Goal: Task Accomplishment & Management: Complete application form

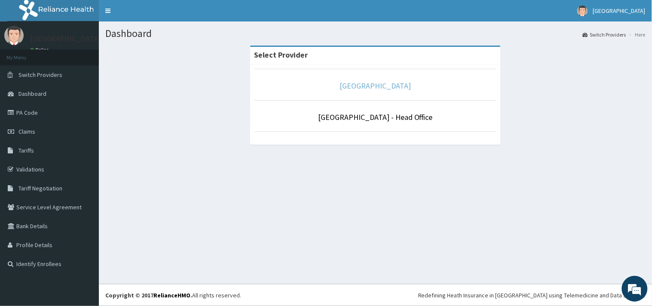
click at [363, 86] on link "[GEOGRAPHIC_DATA]" at bounding box center [375, 86] width 71 height 10
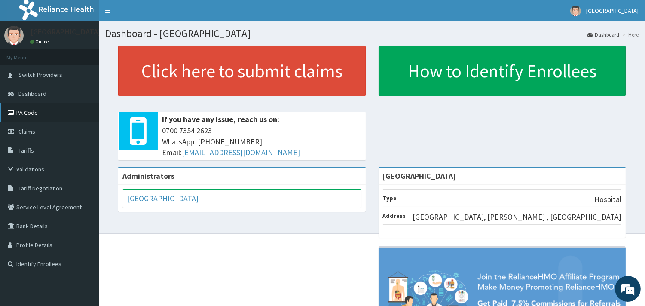
click at [31, 114] on link "PA Code" at bounding box center [49, 112] width 99 height 19
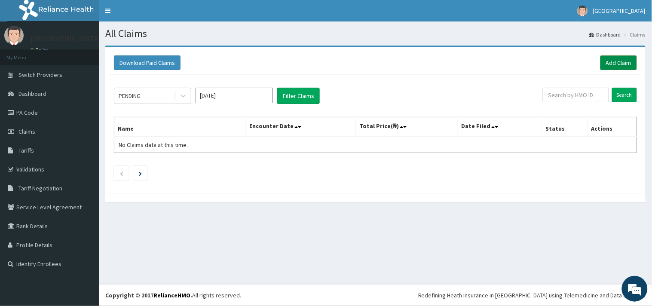
click at [618, 56] on link "Add Claim" at bounding box center [619, 62] width 37 height 15
click at [31, 115] on link "PA Code" at bounding box center [49, 112] width 99 height 19
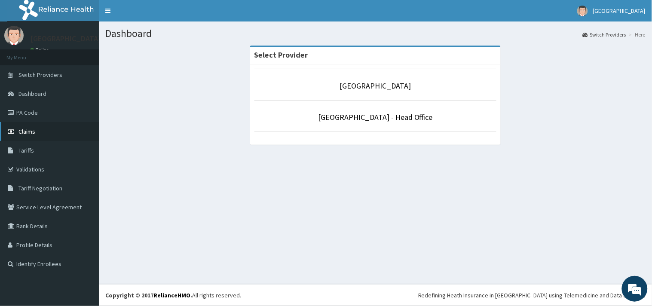
click at [27, 129] on span "Claims" at bounding box center [26, 132] width 17 height 8
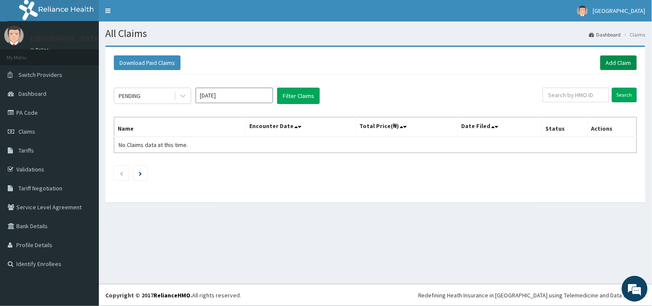
click at [617, 62] on link "Add Claim" at bounding box center [619, 62] width 37 height 15
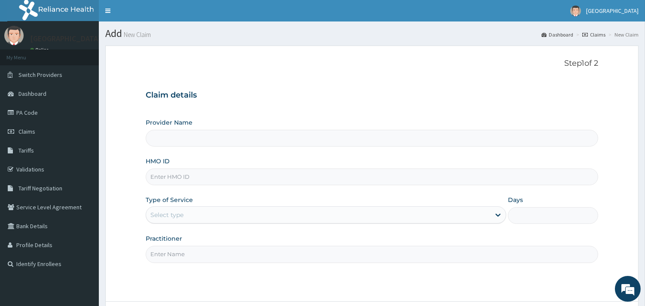
type input "[GEOGRAPHIC_DATA]"
click at [165, 181] on input "HMO ID" at bounding box center [372, 177] width 453 height 17
type input "ELN/10718/E"
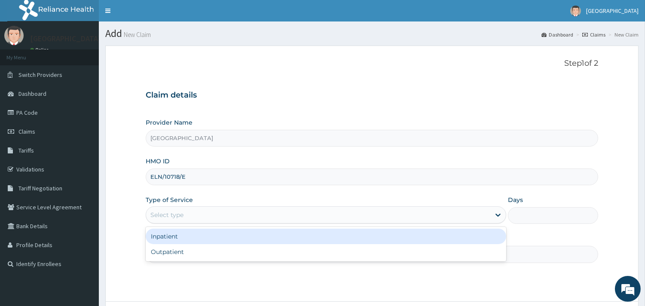
click at [175, 209] on div "Select type" at bounding box center [318, 215] width 344 height 14
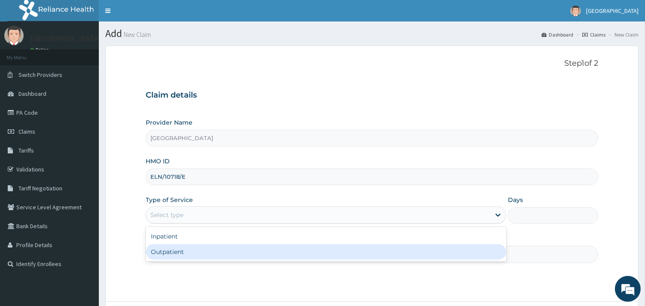
click at [169, 254] on div "Outpatient" at bounding box center [326, 251] width 361 height 15
type input "1"
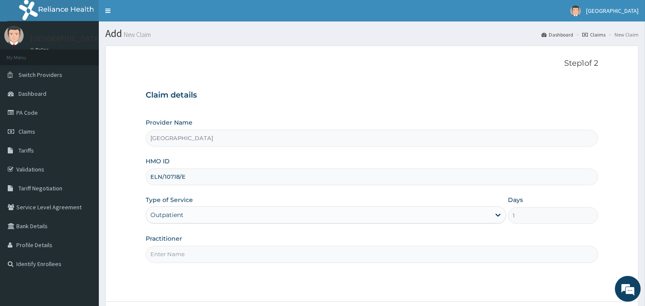
click at [175, 253] on input "Practitioner" at bounding box center [372, 254] width 453 height 17
type input "DR [PERSON_NAME]"
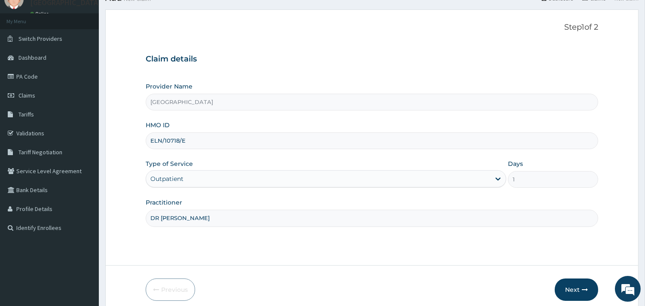
scroll to position [73, 0]
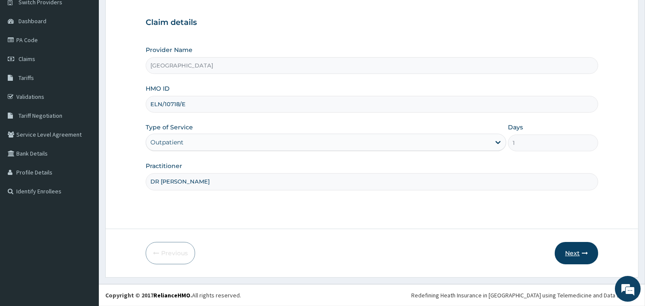
click at [582, 256] on icon "button" at bounding box center [585, 253] width 6 height 6
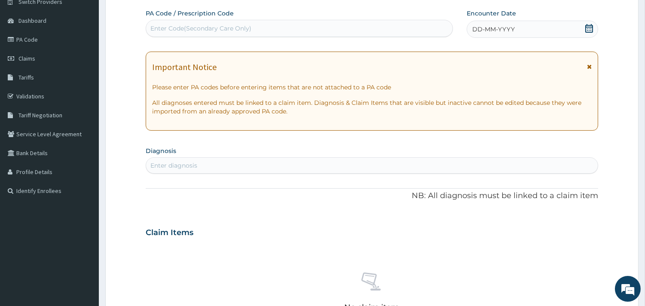
drag, startPoint x: 592, startPoint y: 26, endPoint x: 553, endPoint y: 40, distance: 40.9
click at [592, 26] on icon at bounding box center [589, 28] width 9 height 9
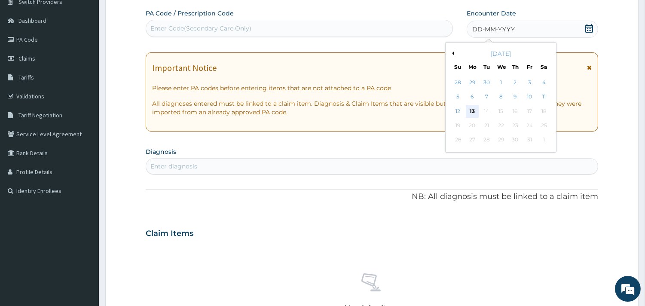
click at [471, 111] on div "13" at bounding box center [472, 111] width 13 height 13
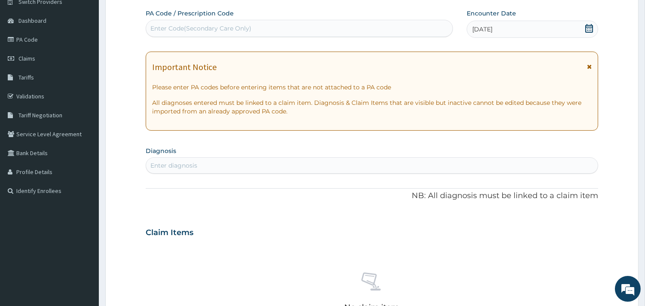
click at [157, 168] on div "Enter diagnosis" at bounding box center [173, 165] width 47 height 9
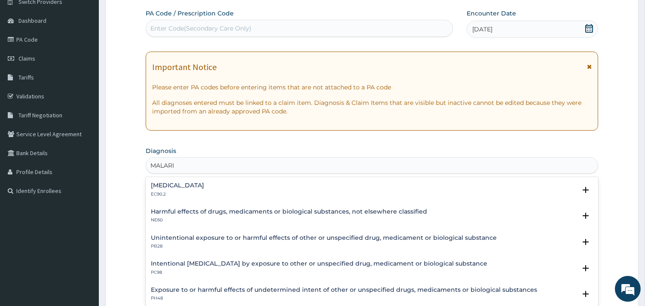
type input "MALARIA"
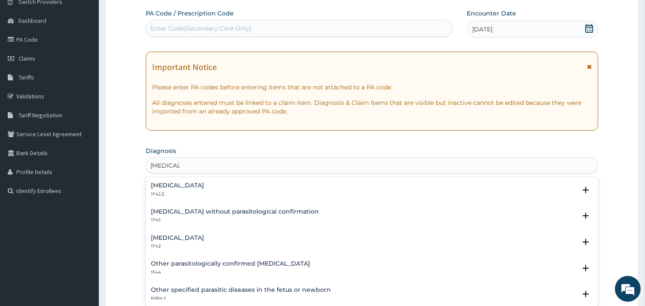
click at [175, 238] on h4 "Malaria, unspecified" at bounding box center [177, 238] width 53 height 6
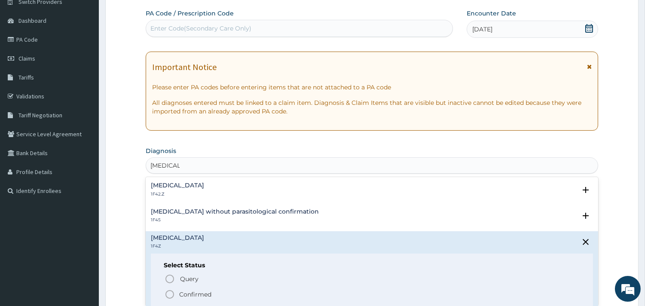
click at [170, 296] on icon "status option filled" at bounding box center [170, 294] width 10 height 10
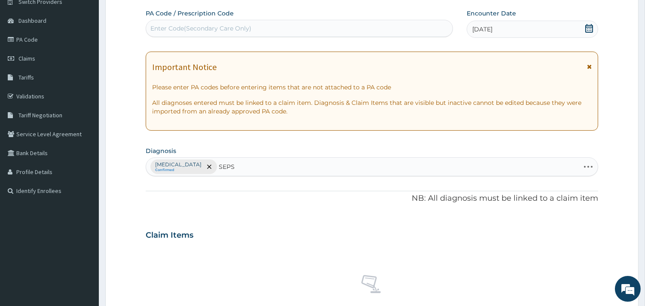
type input "SEPSI"
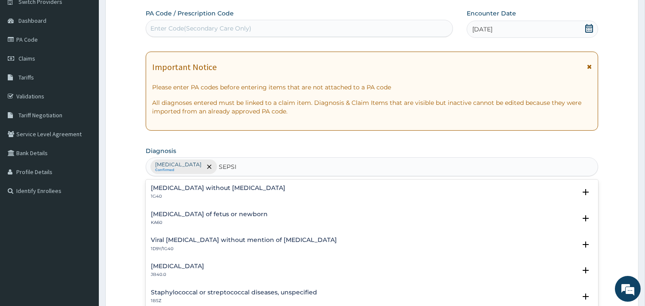
click at [167, 189] on h4 "Sepsis without septic shock" at bounding box center [218, 188] width 135 height 6
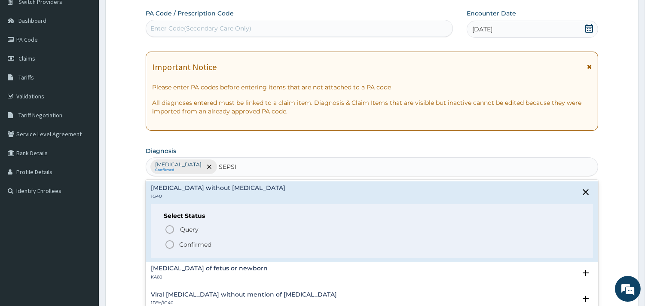
click at [170, 246] on icon "status option filled" at bounding box center [170, 244] width 10 height 10
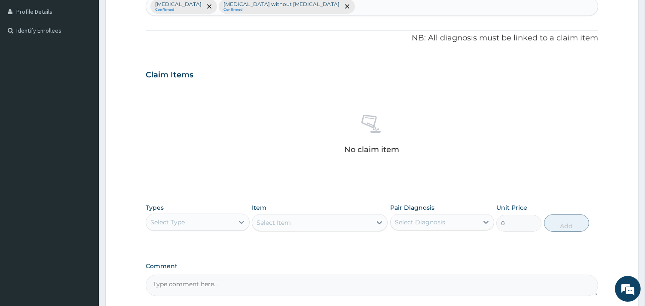
scroll to position [264, 0]
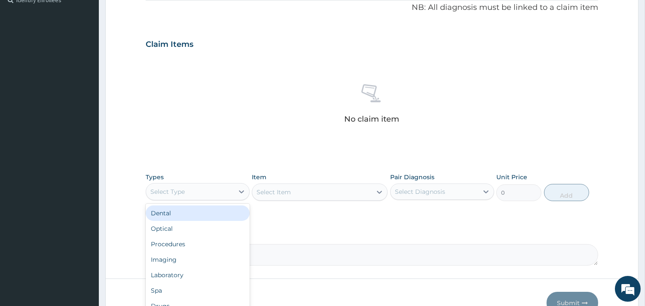
click at [223, 187] on div "Select Type" at bounding box center [190, 192] width 88 height 14
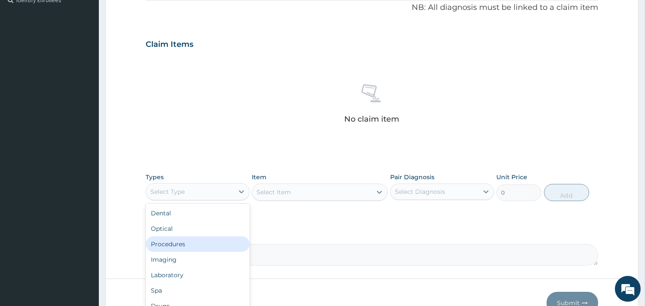
click at [194, 247] on div "Procedures" at bounding box center [198, 243] width 104 height 15
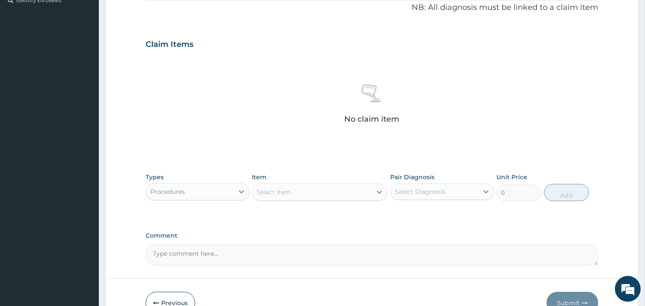
click at [310, 193] on div "Select Item" at bounding box center [312, 192] width 120 height 14
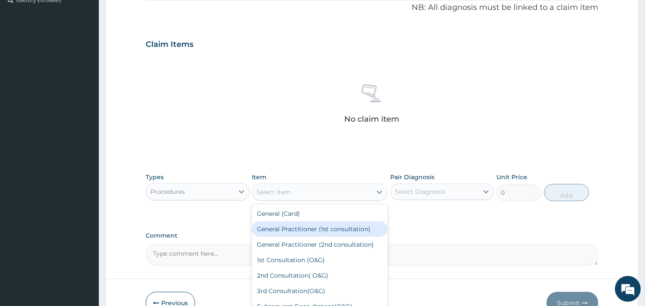
click at [319, 233] on div "General Practitioner (1st consultation)" at bounding box center [320, 228] width 136 height 15
type input "1500"
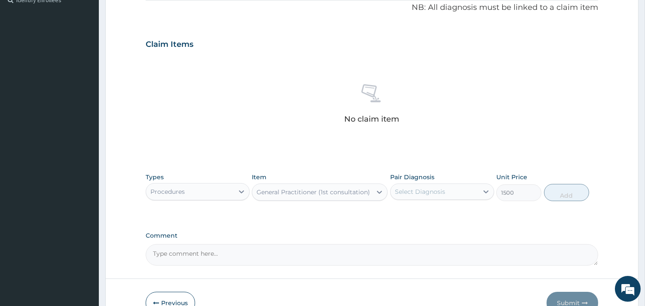
click at [416, 198] on div "Select Diagnosis" at bounding box center [435, 192] width 88 height 14
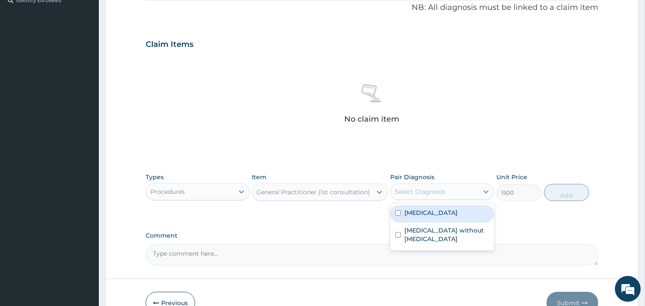
click at [417, 217] on label "[MEDICAL_DATA]" at bounding box center [431, 213] width 53 height 9
checkbox input "true"
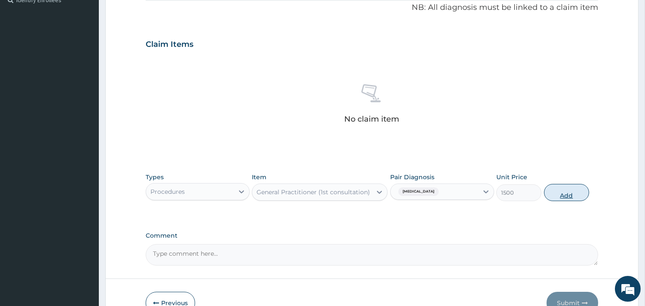
drag, startPoint x: 566, startPoint y: 193, endPoint x: 427, endPoint y: 164, distance: 141.8
click at [567, 193] on button "Add" at bounding box center [566, 192] width 45 height 17
type input "0"
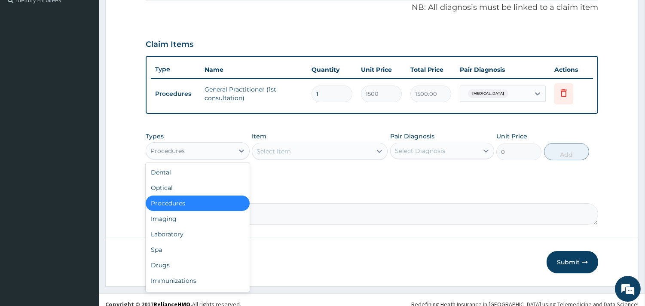
click at [200, 146] on div "Procedures" at bounding box center [190, 151] width 88 height 14
click at [195, 234] on div "Laboratory" at bounding box center [198, 234] width 104 height 15
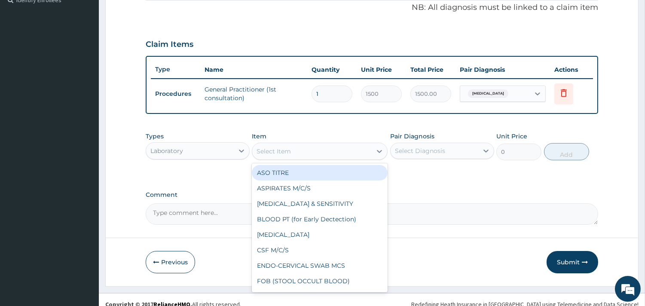
click at [301, 149] on div "Select Item" at bounding box center [312, 151] width 120 height 14
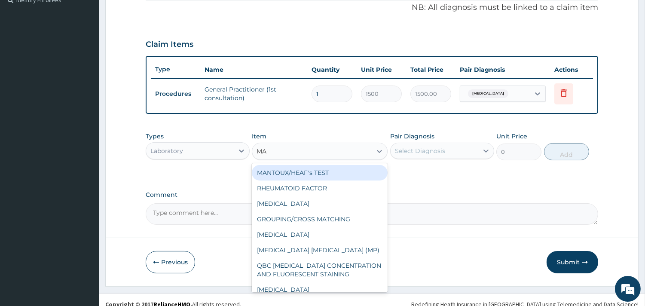
type input "MAL"
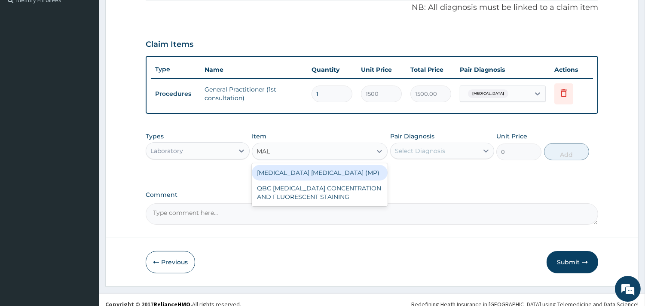
click at [297, 171] on div "[MEDICAL_DATA] [MEDICAL_DATA] (MP)" at bounding box center [320, 172] width 136 height 15
type input "560"
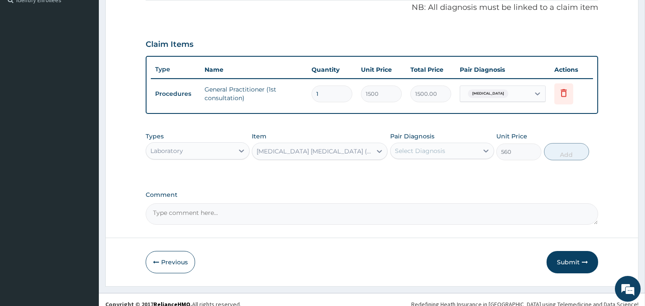
click at [469, 151] on div "Select Diagnosis" at bounding box center [435, 151] width 88 height 14
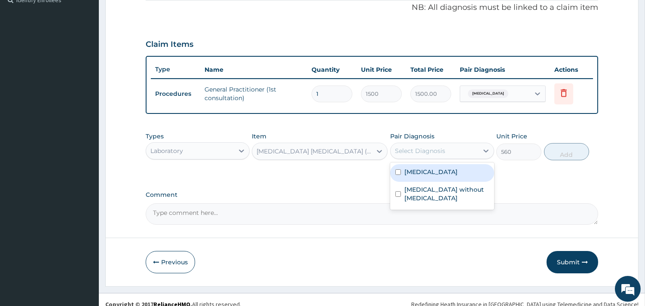
click at [398, 170] on input "checkbox" at bounding box center [399, 172] width 6 height 6
checkbox input "true"
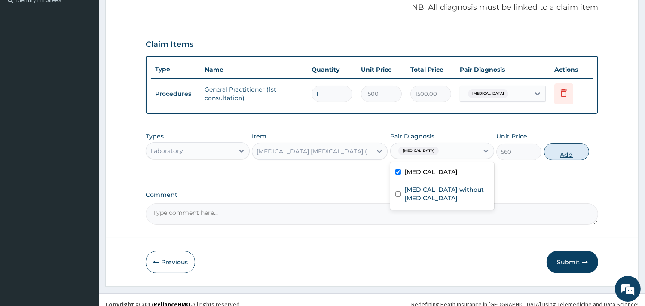
click at [561, 151] on button "Add" at bounding box center [566, 151] width 45 height 17
type input "0"
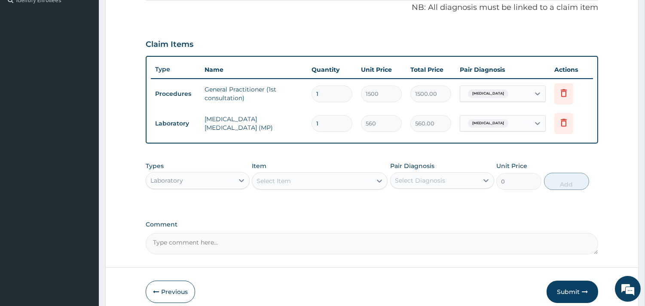
click at [299, 181] on div "Select Item" at bounding box center [312, 181] width 120 height 14
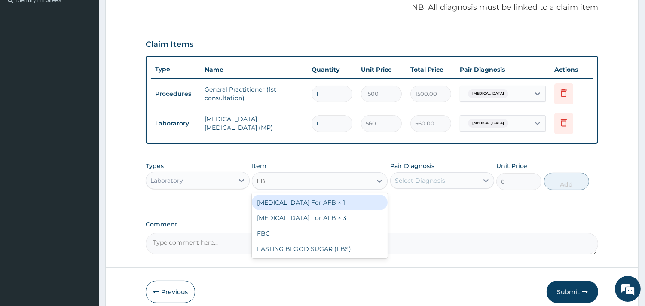
type input "FBC"
click at [308, 199] on div "FBC" at bounding box center [320, 202] width 136 height 15
type input "2000"
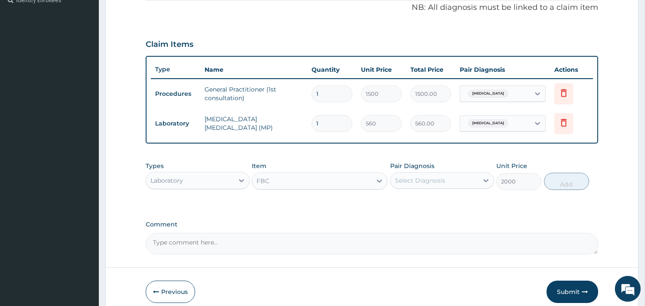
click at [439, 179] on div "Select Diagnosis" at bounding box center [420, 180] width 50 height 9
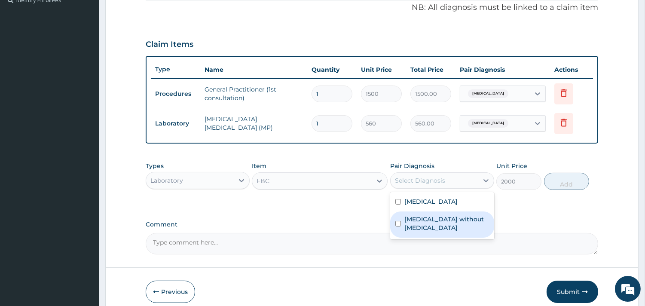
click at [428, 218] on label "[MEDICAL_DATA] without [MEDICAL_DATA]" at bounding box center [447, 223] width 85 height 17
checkbox input "true"
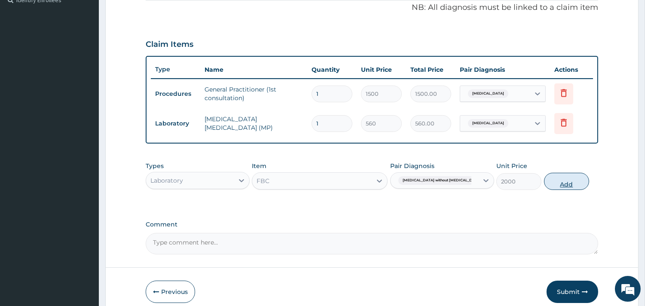
click at [552, 181] on button "Add" at bounding box center [566, 181] width 45 height 17
type input "0"
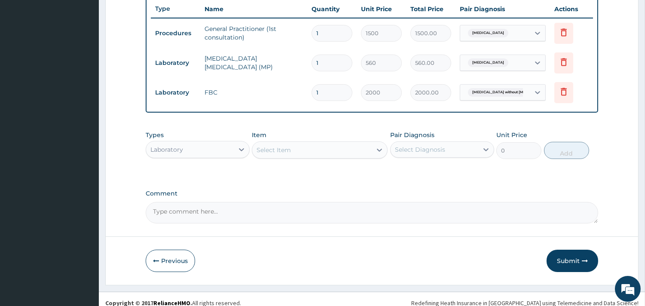
scroll to position [332, 0]
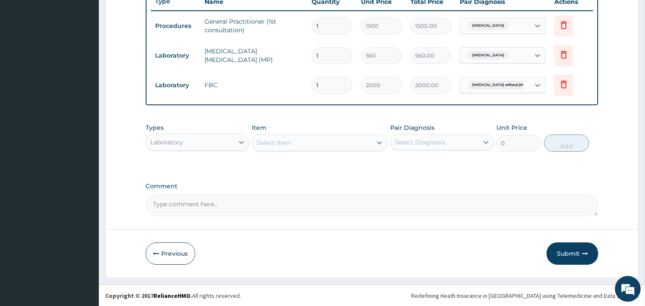
click at [206, 141] on div "Laboratory" at bounding box center [190, 142] width 88 height 14
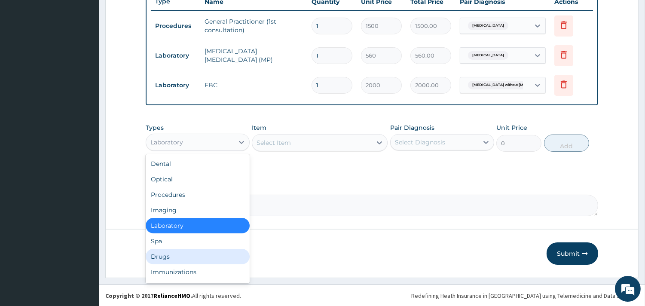
click at [174, 255] on div "Drugs" at bounding box center [198, 256] width 104 height 15
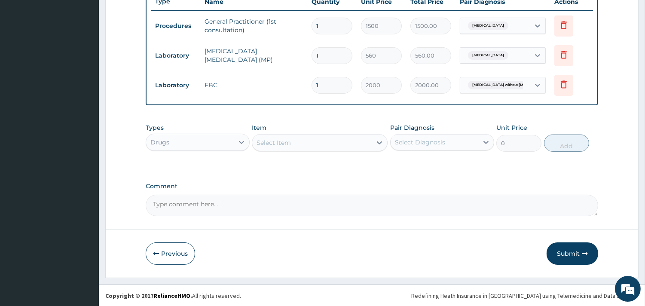
click at [297, 145] on div "Select Item" at bounding box center [312, 143] width 120 height 14
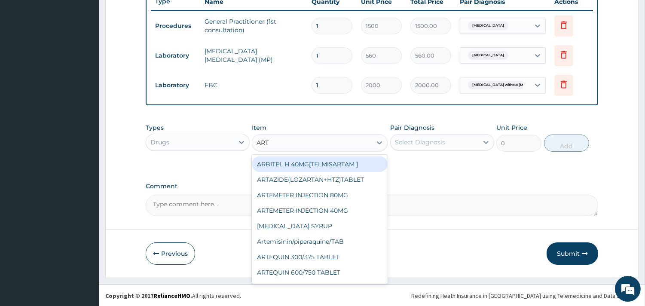
type input "ARTE"
click at [348, 165] on div "ARTEMETER INJECTION 80MG" at bounding box center [320, 164] width 136 height 15
type input "350"
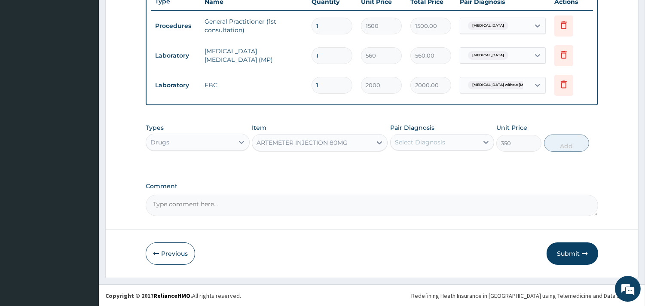
click at [426, 143] on div "Select Diagnosis" at bounding box center [420, 142] width 50 height 9
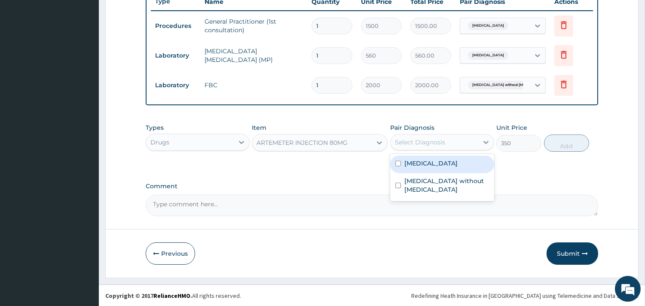
click at [419, 166] on label "[MEDICAL_DATA]" at bounding box center [431, 163] width 53 height 9
checkbox input "true"
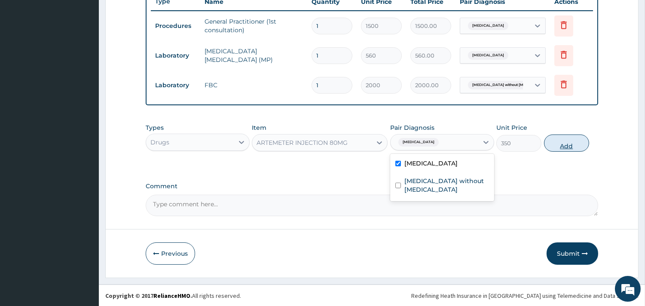
click at [558, 139] on button "Add" at bounding box center [566, 143] width 45 height 17
type input "0"
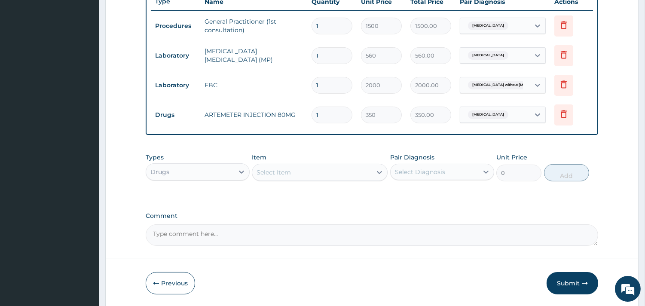
type input "0.00"
type input "6"
type input "2100.00"
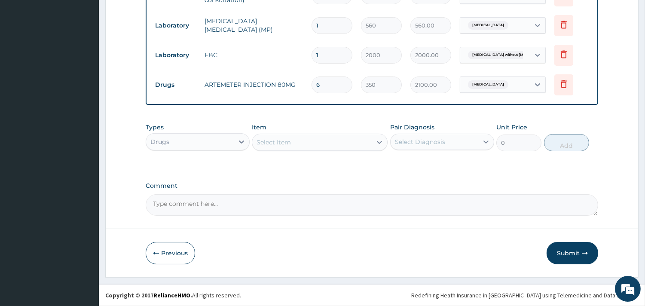
type input "6"
click at [282, 145] on div "Select Item" at bounding box center [274, 142] width 34 height 9
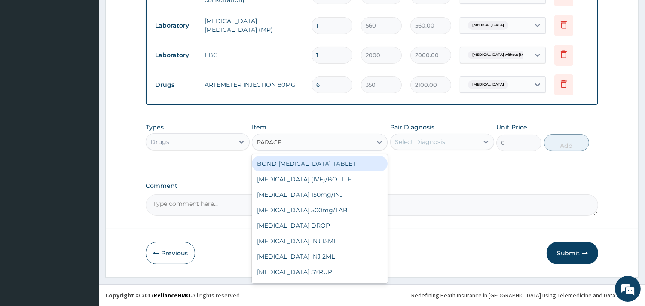
type input "PARACET"
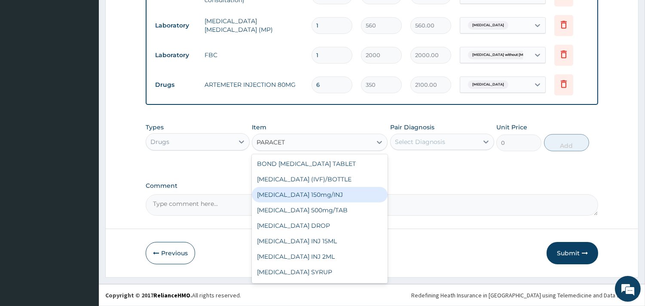
click at [303, 193] on div "[MEDICAL_DATA] 150mg/INJ" at bounding box center [320, 194] width 136 height 15
type input "250"
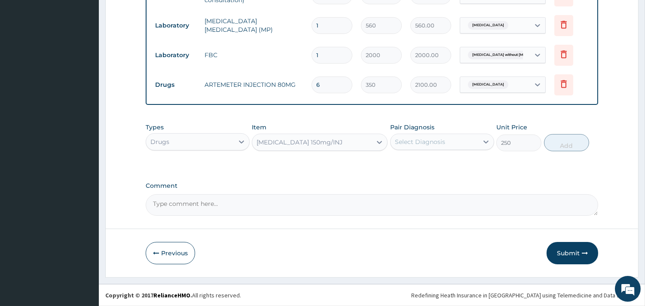
click at [438, 136] on div "Select Diagnosis" at bounding box center [435, 142] width 88 height 14
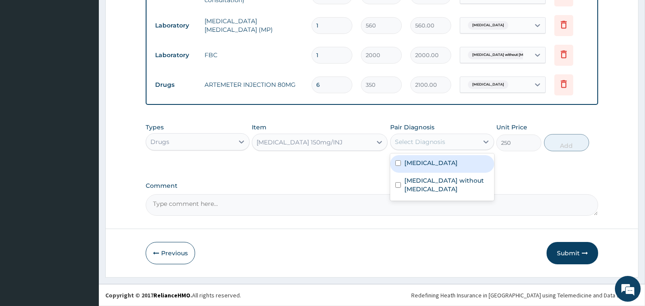
click at [412, 163] on label "[MEDICAL_DATA]" at bounding box center [431, 163] width 53 height 9
checkbox input "true"
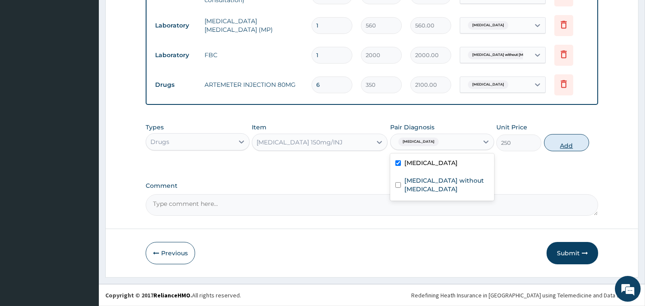
click at [564, 147] on button "Add" at bounding box center [566, 142] width 45 height 17
type input "0"
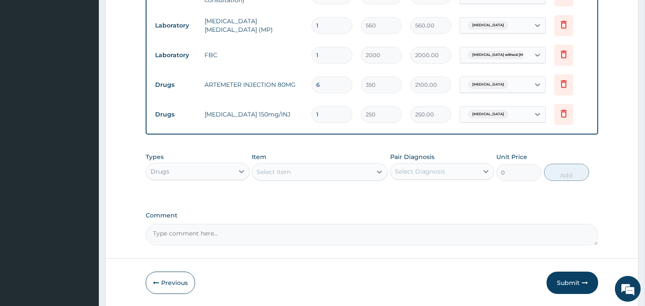
type input "0.00"
type input "6"
type input "1500.00"
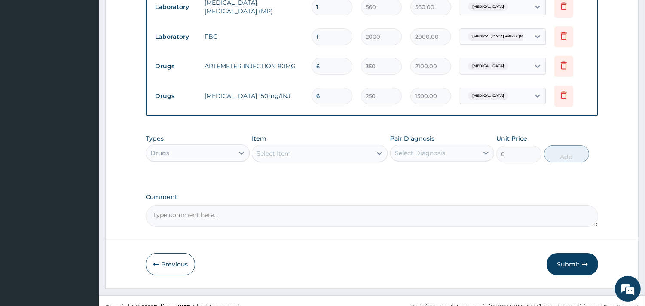
scroll to position [392, 0]
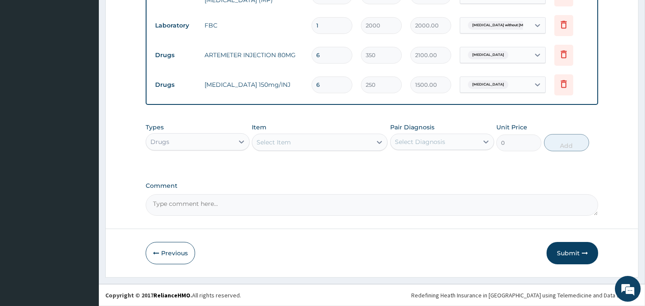
type input "6"
click at [277, 146] on div "Select Item" at bounding box center [274, 142] width 34 height 9
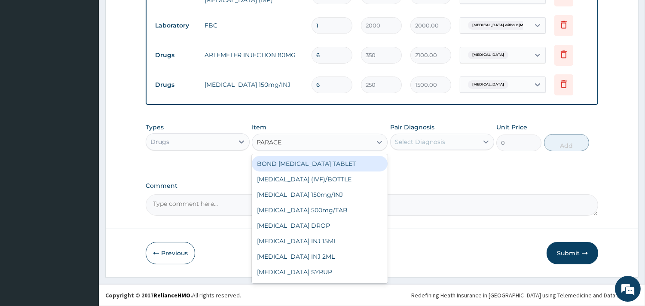
type input "PARACET"
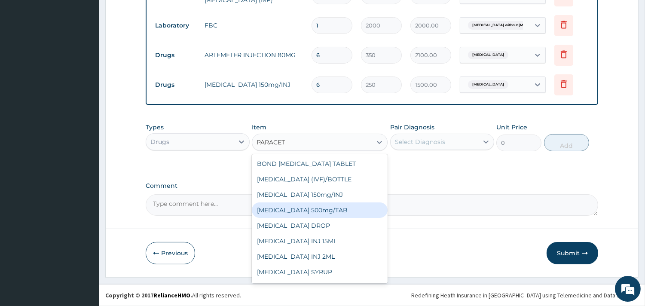
drag, startPoint x: 335, startPoint y: 212, endPoint x: 340, endPoint y: 208, distance: 6.8
click at [335, 212] on div "[MEDICAL_DATA] 500mg/TAB" at bounding box center [320, 210] width 136 height 15
type input "7"
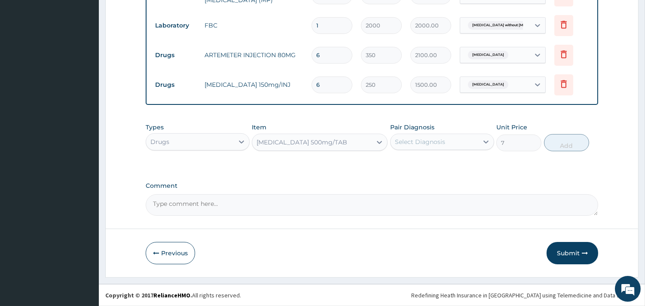
click at [433, 145] on div "Select Diagnosis" at bounding box center [420, 142] width 50 height 9
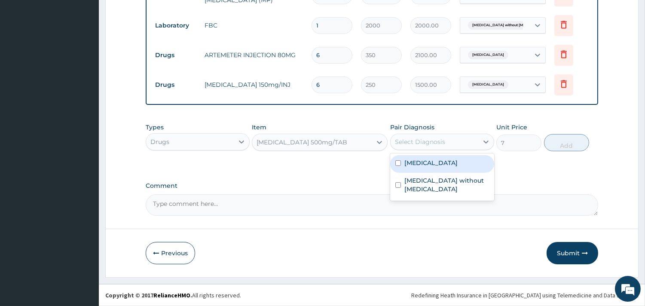
click at [424, 166] on label "[MEDICAL_DATA]" at bounding box center [431, 163] width 53 height 9
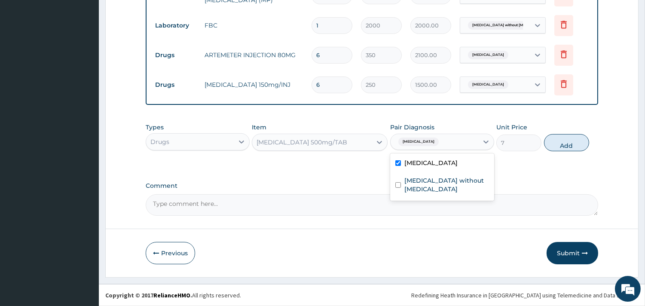
checkbox input "true"
drag, startPoint x: 564, startPoint y: 145, endPoint x: 488, endPoint y: 132, distance: 76.8
click at [561, 145] on button "Add" at bounding box center [566, 142] width 45 height 17
type input "0"
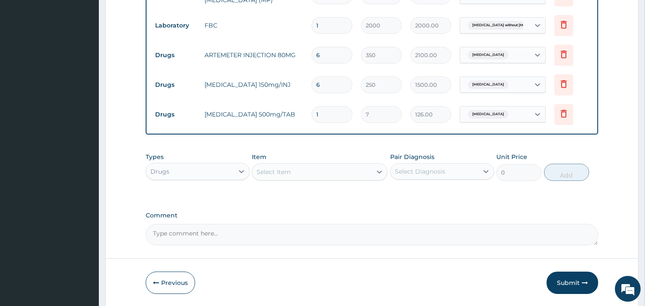
type input "18"
type input "126.00"
type input "18"
click at [286, 173] on div "Select Item" at bounding box center [274, 172] width 34 height 9
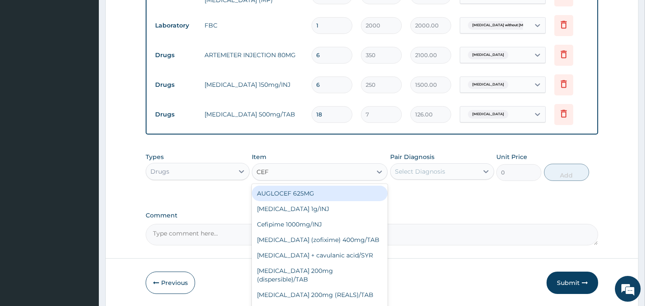
type input "CEFT"
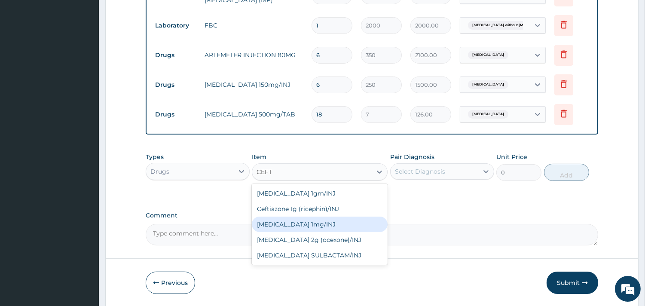
click at [282, 227] on div "Ceftriaxone 1mg/INJ" at bounding box center [320, 224] width 136 height 15
type input "1250"
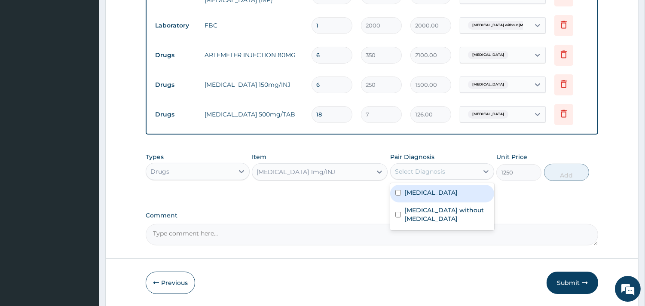
click at [451, 171] on div "Select Diagnosis" at bounding box center [435, 172] width 88 height 14
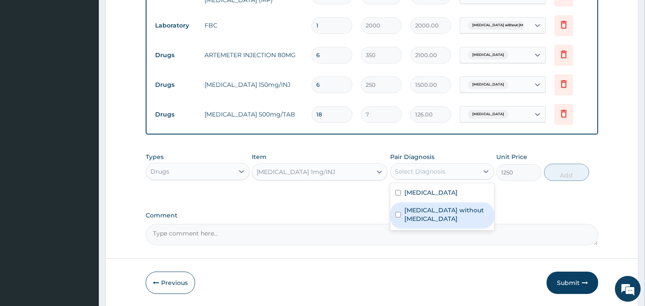
click at [399, 212] on input "checkbox" at bounding box center [399, 215] width 6 height 6
checkbox input "true"
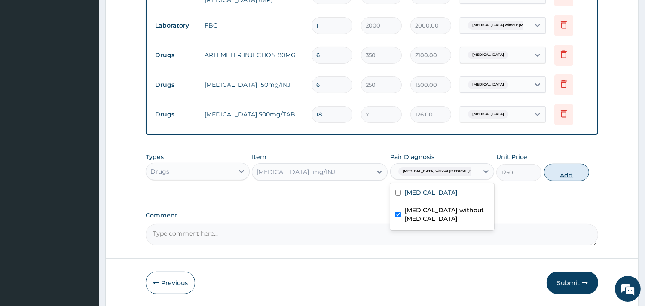
click at [562, 172] on button "Add" at bounding box center [566, 172] width 45 height 17
type input "0"
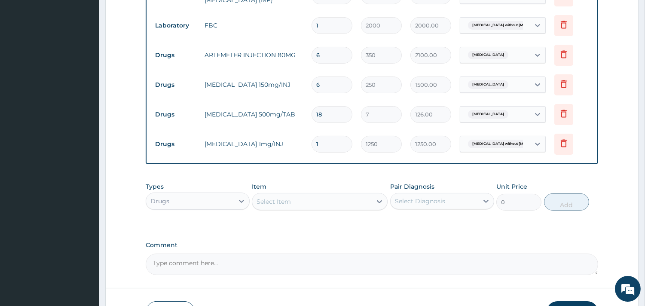
type input "0.00"
type input "4"
type input "5000.00"
type input "4"
click at [311, 203] on div "Select Item" at bounding box center [312, 202] width 120 height 14
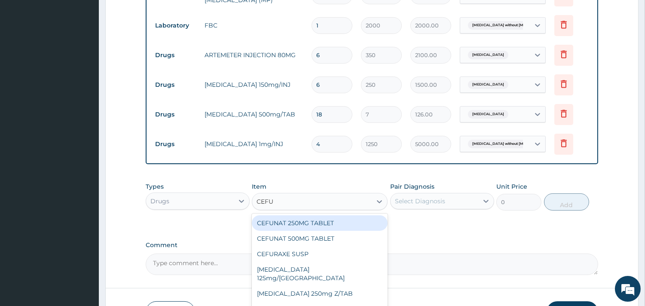
type input "CEFUR"
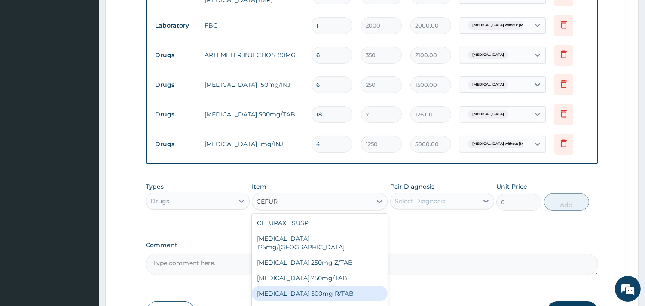
click at [332, 287] on div "Cefuroxime 500mg R/TAB" at bounding box center [320, 293] width 136 height 15
type input "300"
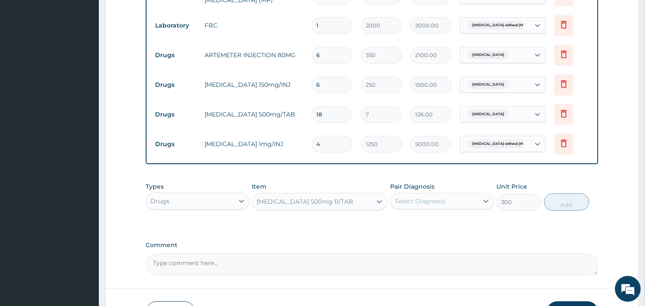
click at [425, 198] on div "Select Diagnosis" at bounding box center [420, 201] width 50 height 9
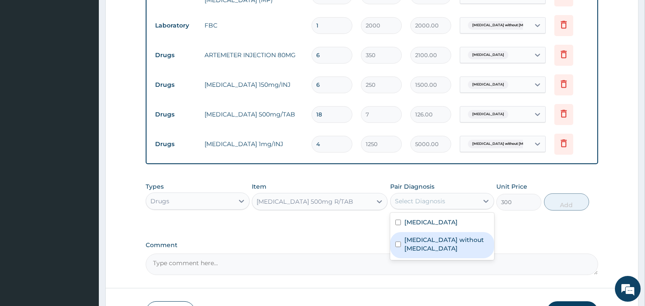
click at [416, 239] on label "Sepsis without septic shock" at bounding box center [447, 244] width 85 height 17
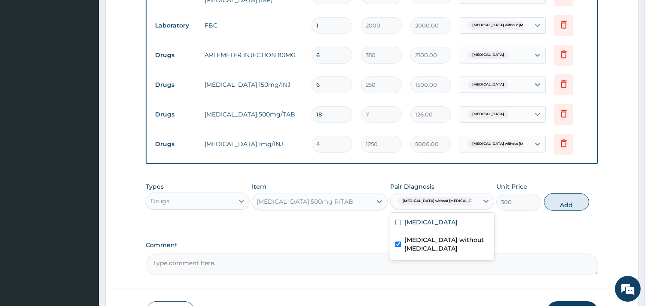
checkbox input "true"
click at [582, 200] on button "Add" at bounding box center [566, 201] width 45 height 17
type input "0"
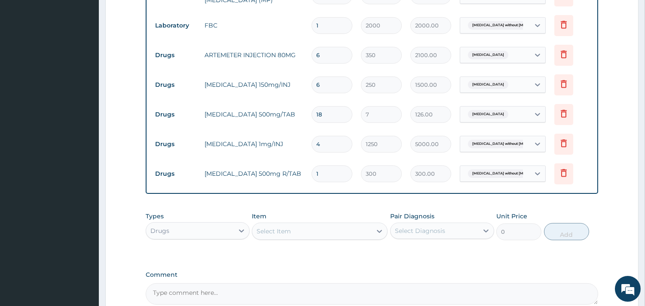
type input "10"
type input "3000.00"
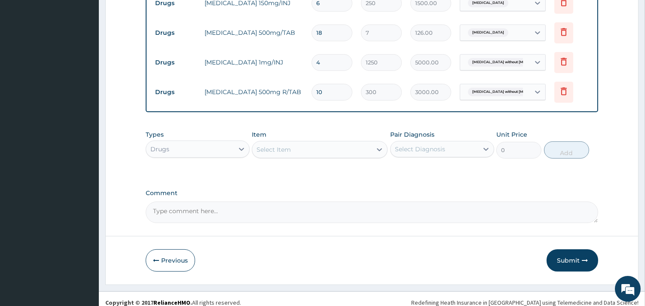
scroll to position [482, 0]
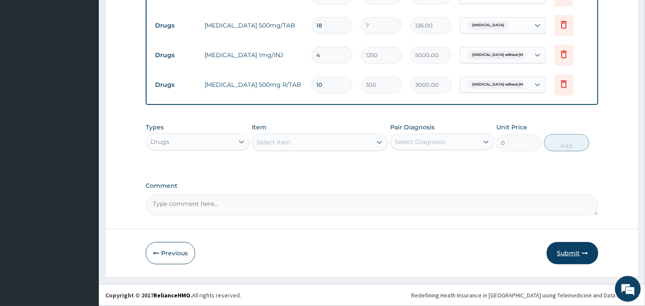
type input "10"
click at [573, 254] on button "Submit" at bounding box center [573, 253] width 52 height 22
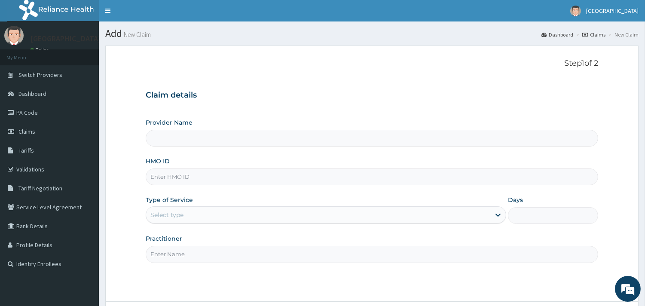
click at [187, 181] on input "HMO ID" at bounding box center [372, 177] width 453 height 17
type input "[GEOGRAPHIC_DATA]"
type input "ELN/10718/C"
click at [187, 214] on div "Select type" at bounding box center [318, 215] width 344 height 14
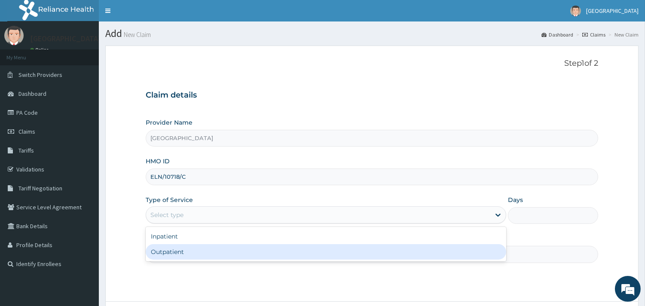
click at [194, 252] on div "Outpatient" at bounding box center [326, 251] width 361 height 15
type input "1"
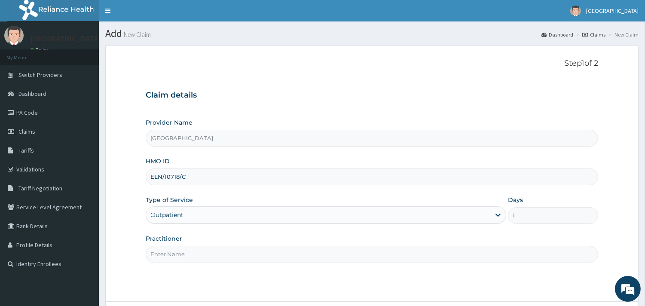
drag, startPoint x: 187, startPoint y: 255, endPoint x: 187, endPoint y: 263, distance: 7.3
click at [187, 256] on input "Practitioner" at bounding box center [372, 254] width 453 height 17
type input "DR NGONANDI"
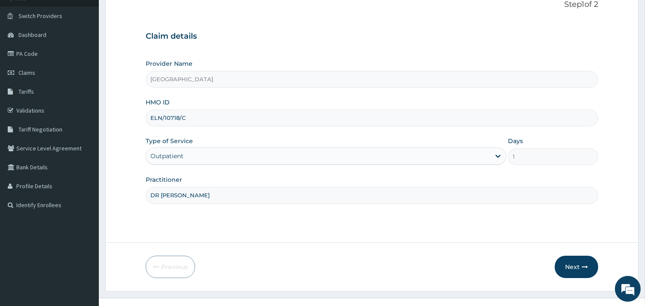
scroll to position [73, 0]
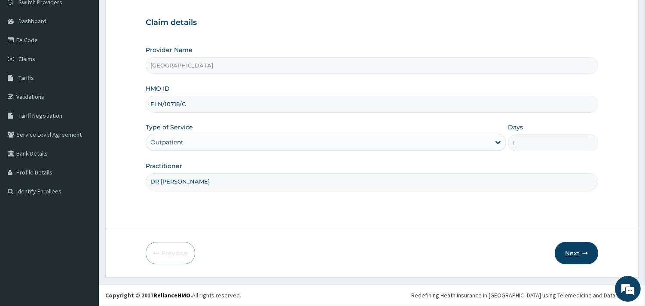
click at [570, 255] on button "Next" at bounding box center [576, 253] width 43 height 22
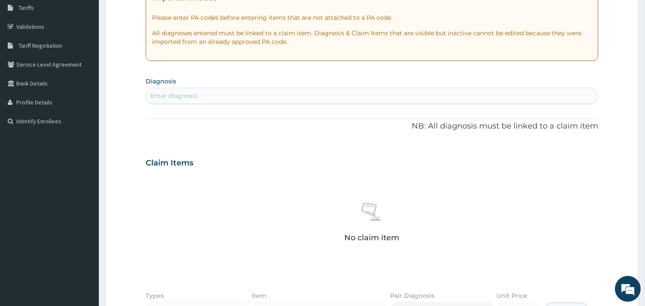
scroll to position [143, 0]
click at [181, 93] on div "Enter diagnosis" at bounding box center [173, 95] width 47 height 9
type input "P"
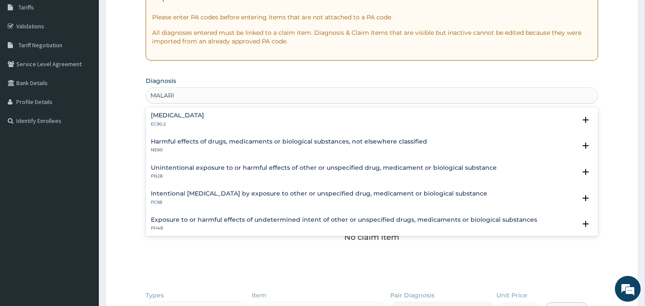
type input "MALARIA"
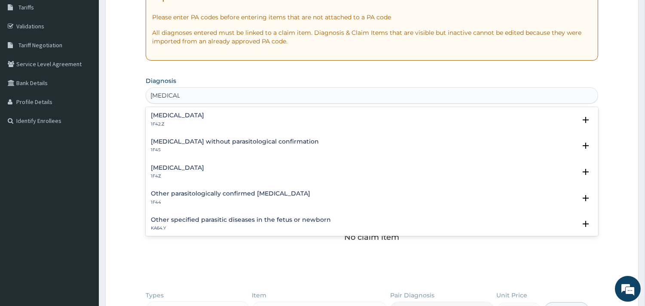
click at [183, 171] on div "Malaria, unspecified 1F4Z" at bounding box center [177, 172] width 53 height 15
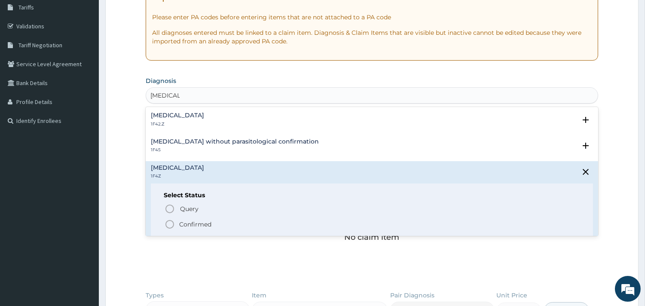
click at [171, 228] on circle "status option filled" at bounding box center [170, 225] width 8 height 8
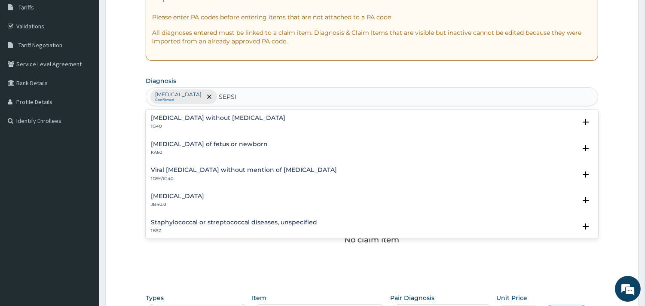
type input "SEPSIS"
click at [160, 118] on h4 "[MEDICAL_DATA] without [MEDICAL_DATA]" at bounding box center [218, 118] width 135 height 6
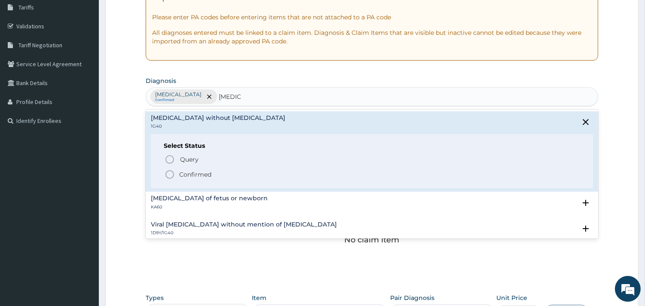
click at [169, 171] on icon "status option filled" at bounding box center [170, 174] width 10 height 10
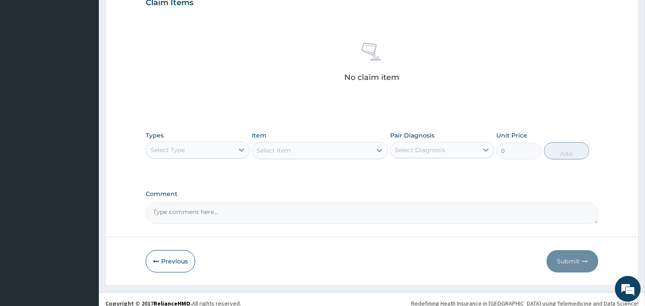
scroll to position [314, 0]
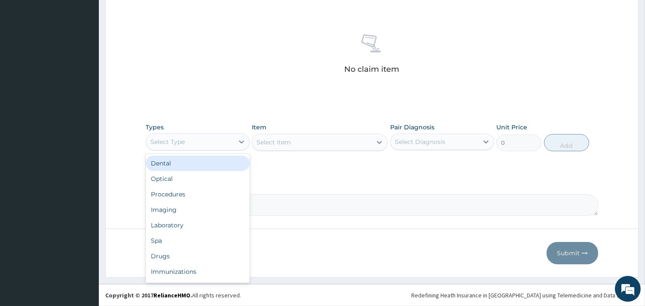
click at [209, 140] on div "Select Type" at bounding box center [190, 142] width 88 height 14
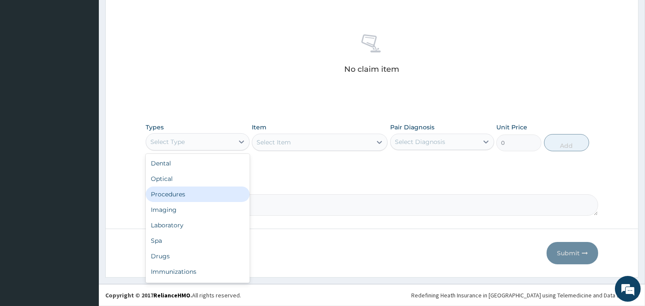
click at [191, 194] on div "Procedures" at bounding box center [198, 194] width 104 height 15
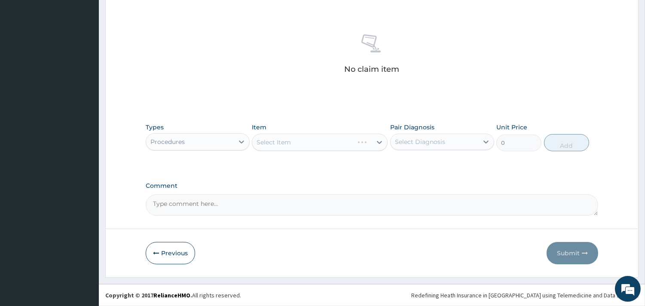
click at [291, 142] on div "Select Item" at bounding box center [320, 142] width 136 height 17
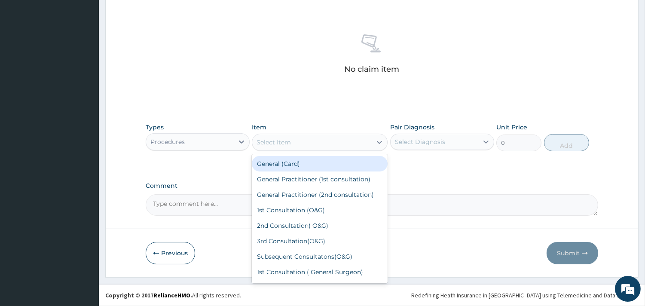
click at [306, 143] on div "Select Item" at bounding box center [312, 142] width 120 height 14
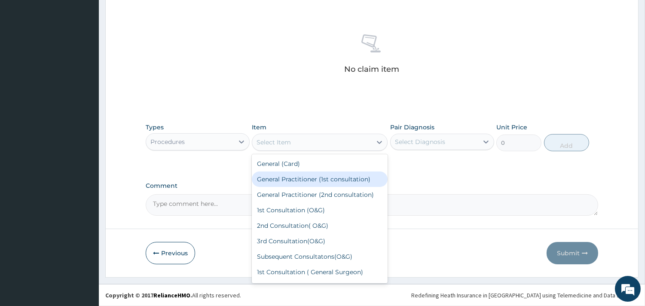
click at [340, 182] on div "General Practitioner (1st consultation)" at bounding box center [320, 179] width 136 height 15
type input "1500"
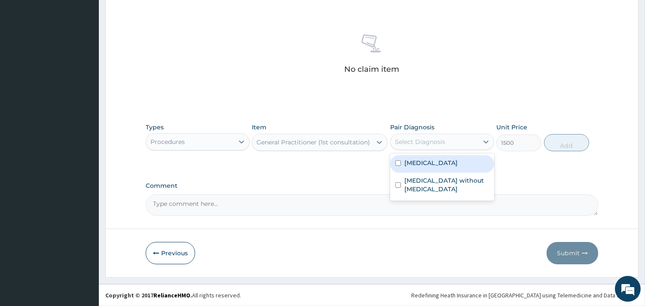
drag, startPoint x: 440, startPoint y: 141, endPoint x: 438, endPoint y: 151, distance: 10.5
click at [439, 145] on div "Select Diagnosis" at bounding box center [420, 142] width 50 height 9
click at [421, 164] on label "[MEDICAL_DATA]" at bounding box center [431, 163] width 53 height 9
checkbox input "true"
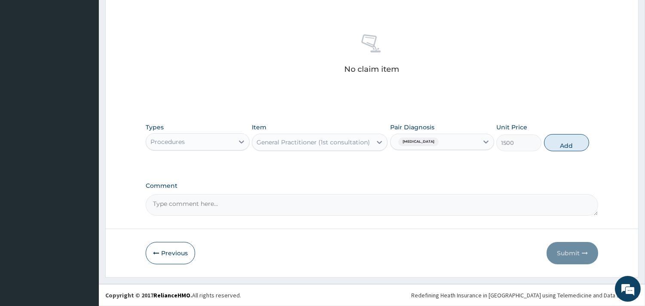
drag, startPoint x: 561, startPoint y: 144, endPoint x: 307, endPoint y: 159, distance: 254.6
click at [549, 144] on button "Add" at bounding box center [566, 142] width 45 height 17
type input "0"
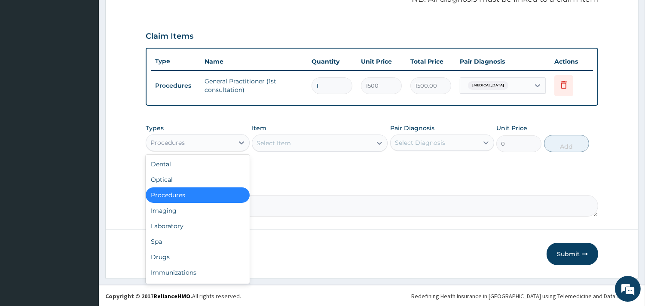
click at [178, 142] on div "Procedures" at bounding box center [167, 142] width 34 height 9
click at [186, 228] on div "Laboratory" at bounding box center [198, 225] width 104 height 15
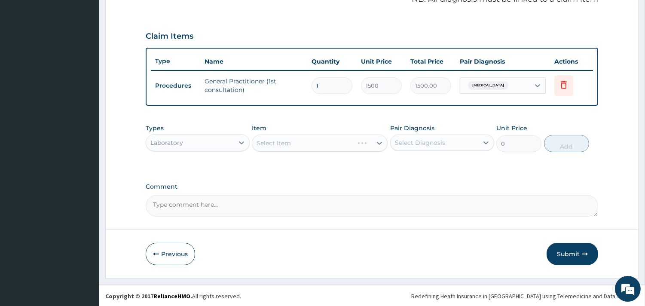
click at [293, 141] on div "Select Item" at bounding box center [320, 143] width 136 height 17
click at [301, 145] on div "Select Item" at bounding box center [320, 143] width 136 height 17
click at [330, 144] on div "Select Item" at bounding box center [320, 143] width 136 height 17
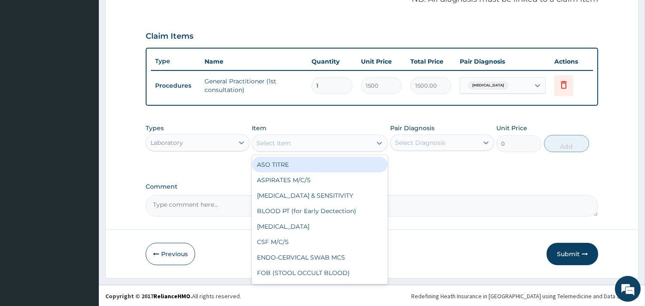
click at [297, 147] on div "Select Item" at bounding box center [312, 143] width 120 height 14
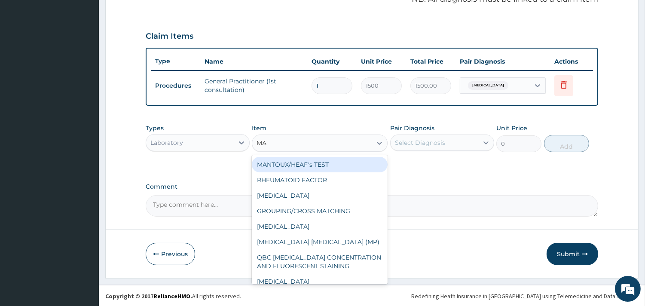
type input "MAL"
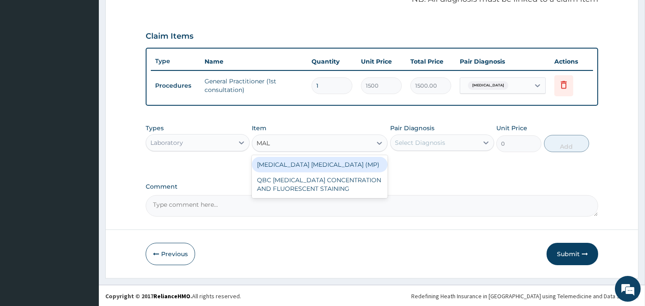
click at [302, 158] on div "[MEDICAL_DATA] [MEDICAL_DATA] (MP)" at bounding box center [320, 164] width 136 height 15
type input "560"
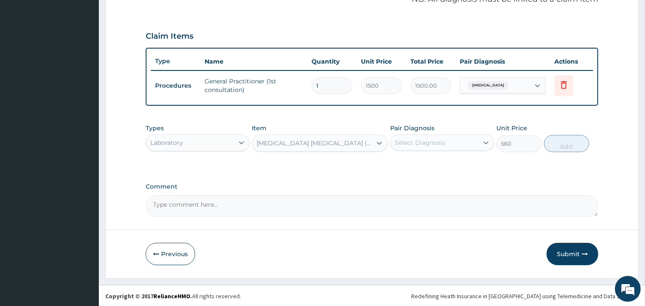
click at [415, 139] on div "Select Diagnosis" at bounding box center [420, 142] width 50 height 9
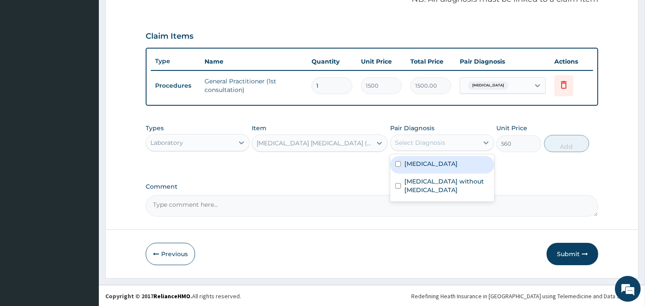
click at [423, 163] on label "[MEDICAL_DATA]" at bounding box center [431, 164] width 53 height 9
checkbox input "true"
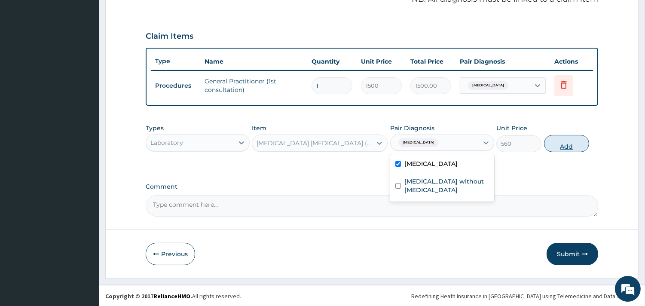
click at [565, 144] on button "Add" at bounding box center [566, 143] width 45 height 17
type input "0"
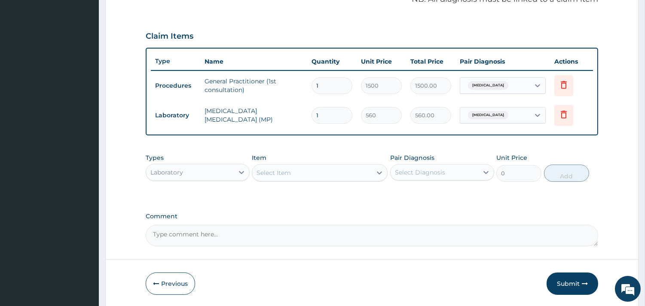
click at [301, 169] on div "Select Item" at bounding box center [312, 173] width 120 height 14
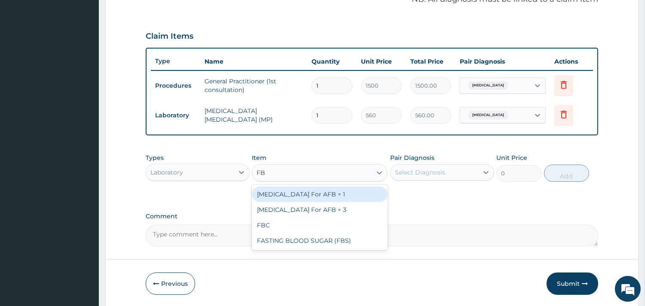
type input "FBC"
click at [317, 190] on div "FBC" at bounding box center [320, 194] width 136 height 15
type input "2000"
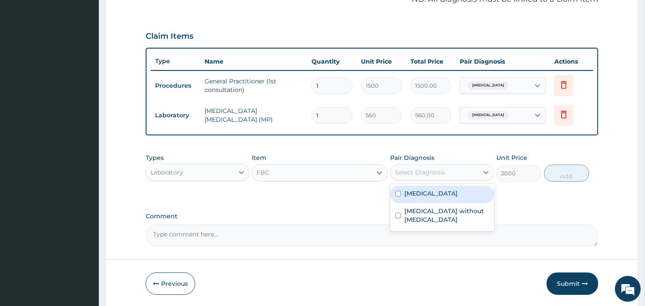
click at [421, 170] on div "Select Diagnosis" at bounding box center [420, 172] width 50 height 9
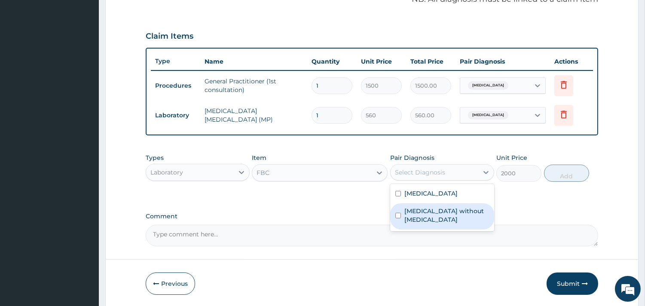
click at [431, 211] on label "[MEDICAL_DATA] without [MEDICAL_DATA]" at bounding box center [447, 215] width 85 height 17
checkbox input "true"
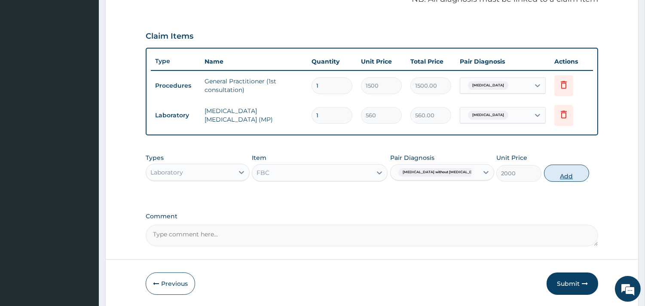
click at [551, 172] on button "Add" at bounding box center [566, 173] width 45 height 17
type input "0"
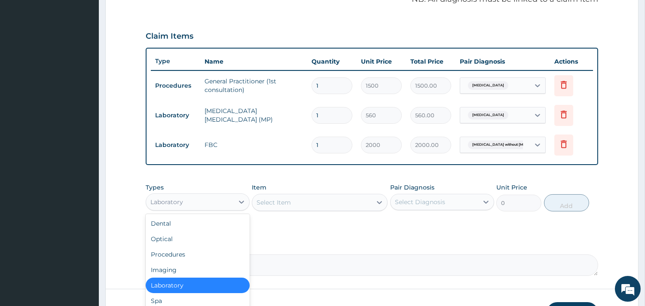
drag, startPoint x: 214, startPoint y: 200, endPoint x: 192, endPoint y: 218, distance: 28.4
click at [213, 200] on div "Laboratory" at bounding box center [190, 202] width 88 height 14
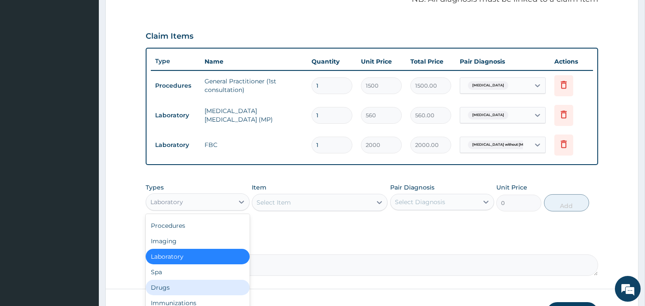
click at [199, 291] on div "Drugs" at bounding box center [198, 287] width 104 height 15
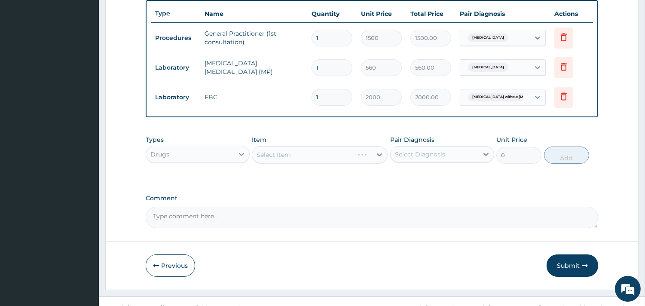
scroll to position [332, 0]
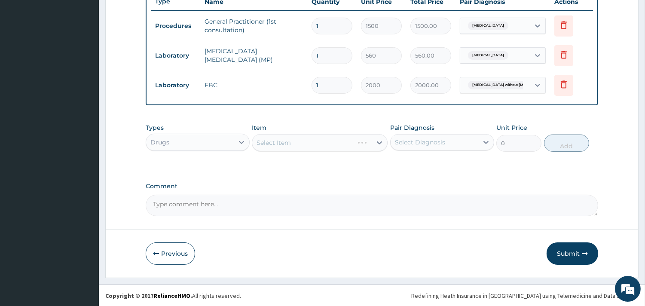
click at [312, 147] on div "Select Item" at bounding box center [320, 142] width 136 height 17
click at [347, 142] on div "Select Item" at bounding box center [320, 142] width 136 height 17
click at [298, 147] on div "Select Item" at bounding box center [312, 143] width 120 height 14
click at [287, 144] on div "Select Item" at bounding box center [274, 142] width 34 height 9
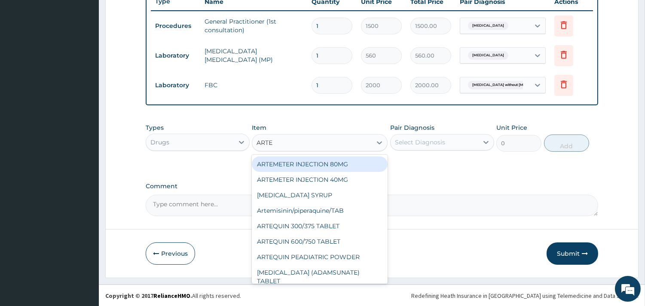
type input "ARTEM"
click at [325, 160] on div "ARTEMETER INJECTION 80MG" at bounding box center [320, 164] width 136 height 15
type input "350"
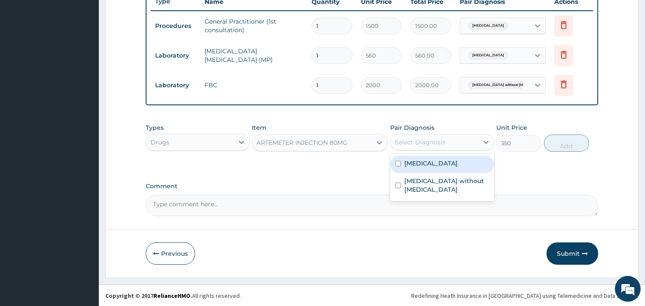
click at [450, 137] on div "Select Diagnosis" at bounding box center [435, 142] width 88 height 14
click at [426, 165] on label "[MEDICAL_DATA]" at bounding box center [431, 163] width 53 height 9
checkbox input "true"
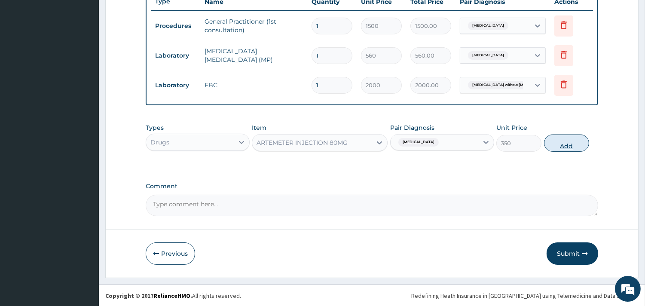
click at [581, 142] on button "Add" at bounding box center [566, 143] width 45 height 17
type input "0"
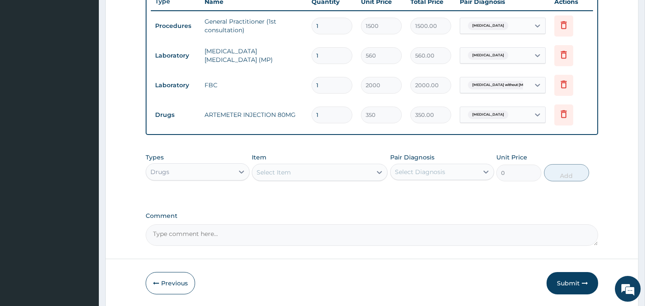
type input "0.00"
type input "6"
type input "2100.00"
type input "6"
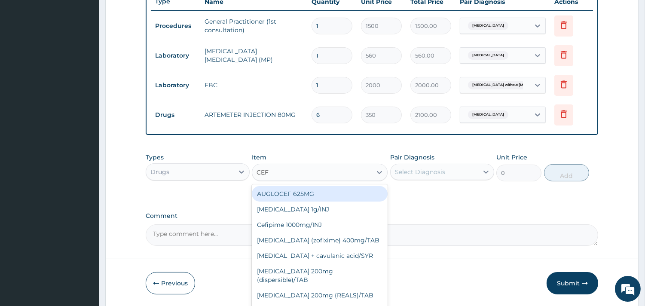
type input "CEFT"
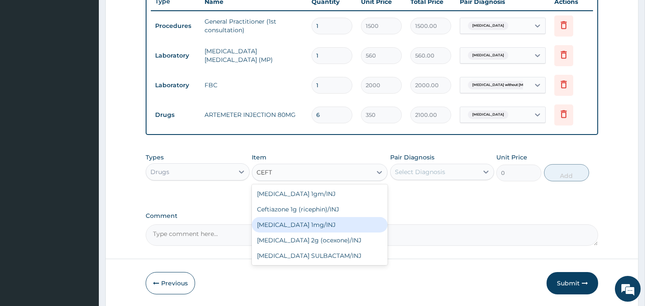
click at [326, 225] on div "[MEDICAL_DATA] 1mg/INJ" at bounding box center [320, 224] width 136 height 15
type input "1250"
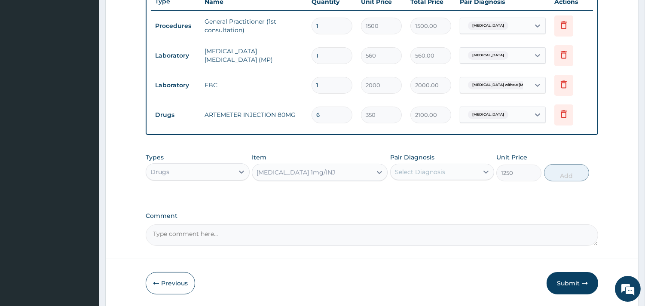
click at [407, 171] on div "Select Diagnosis" at bounding box center [420, 172] width 50 height 9
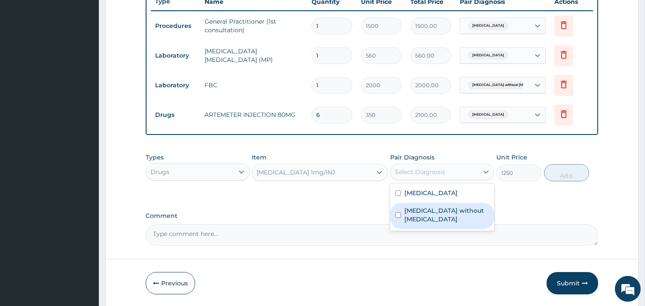
click at [403, 213] on div "[MEDICAL_DATA] without [MEDICAL_DATA]" at bounding box center [442, 216] width 104 height 26
checkbox input "true"
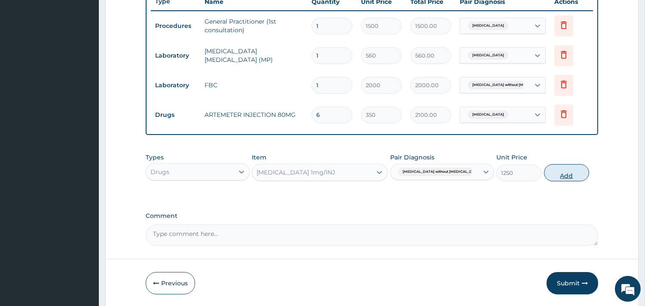
click at [558, 168] on button "Add" at bounding box center [566, 172] width 45 height 17
type input "0"
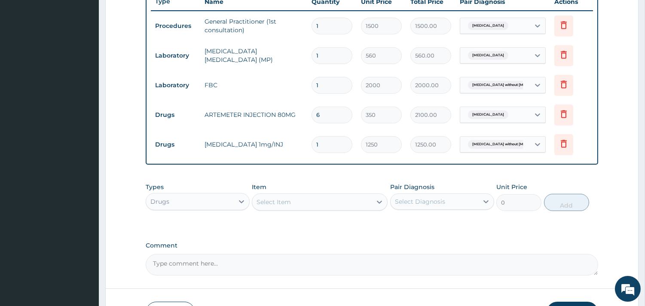
type input "0.00"
type input "4"
type input "5000.00"
type input "4"
click at [295, 200] on div "Select Item" at bounding box center [312, 202] width 120 height 14
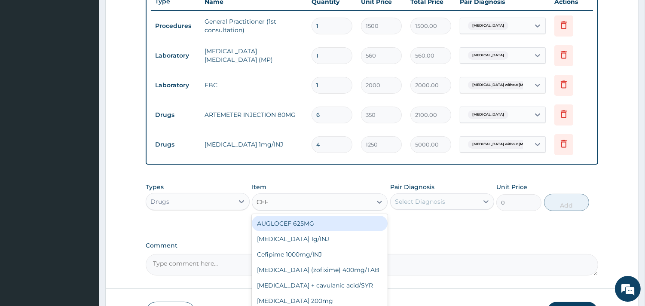
type input "CEFU"
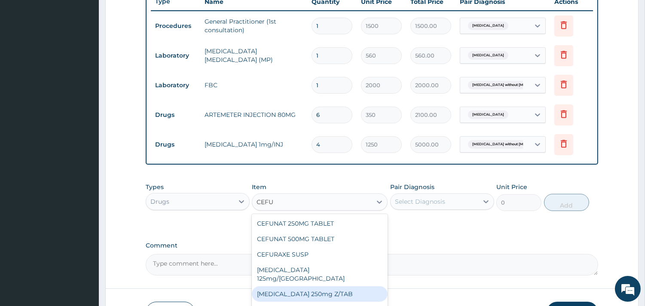
scroll to position [44, 0]
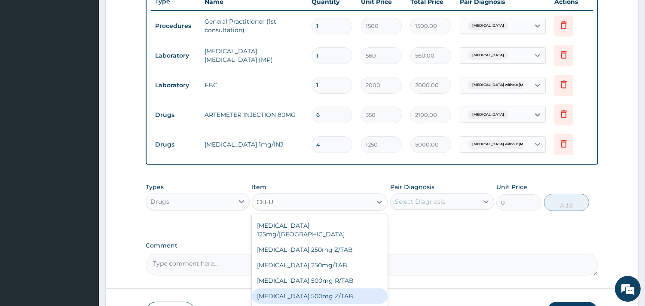
click at [325, 289] on div "[MEDICAL_DATA] 500mg Z/TAB" at bounding box center [320, 296] width 136 height 15
type input "300"
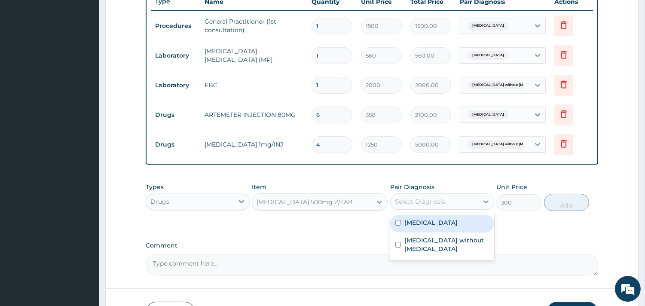
click at [440, 203] on div "Select Diagnosis" at bounding box center [420, 201] width 50 height 9
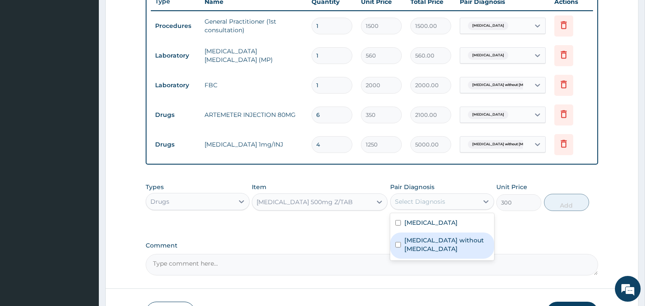
click at [411, 235] on div "[MEDICAL_DATA] without [MEDICAL_DATA]" at bounding box center [442, 246] width 104 height 26
checkbox input "true"
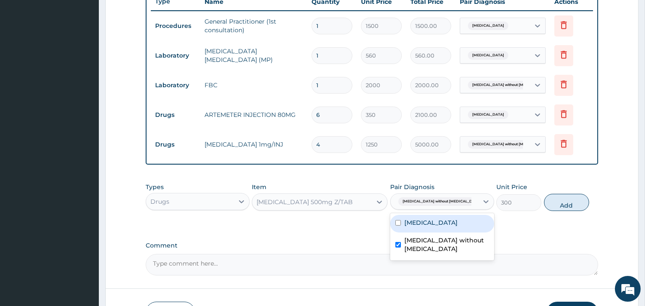
click at [554, 207] on button "Add" at bounding box center [566, 202] width 45 height 17
type input "0"
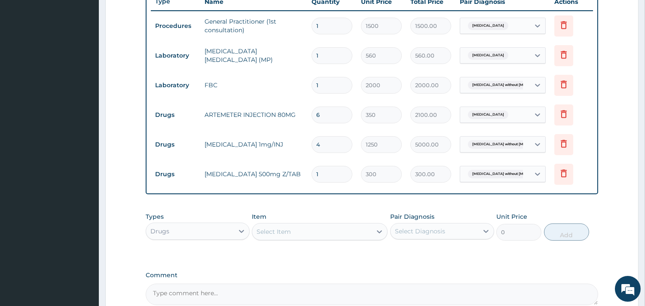
type input "10"
type input "3000.00"
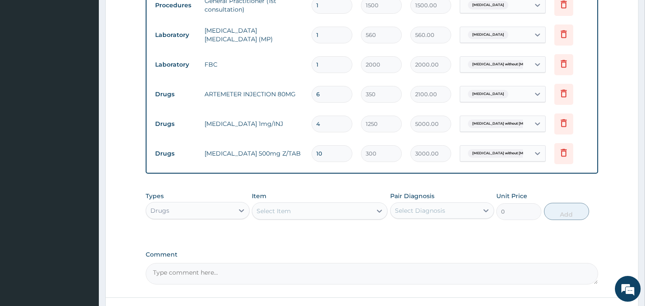
scroll to position [422, 0]
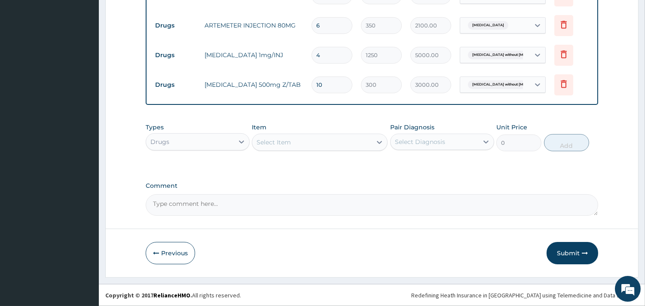
type input "10"
click at [290, 145] on div "Select Item" at bounding box center [274, 142] width 34 height 9
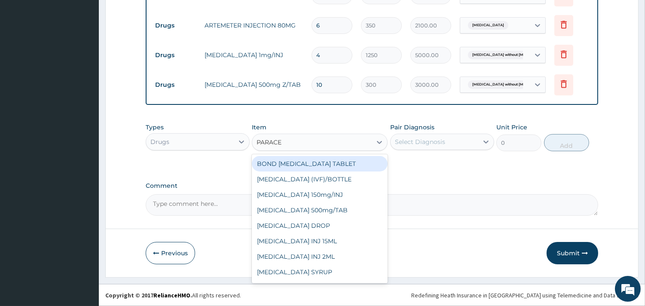
type input "PARACET"
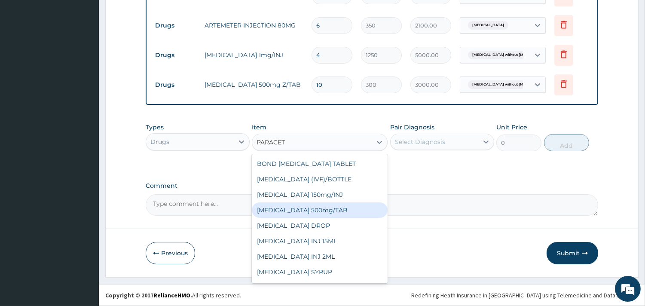
click at [320, 209] on div "[MEDICAL_DATA] 500mg/TAB" at bounding box center [320, 210] width 136 height 15
type input "7"
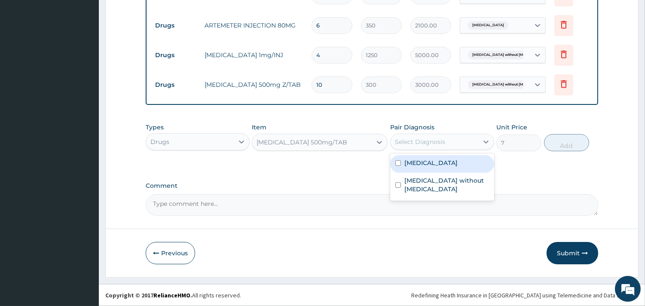
click at [429, 144] on div "Select Diagnosis" at bounding box center [420, 142] width 50 height 9
click at [430, 160] on label "[MEDICAL_DATA]" at bounding box center [431, 163] width 53 height 9
checkbox input "true"
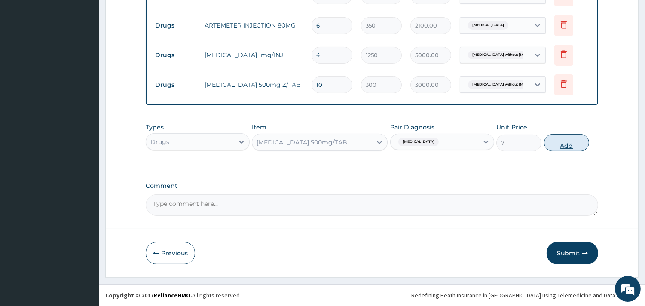
click at [578, 147] on button "Add" at bounding box center [566, 142] width 45 height 17
type input "0"
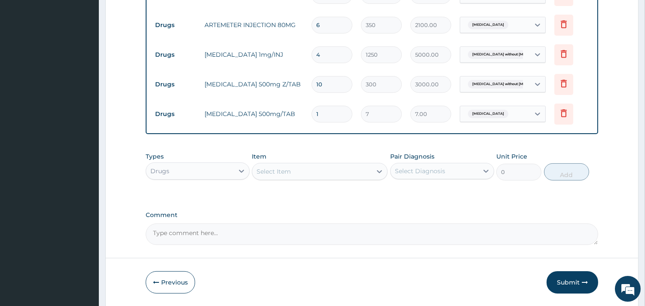
type input "18"
type input "126.00"
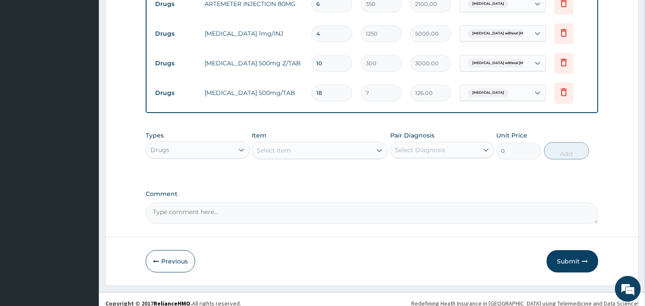
scroll to position [451, 0]
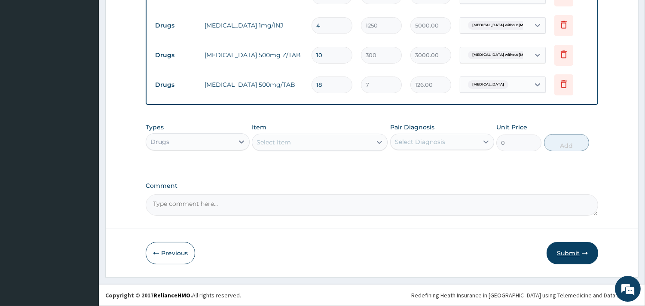
type input "18"
click at [559, 244] on button "Submit" at bounding box center [573, 253] width 52 height 22
click at [574, 251] on button "Submit" at bounding box center [573, 253] width 52 height 22
click at [564, 250] on button "Submit" at bounding box center [573, 253] width 52 height 22
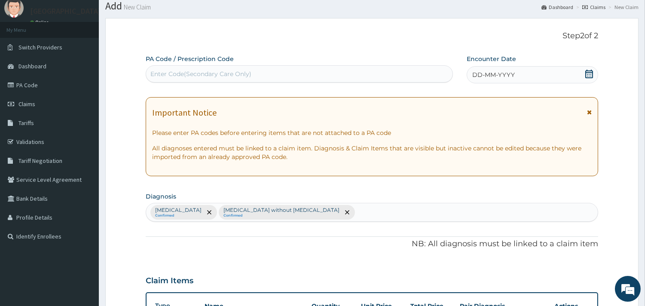
scroll to position [21, 0]
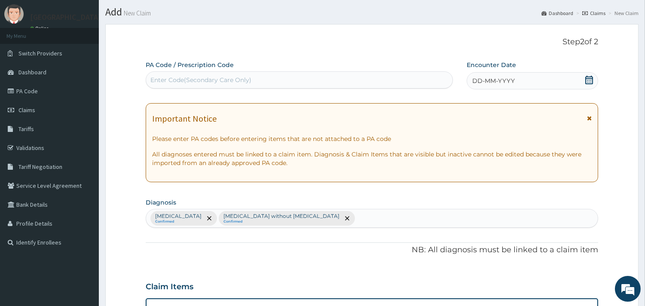
click at [592, 80] on icon at bounding box center [589, 80] width 9 height 9
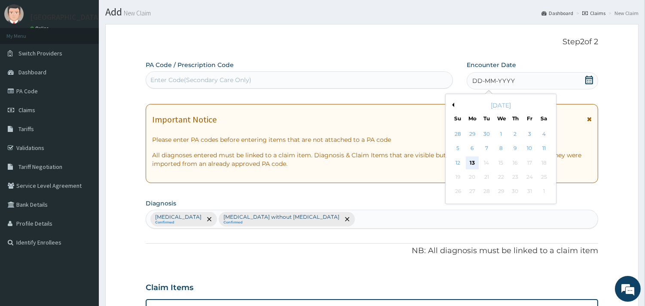
click at [472, 163] on div "13" at bounding box center [472, 163] width 13 height 13
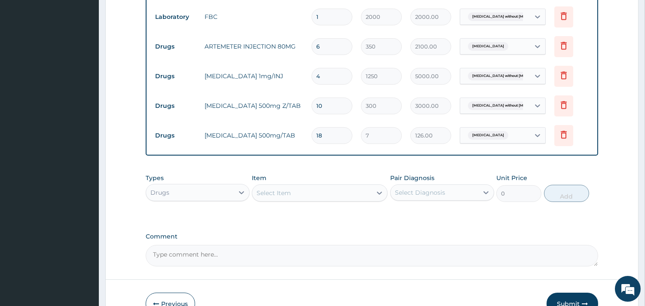
scroll to position [451, 0]
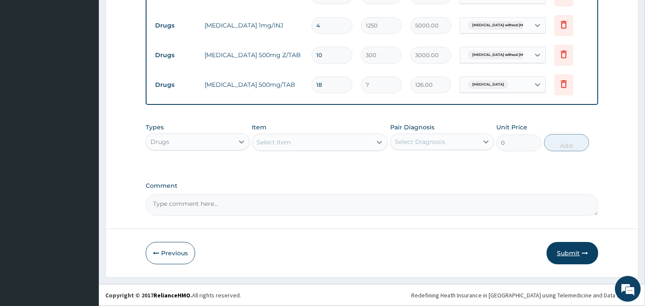
click at [578, 251] on button "Submit" at bounding box center [573, 253] width 52 height 22
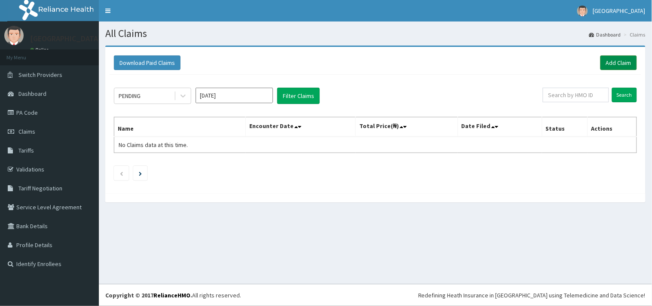
click at [621, 57] on link "Add Claim" at bounding box center [619, 62] width 37 height 15
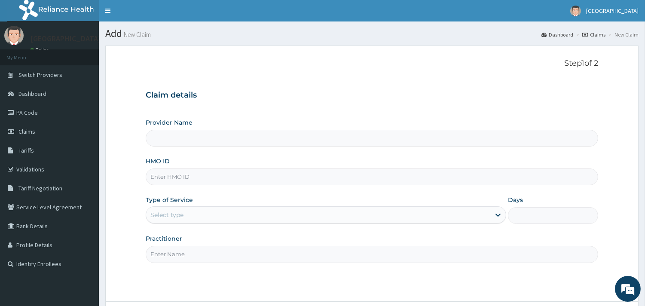
click at [170, 178] on input "HMO ID" at bounding box center [372, 177] width 453 height 17
type input "ELN/10"
type input "[GEOGRAPHIC_DATA]"
type input "ELN/10718/D"
drag, startPoint x: 187, startPoint y: 216, endPoint x: 184, endPoint y: 224, distance: 7.8
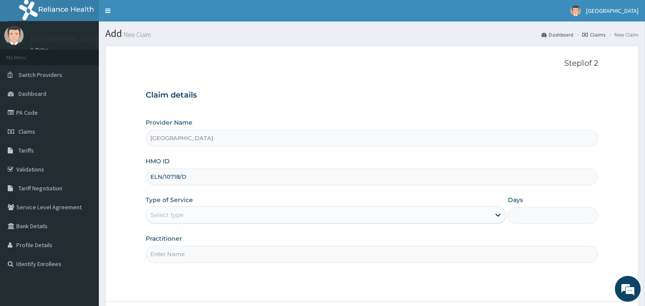
click at [187, 221] on div "Select type" at bounding box center [318, 215] width 344 height 14
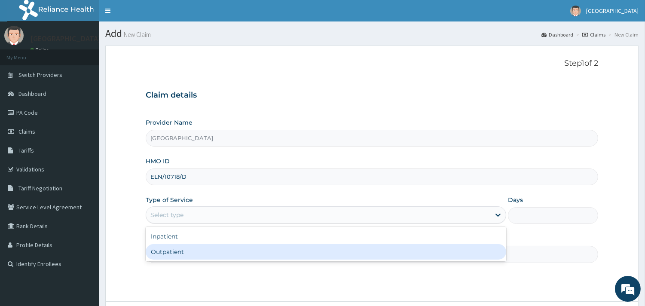
click at [178, 250] on div "Outpatient" at bounding box center [326, 251] width 361 height 15
type input "1"
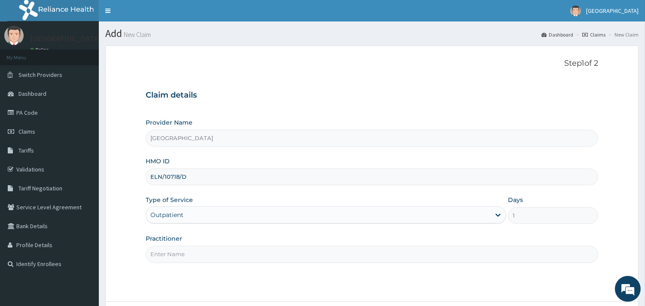
click at [178, 250] on input "Practitioner" at bounding box center [372, 254] width 453 height 17
type input "DR [PERSON_NAME]"
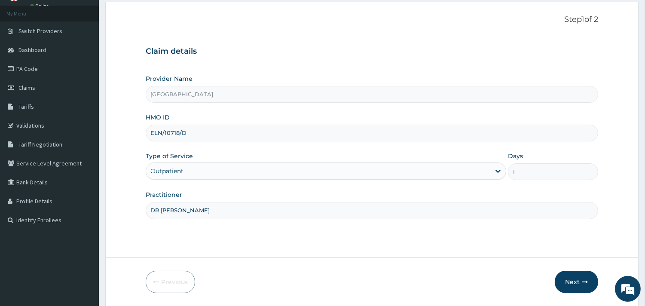
scroll to position [73, 0]
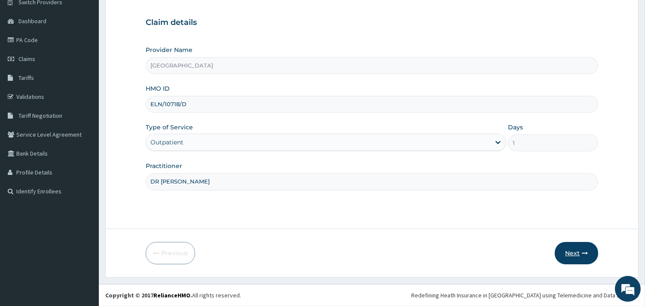
click at [580, 264] on button "Next" at bounding box center [576, 253] width 43 height 22
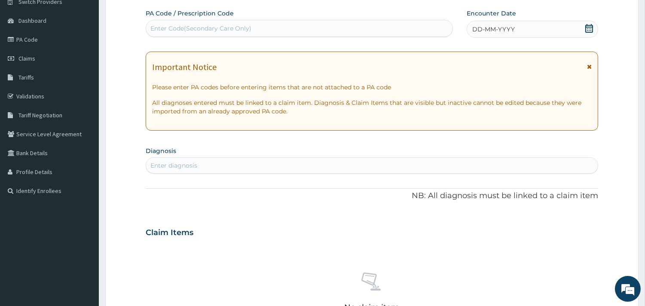
click at [590, 26] on icon at bounding box center [589, 28] width 9 height 9
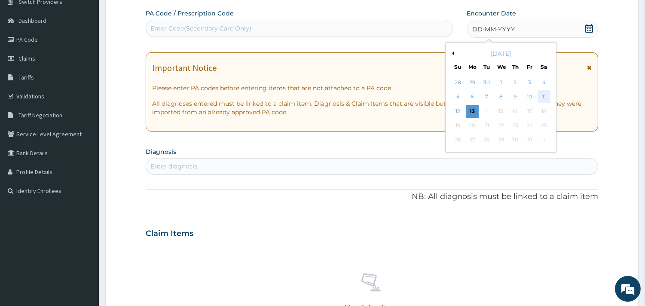
click at [540, 96] on div "11" at bounding box center [543, 97] width 13 height 13
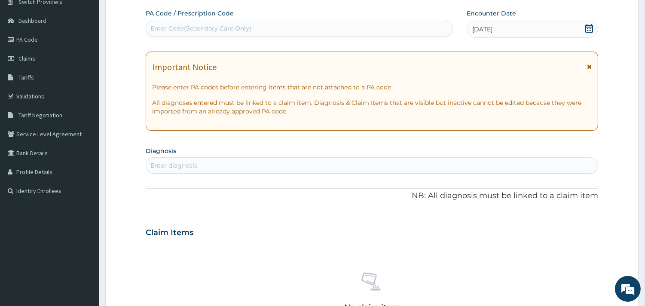
click at [159, 173] on div "Enter diagnosis" at bounding box center [372, 165] width 453 height 16
type input "P"
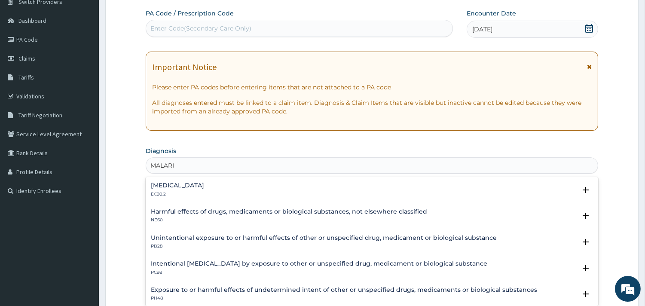
type input "MALARIA"
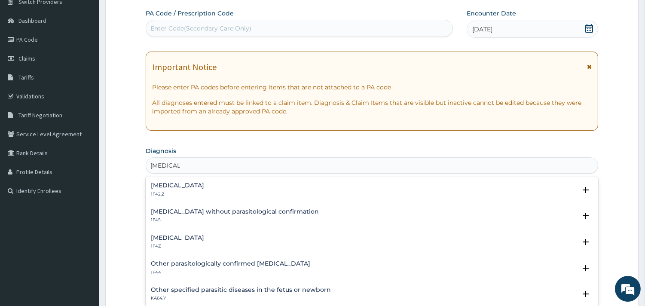
click at [186, 187] on h4 "Plasmodium malariae malaria without complication" at bounding box center [177, 185] width 53 height 6
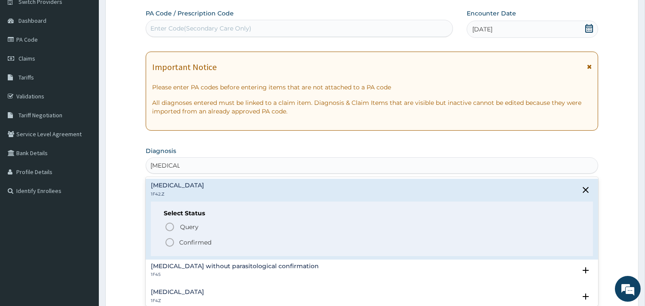
click at [169, 242] on icon "status option filled" at bounding box center [170, 242] width 10 height 10
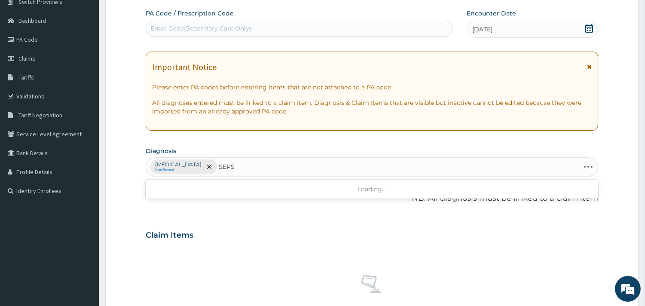
type input "SEPSI"
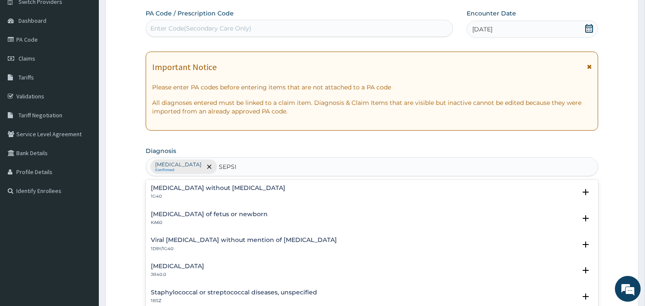
click at [172, 190] on h4 "[MEDICAL_DATA] without [MEDICAL_DATA]" at bounding box center [218, 188] width 135 height 6
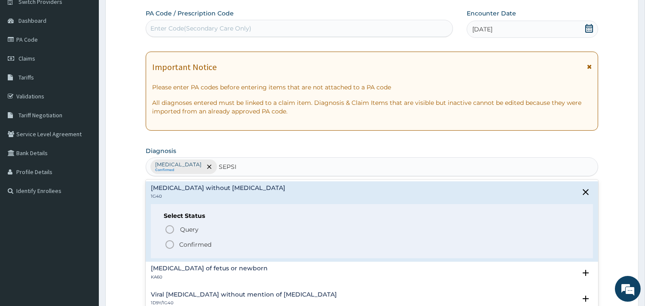
click at [173, 244] on icon "status option filled" at bounding box center [170, 244] width 10 height 10
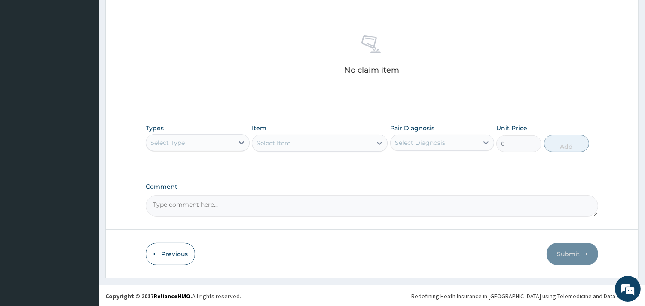
scroll to position [314, 0]
click at [212, 142] on div "Select Type" at bounding box center [190, 142] width 88 height 14
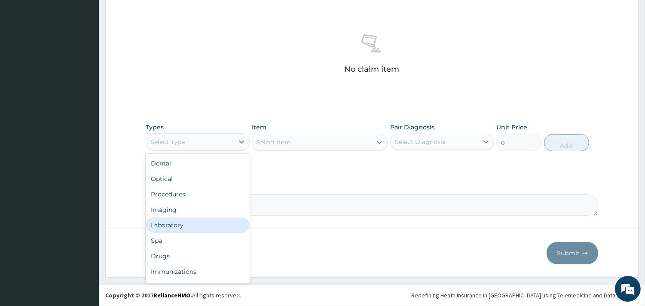
click at [175, 226] on div "Laboratory" at bounding box center [198, 225] width 104 height 15
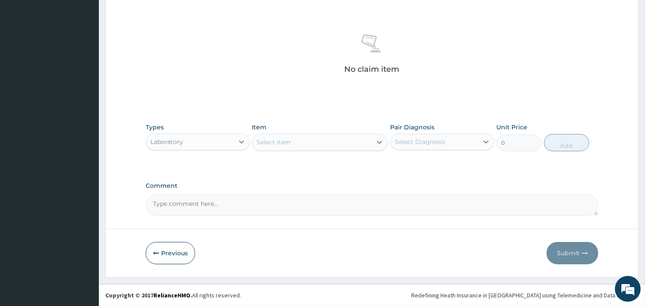
click at [295, 144] on div "Select Item" at bounding box center [312, 142] width 120 height 14
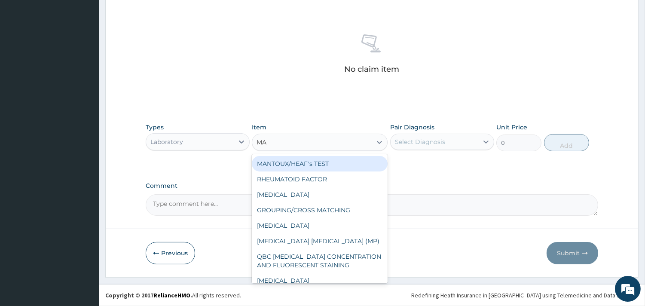
type input "MAL"
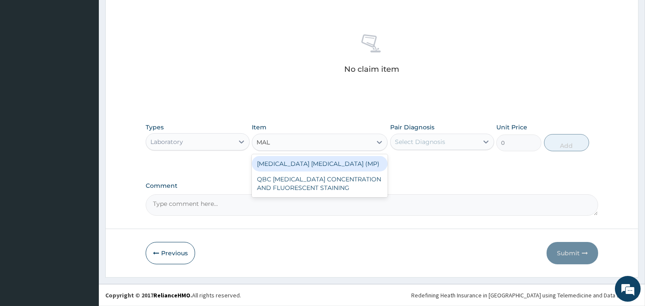
click at [304, 161] on div "MALARIA PARASITE (MP)" at bounding box center [320, 163] width 136 height 15
type input "560"
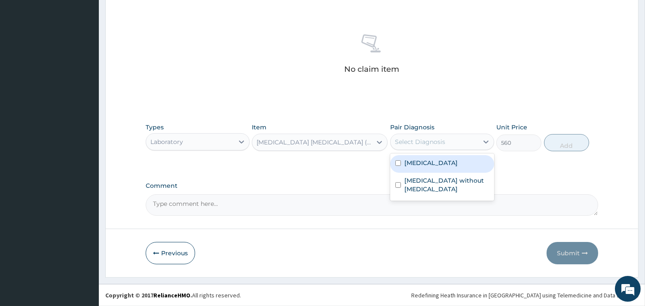
click at [437, 145] on div "Select Diagnosis" at bounding box center [420, 142] width 50 height 9
click at [411, 167] on label "Plasmodium malariae malaria without complication" at bounding box center [431, 163] width 53 height 9
checkbox input "true"
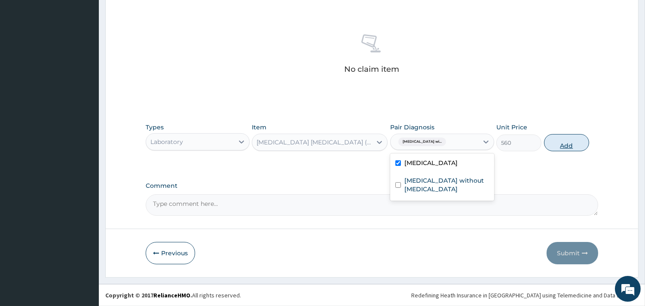
click at [566, 143] on button "Add" at bounding box center [566, 142] width 45 height 17
type input "0"
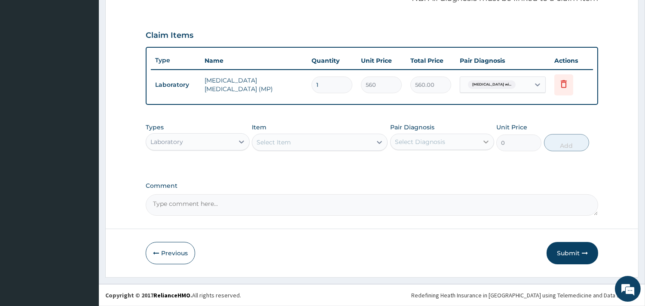
scroll to position [272, 0]
click at [301, 144] on div "Select Item" at bounding box center [312, 143] width 120 height 14
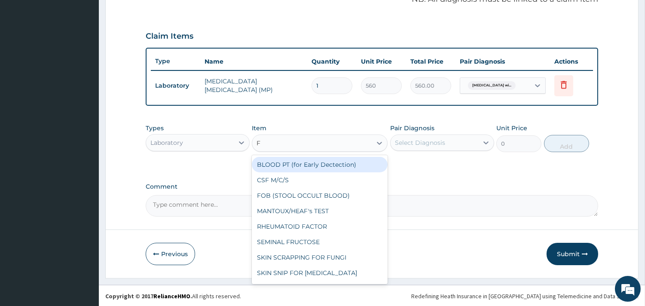
type input "FB"
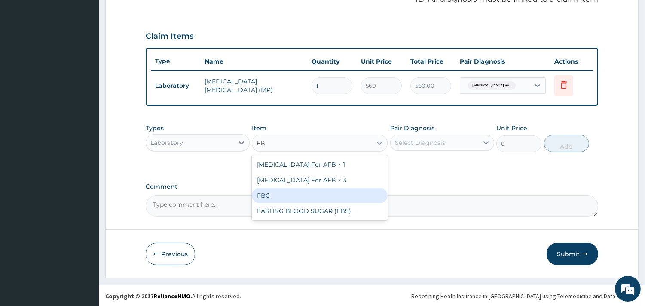
click at [304, 194] on div "FBC" at bounding box center [320, 195] width 136 height 15
type input "2000"
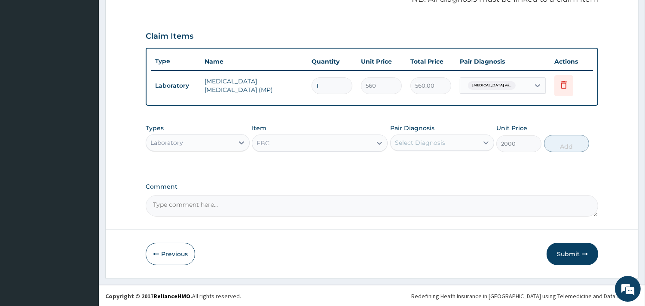
click at [451, 141] on div "Select Diagnosis" at bounding box center [435, 143] width 88 height 14
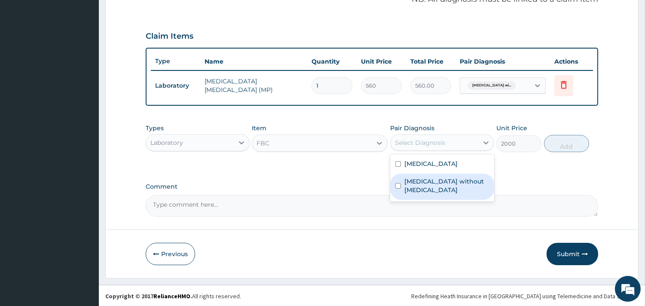
click at [432, 194] on label "Sepsis without septic shock" at bounding box center [447, 185] width 85 height 17
checkbox input "true"
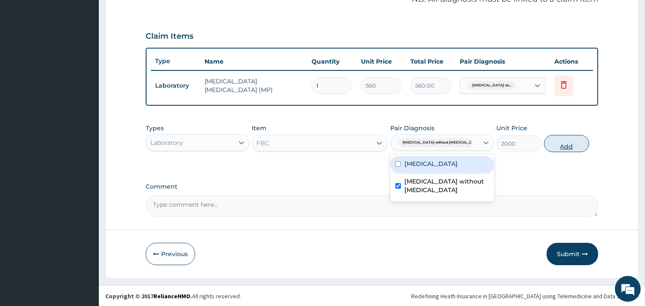
click at [557, 145] on button "Add" at bounding box center [566, 143] width 45 height 17
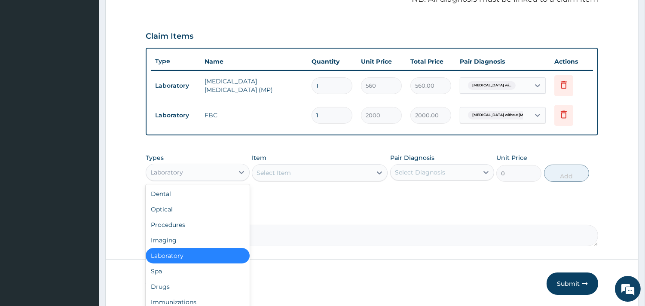
click at [218, 168] on div "Laboratory" at bounding box center [190, 173] width 88 height 14
click at [200, 223] on div "Procedures" at bounding box center [198, 224] width 104 height 15
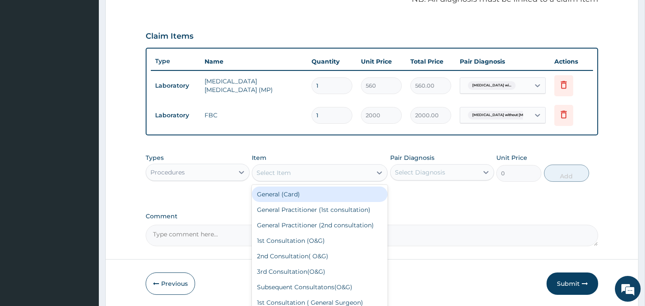
click at [292, 174] on div "Select Item" at bounding box center [312, 173] width 120 height 14
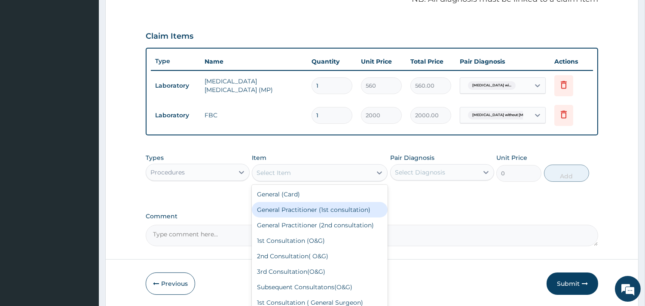
click at [323, 211] on div "General Practitioner (1st consultation)" at bounding box center [320, 209] width 136 height 15
type input "1500"
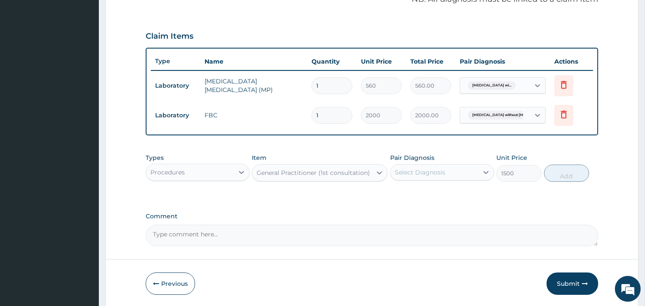
click at [436, 176] on div "Select Diagnosis" at bounding box center [435, 173] width 88 height 14
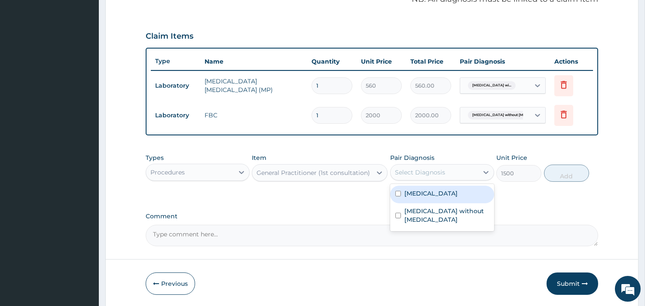
click at [405, 198] on label "Plasmodium malariae malaria without complication" at bounding box center [431, 193] width 53 height 9
checkbox input "true"
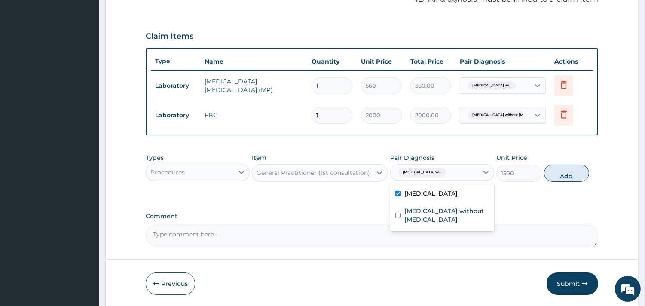
click at [581, 172] on button "Add" at bounding box center [566, 173] width 45 height 17
type input "0"
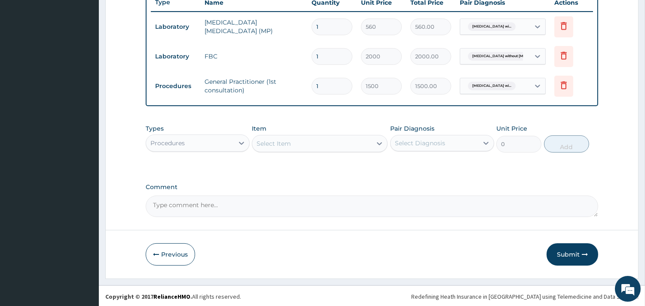
scroll to position [332, 0]
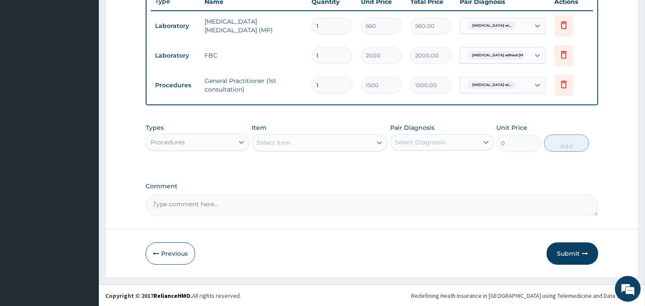
click at [218, 138] on div "Procedures" at bounding box center [190, 142] width 88 height 14
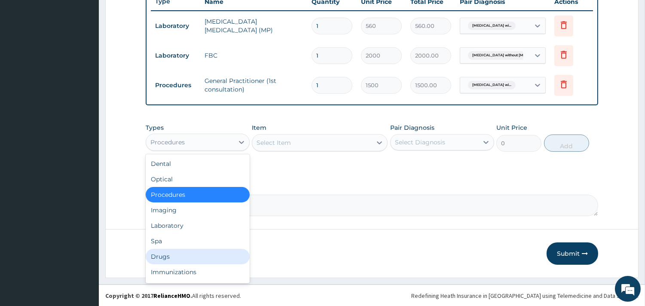
click at [173, 254] on div "Drugs" at bounding box center [198, 256] width 104 height 15
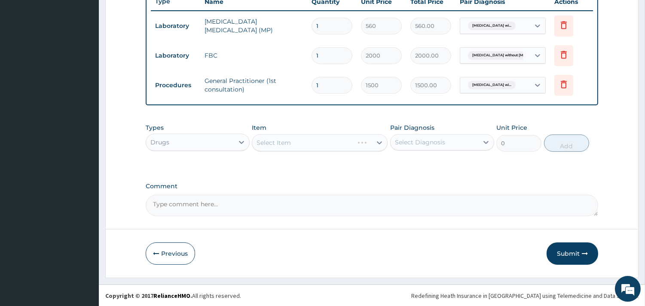
click at [300, 138] on div "Select Item" at bounding box center [320, 142] width 136 height 17
click at [305, 148] on div "Select Item" at bounding box center [312, 143] width 120 height 14
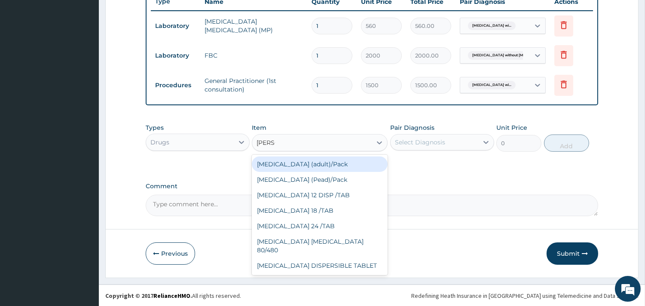
type input "COART"
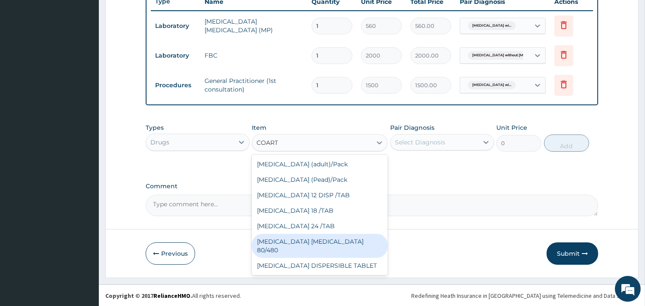
click at [327, 246] on div "COARTEM D TAB 80/480" at bounding box center [320, 246] width 136 height 24
type input "1200"
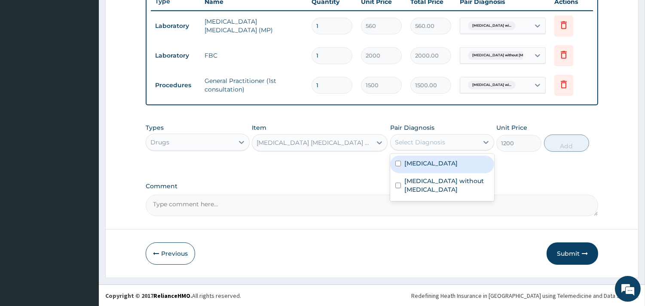
click at [452, 144] on div "Select Diagnosis" at bounding box center [435, 142] width 88 height 14
click at [405, 168] on label "Plasmodium malariae malaria without complication" at bounding box center [431, 163] width 53 height 9
checkbox input "true"
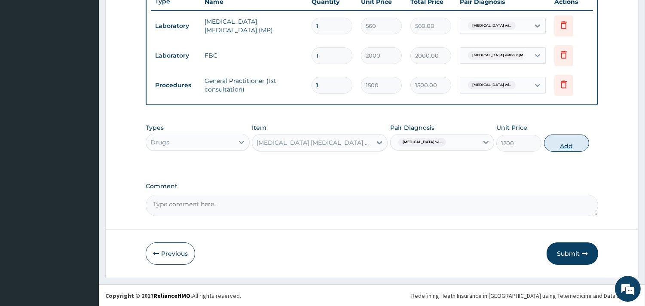
click at [574, 144] on button "Add" at bounding box center [566, 143] width 45 height 17
type input "0"
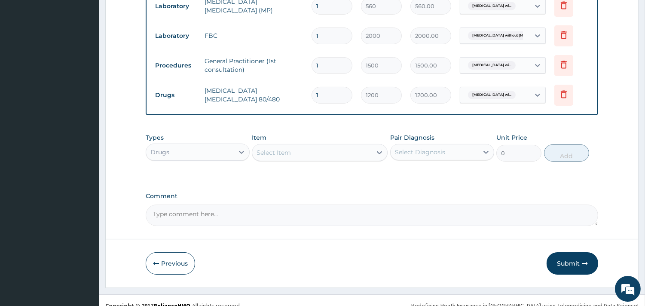
scroll to position [362, 0]
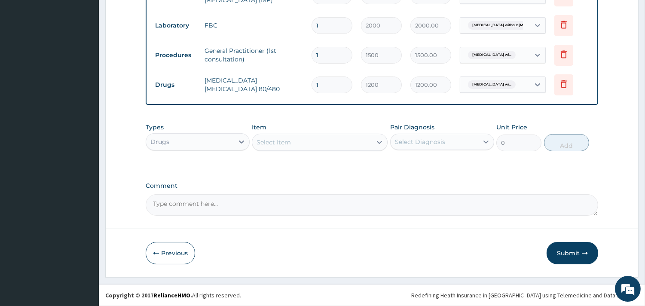
click at [295, 145] on div "Select Item" at bounding box center [312, 142] width 120 height 14
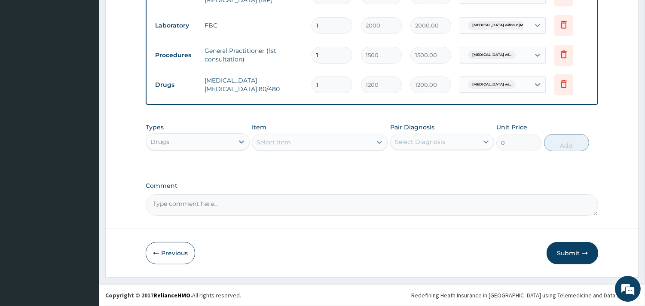
click at [302, 142] on div "Select Item" at bounding box center [312, 142] width 120 height 14
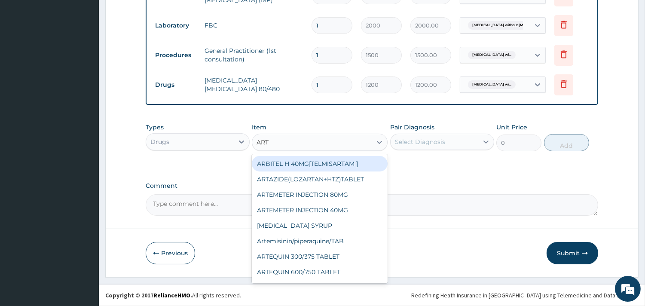
type input "ARTE"
click at [301, 164] on div "ARTEMETER INJECTION 80MG" at bounding box center [320, 163] width 136 height 15
type input "350"
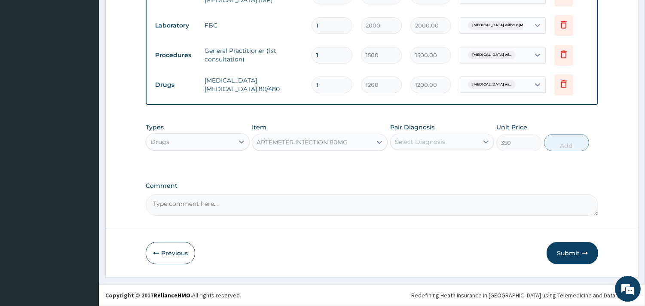
click at [441, 143] on div "Select Diagnosis" at bounding box center [420, 142] width 50 height 9
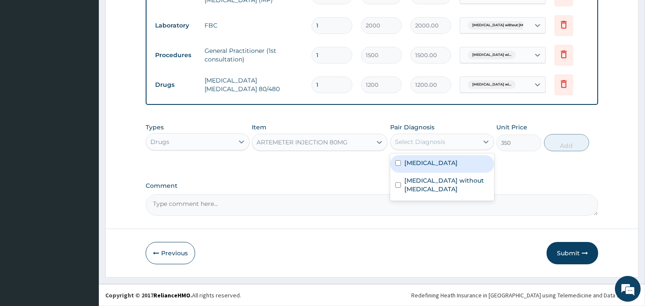
click at [411, 167] on label "Plasmodium malariae malaria without complication" at bounding box center [431, 163] width 53 height 9
checkbox input "true"
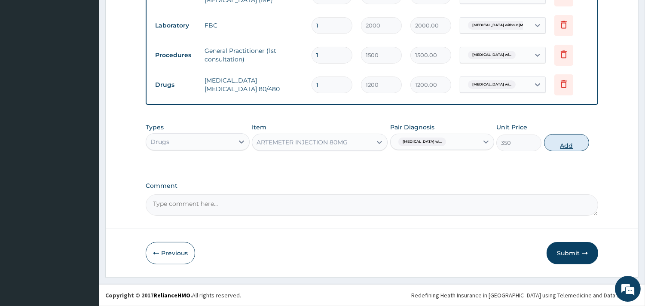
click at [556, 147] on button "Add" at bounding box center [566, 142] width 45 height 17
type input "0"
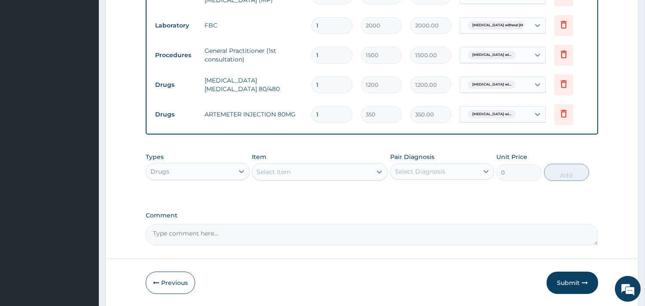
click at [325, 116] on input "1" at bounding box center [332, 114] width 41 height 17
type input "0.00"
type input "6"
type input "2100.00"
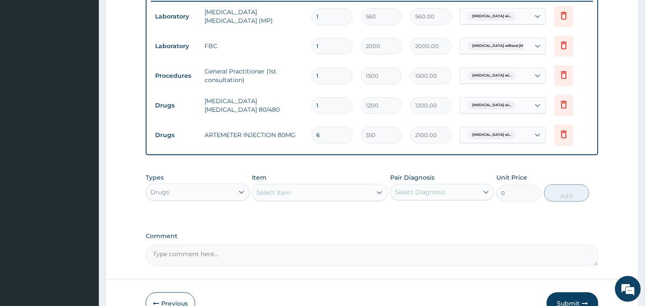
scroll to position [392, 0]
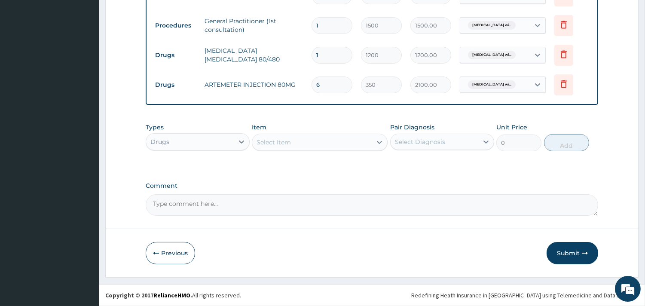
type input "6"
click at [299, 144] on div "Select Item" at bounding box center [312, 142] width 120 height 14
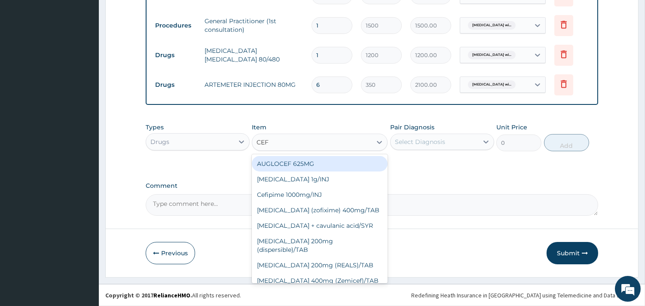
type input "CEFU"
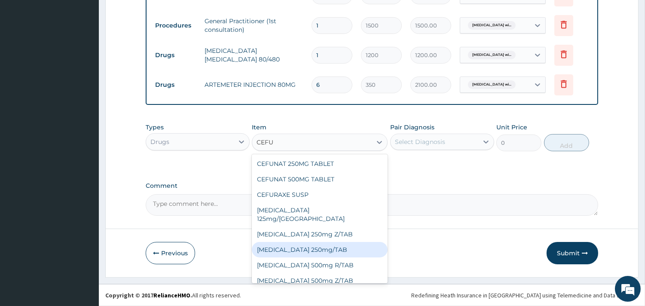
click at [320, 242] on div "Cefuroxime 250mg/TAB" at bounding box center [320, 249] width 136 height 15
type input "200"
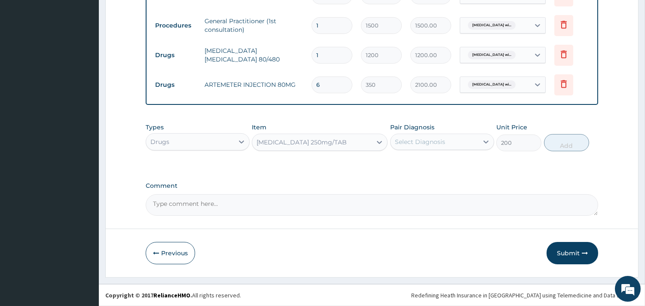
click at [427, 144] on div "Select Diagnosis" at bounding box center [420, 142] width 50 height 9
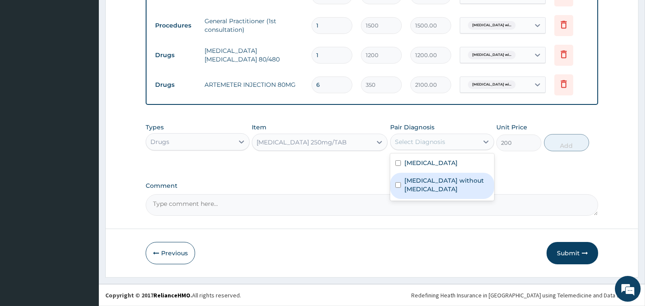
click at [403, 199] on div "Sepsis without septic shock" at bounding box center [442, 186] width 104 height 26
checkbox input "true"
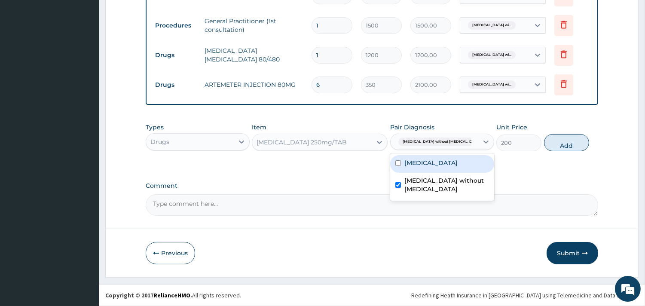
drag, startPoint x: 581, startPoint y: 135, endPoint x: 573, endPoint y: 139, distance: 8.9
click at [581, 137] on button "Add" at bounding box center [566, 142] width 45 height 17
type input "0"
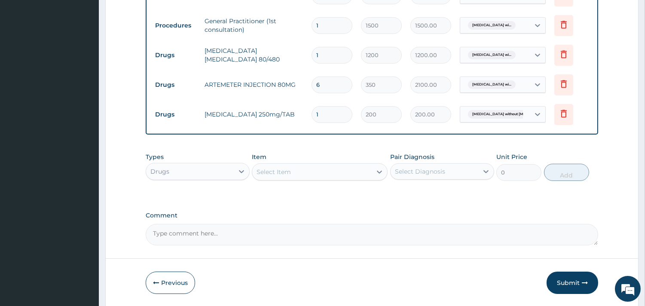
type input "10"
type input "2000.00"
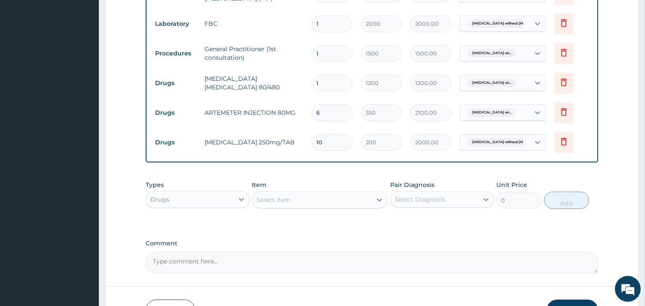
scroll to position [422, 0]
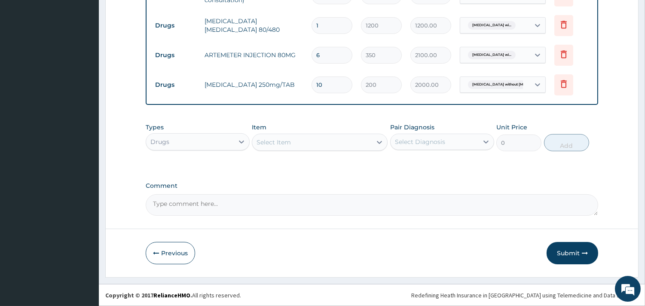
type input "10"
click at [273, 141] on div "Select Item" at bounding box center [274, 142] width 34 height 9
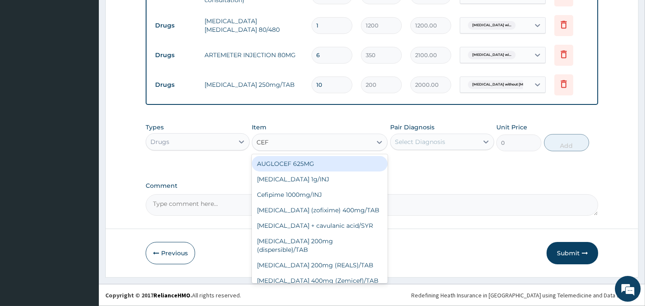
type input "CEFT"
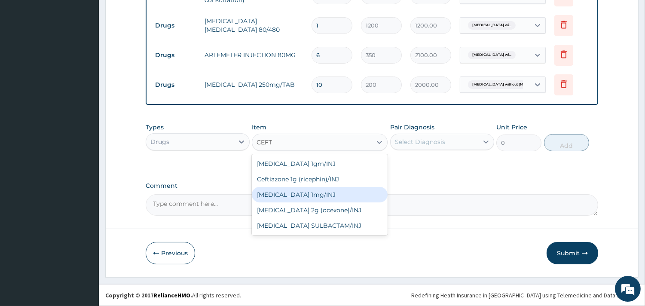
click at [303, 190] on div "Ceftriaxone 1mg/INJ" at bounding box center [320, 194] width 136 height 15
type input "1250"
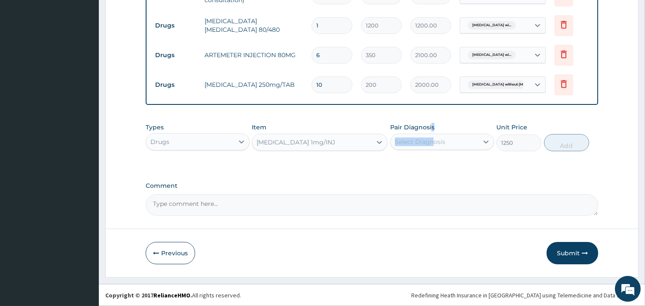
drag, startPoint x: 431, startPoint y: 131, endPoint x: 433, endPoint y: 138, distance: 7.3
click at [433, 138] on div "Pair Diagnosis Select Diagnosis" at bounding box center [442, 137] width 104 height 28
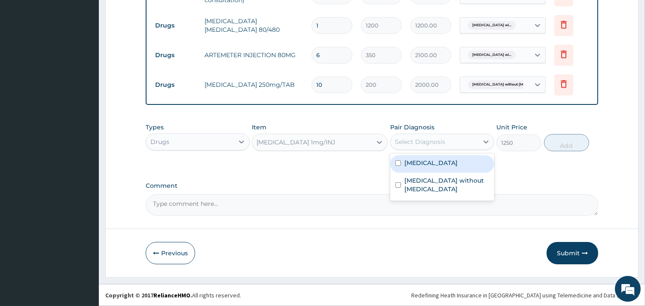
click at [454, 140] on div "Select Diagnosis" at bounding box center [435, 142] width 88 height 14
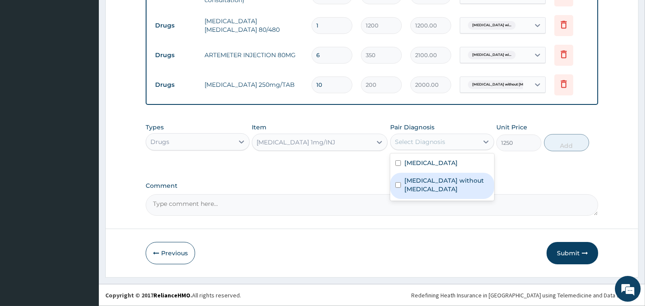
drag, startPoint x: 397, startPoint y: 200, endPoint x: 464, endPoint y: 178, distance: 71.1
click at [397, 199] on div "Sepsis without septic shock" at bounding box center [442, 186] width 104 height 26
checkbox input "true"
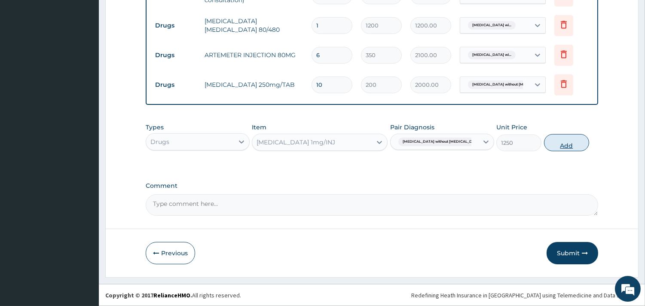
click at [577, 140] on button "Add" at bounding box center [566, 142] width 45 height 17
type input "0"
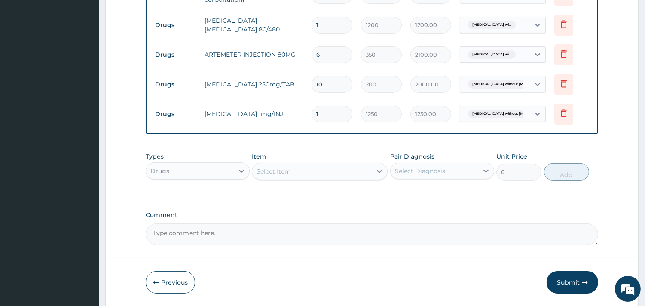
type input "0.00"
type input "4"
type input "5000.00"
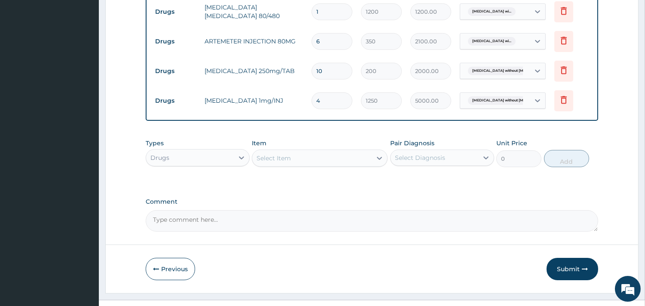
scroll to position [451, 0]
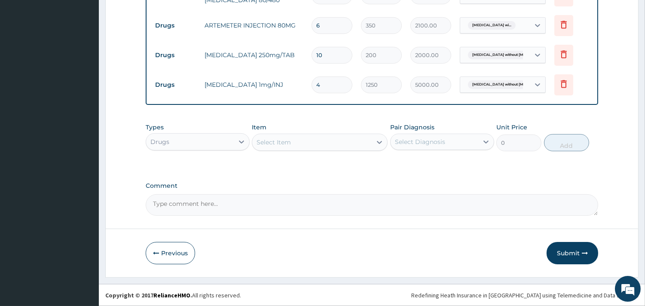
type input "4"
click at [310, 148] on div "Select Item" at bounding box center [312, 142] width 120 height 14
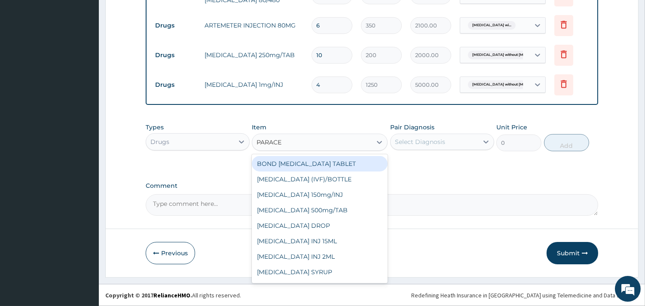
type input "PARACET"
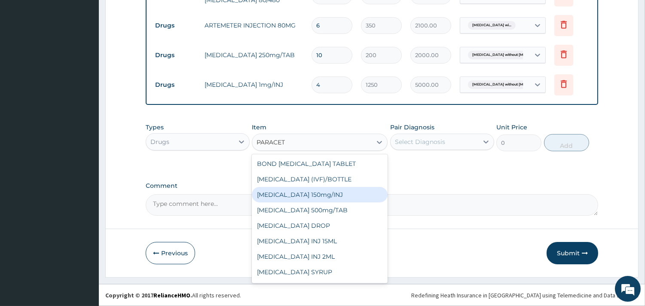
click at [328, 195] on div "Paracetamol 150mg/INJ" at bounding box center [320, 194] width 136 height 15
type input "250"
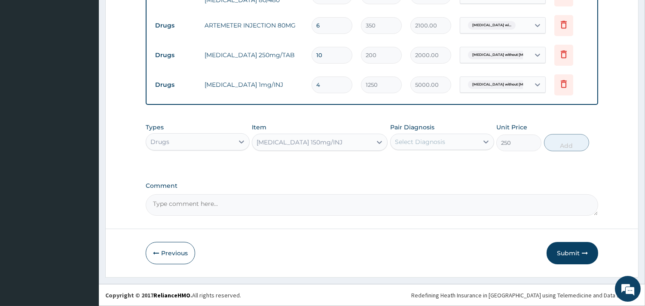
click at [410, 143] on div "Select Diagnosis" at bounding box center [420, 142] width 50 height 9
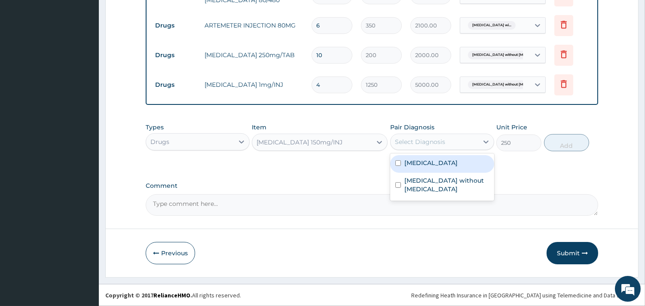
click at [406, 167] on label "Plasmodium malariae malaria without complication" at bounding box center [431, 163] width 53 height 9
checkbox input "true"
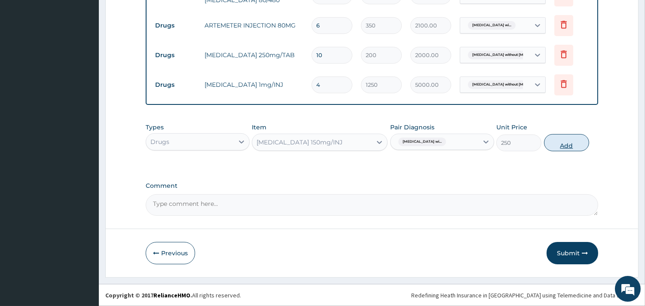
click at [565, 149] on button "Add" at bounding box center [566, 142] width 45 height 17
type input "0"
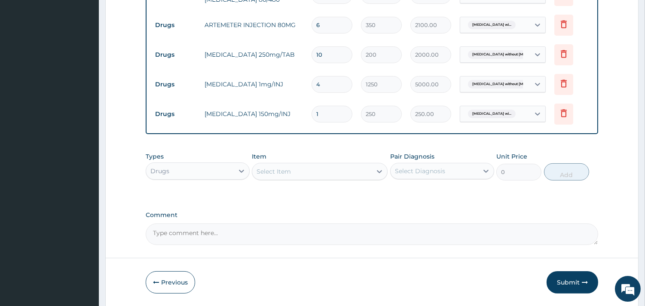
type input "0.00"
type input "6"
type input "1500.00"
type input "6"
click at [573, 285] on button "Submit" at bounding box center [573, 282] width 52 height 22
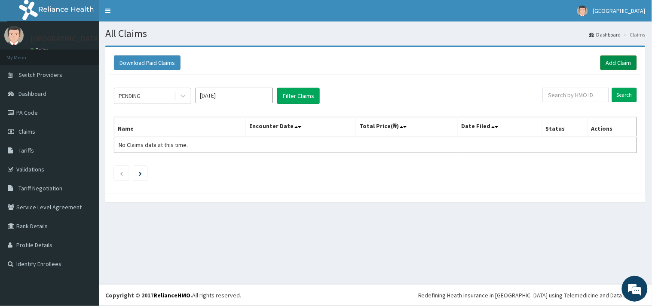
click at [623, 62] on link "Add Claim" at bounding box center [619, 62] width 37 height 15
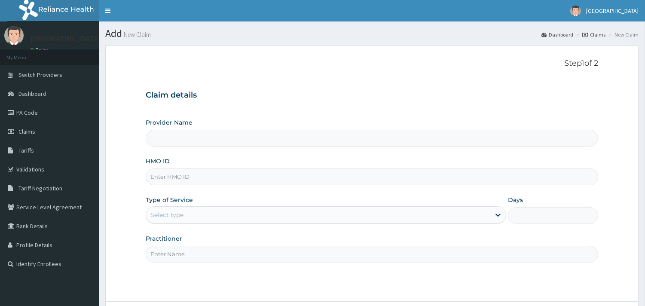
click at [171, 178] on input "HMO ID" at bounding box center [372, 177] width 453 height 17
type input "NGL/"
type input "[GEOGRAPHIC_DATA]"
type input "NGL/10138/A"
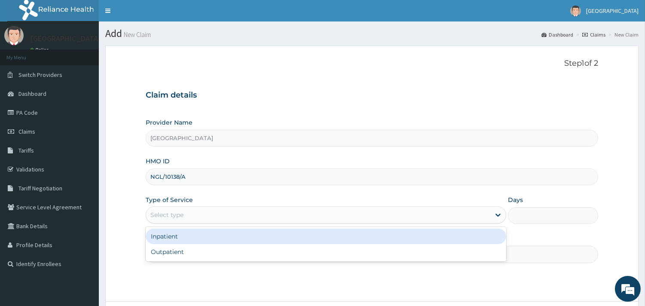
click at [178, 214] on div "Select type" at bounding box center [166, 215] width 33 height 9
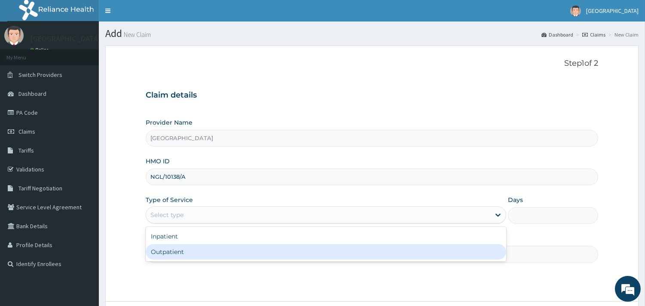
click at [171, 250] on div "Outpatient" at bounding box center [326, 251] width 361 height 15
type input "1"
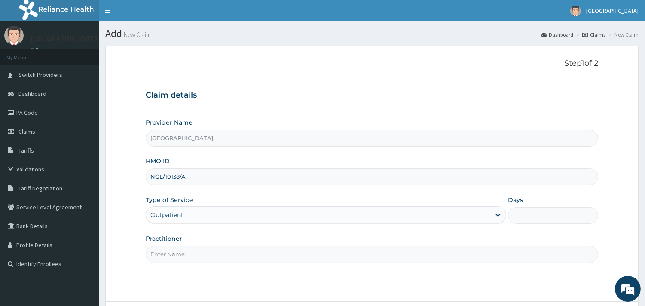
click at [174, 256] on input "Practitioner" at bounding box center [372, 254] width 453 height 17
type input "DR NGONANDI"
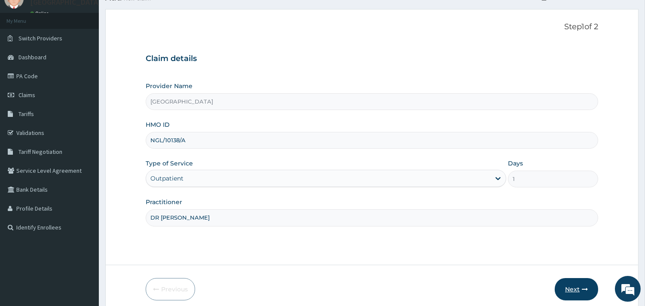
scroll to position [73, 0]
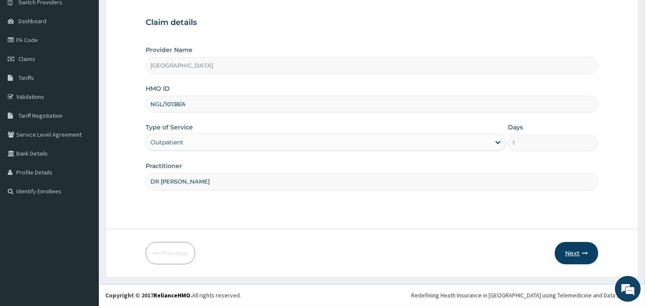
click at [575, 253] on button "Next" at bounding box center [576, 253] width 43 height 22
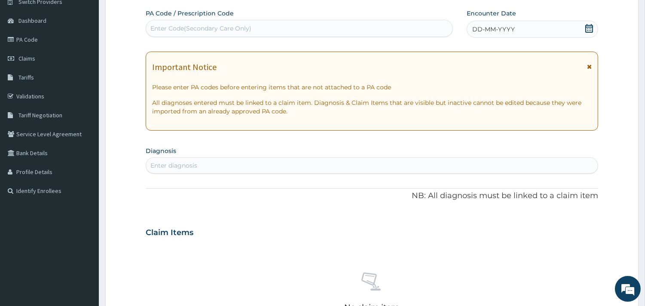
click at [591, 29] on icon at bounding box center [589, 28] width 9 height 9
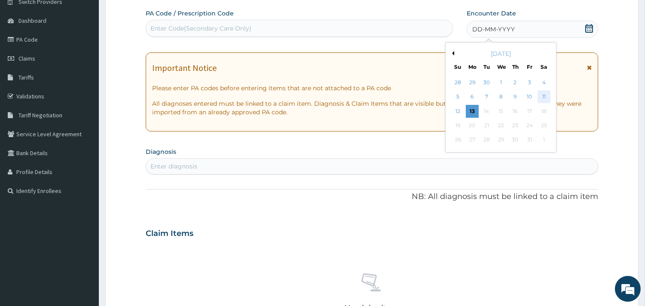
click at [545, 100] on div "11" at bounding box center [543, 97] width 13 height 13
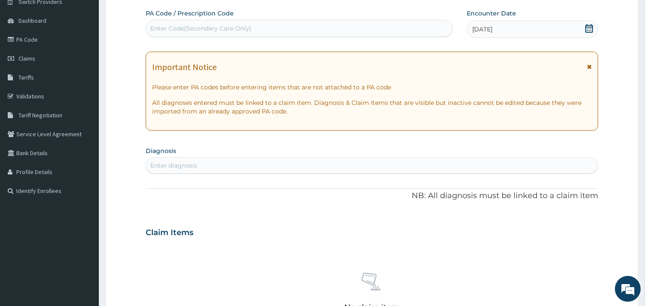
click at [165, 165] on div "Enter diagnosis" at bounding box center [173, 165] width 47 height 9
type input "P"
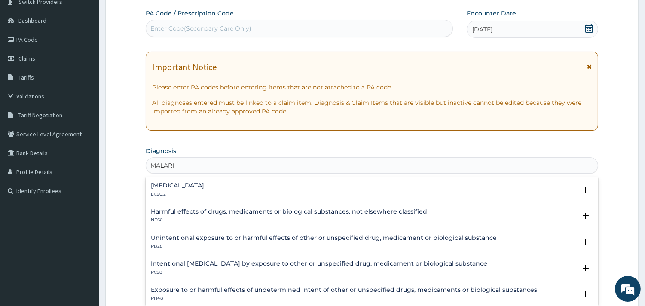
type input "MALARIA"
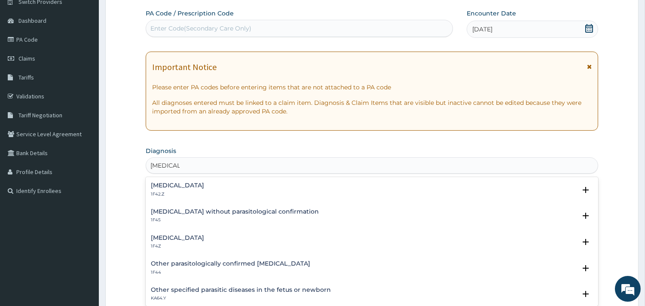
click at [163, 239] on h4 "Malaria, unspecified" at bounding box center [177, 238] width 53 height 6
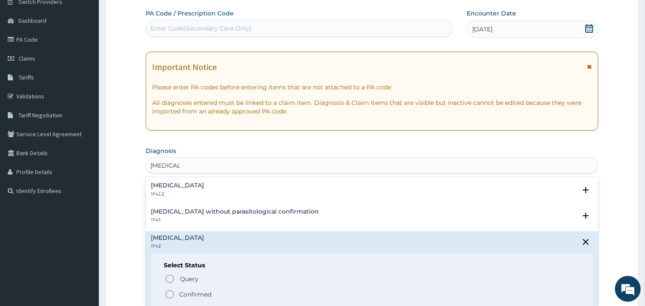
click at [171, 293] on icon "status option filled" at bounding box center [170, 294] width 10 height 10
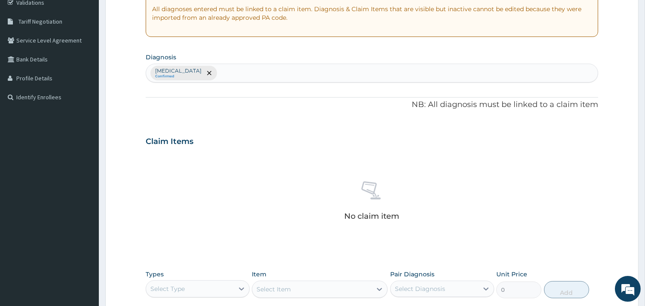
scroll to position [191, 0]
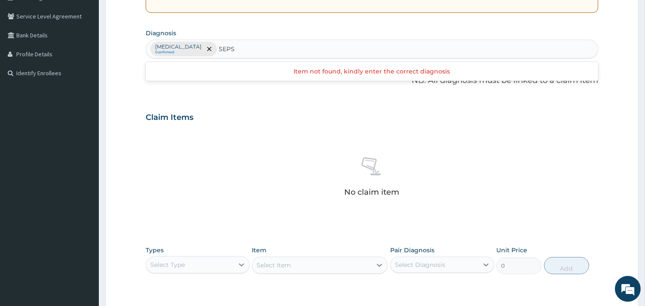
type input "SEPSI"
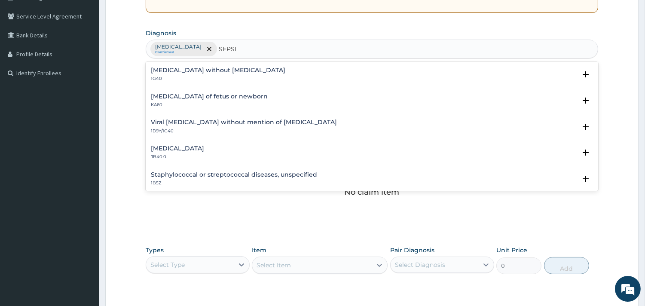
click at [175, 70] on h4 "Sepsis without septic shock" at bounding box center [218, 70] width 135 height 6
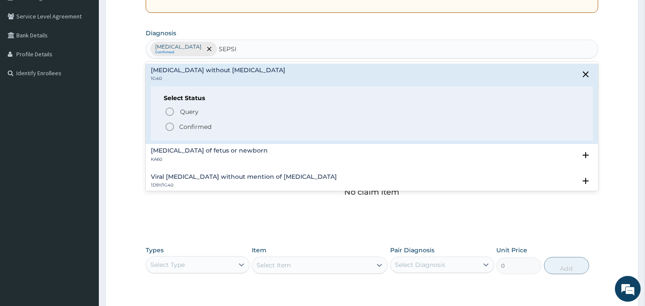
click at [169, 129] on icon "status option filled" at bounding box center [170, 127] width 10 height 10
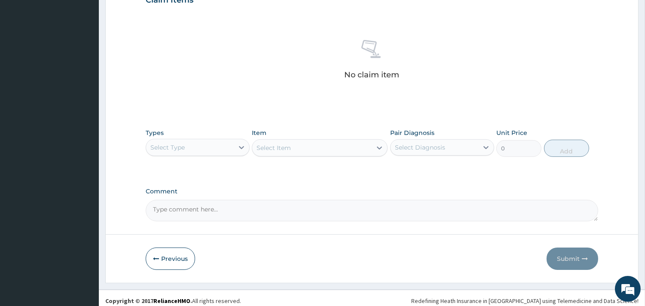
scroll to position [314, 0]
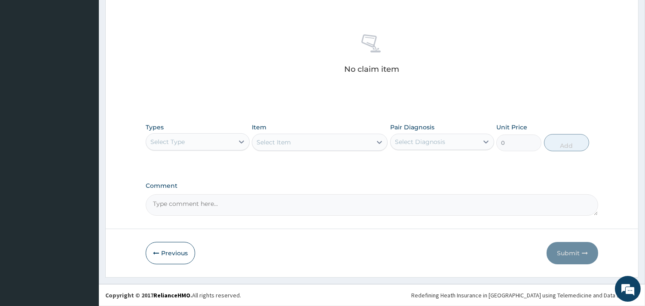
click at [199, 140] on div "Select Type" at bounding box center [190, 142] width 88 height 14
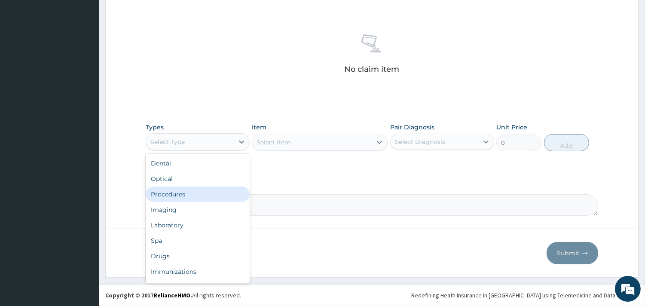
click at [174, 195] on div "Procedures" at bounding box center [198, 194] width 104 height 15
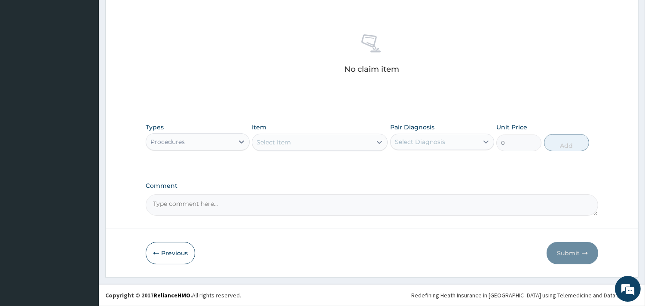
click at [313, 150] on div "Select Item" at bounding box center [320, 142] width 136 height 17
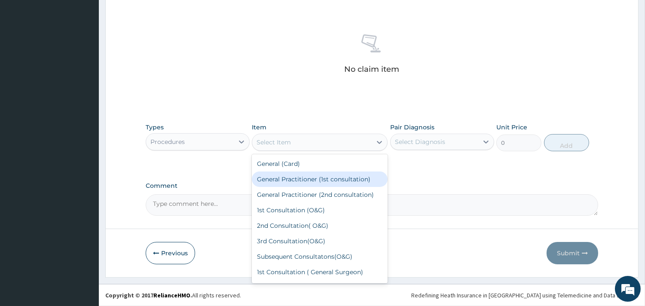
click at [299, 179] on div "General Practitioner (1st consultation)" at bounding box center [320, 179] width 136 height 15
type input "1500"
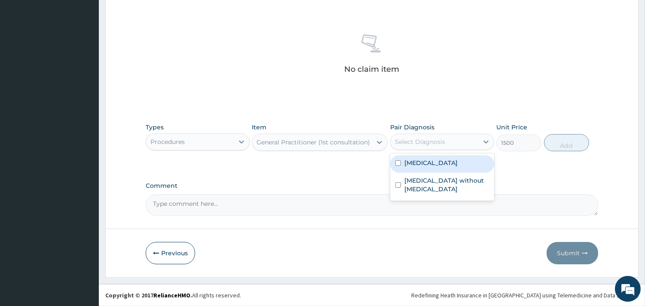
click at [450, 142] on div "Select Diagnosis" at bounding box center [435, 142] width 88 height 14
click at [406, 163] on label "Malaria, unspecified" at bounding box center [431, 163] width 53 height 9
checkbox input "true"
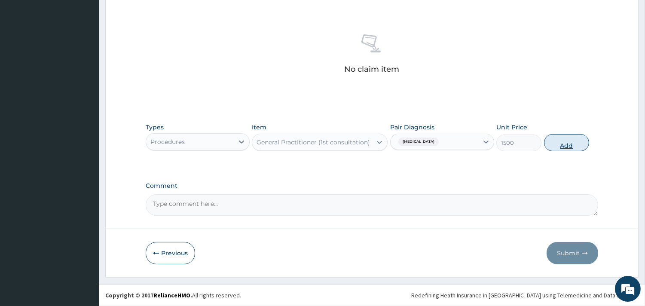
click at [564, 142] on button "Add" at bounding box center [566, 142] width 45 height 17
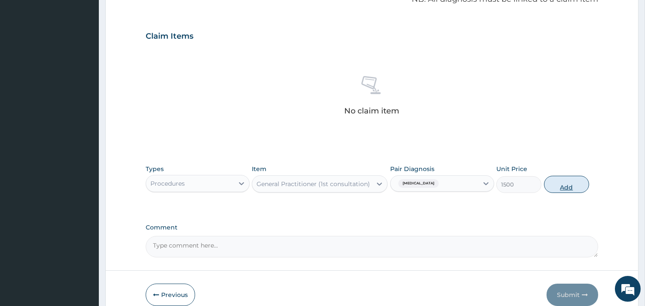
type input "0"
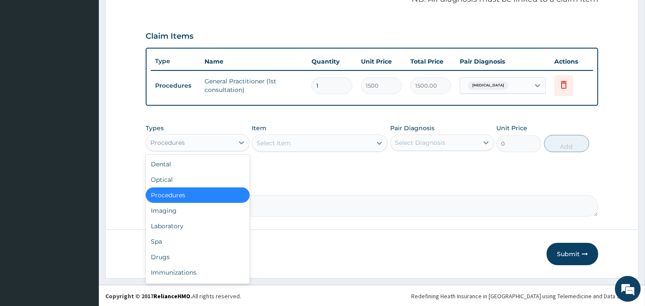
click at [232, 140] on div "Procedures" at bounding box center [190, 143] width 88 height 14
click at [185, 224] on div "Laboratory" at bounding box center [198, 225] width 104 height 15
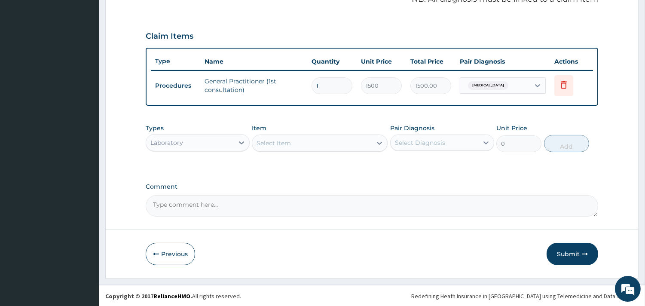
click at [316, 140] on div "Select Item" at bounding box center [312, 143] width 120 height 14
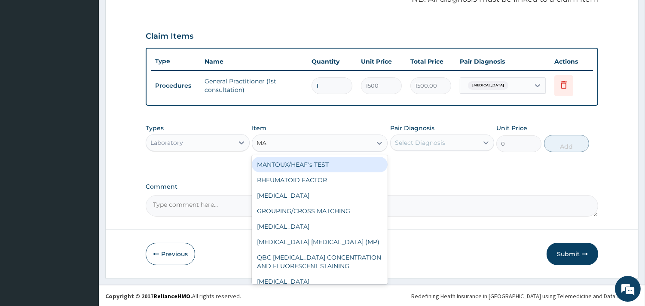
type input "MAL"
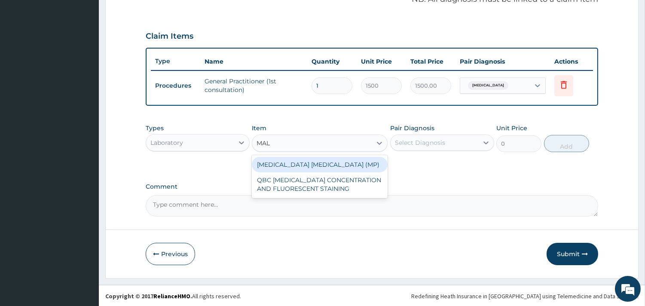
click at [292, 160] on div "MALARIA PARASITE (MP)" at bounding box center [320, 164] width 136 height 15
type input "560"
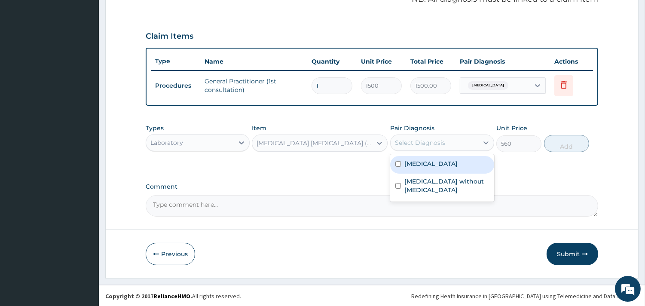
click at [433, 146] on div "Select Diagnosis" at bounding box center [435, 143] width 88 height 14
click at [394, 163] on div "Malaria, unspecified" at bounding box center [442, 165] width 104 height 18
checkbox input "true"
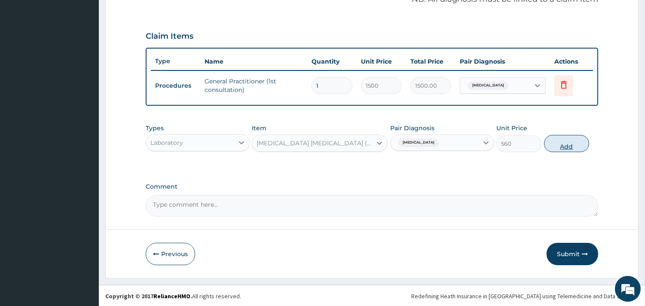
click at [558, 147] on button "Add" at bounding box center [566, 143] width 45 height 17
type input "0"
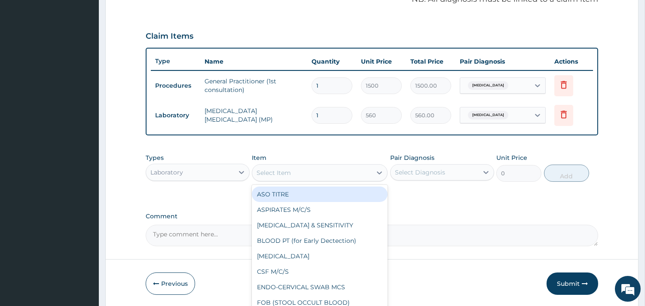
click at [284, 169] on div "Select Item" at bounding box center [274, 173] width 34 height 9
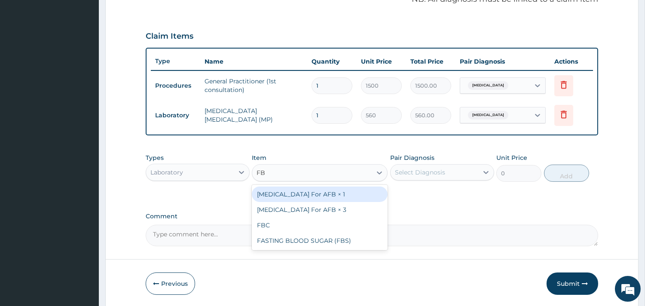
type input "FBC"
click at [307, 196] on div "FBC" at bounding box center [320, 194] width 136 height 15
type input "2000"
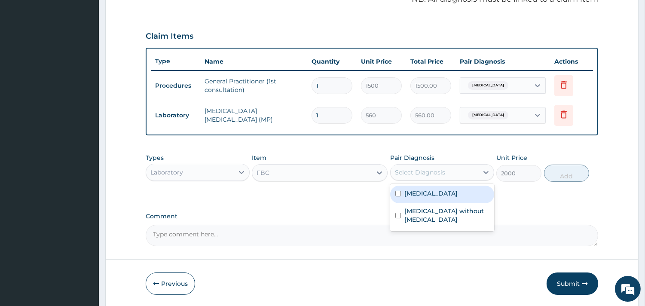
click at [432, 174] on div "Select Diagnosis" at bounding box center [420, 172] width 50 height 9
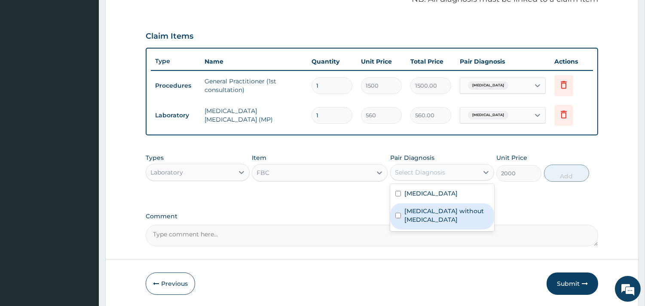
click at [419, 208] on label "Sepsis without septic shock" at bounding box center [447, 215] width 85 height 17
checkbox input "true"
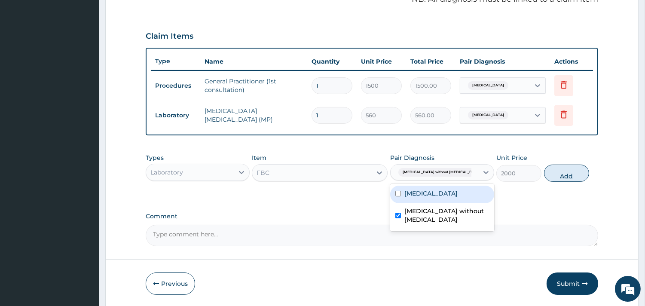
click at [562, 175] on button "Add" at bounding box center [566, 173] width 45 height 17
type input "0"
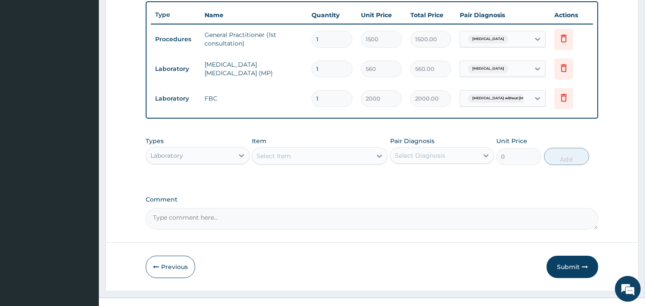
scroll to position [332, 0]
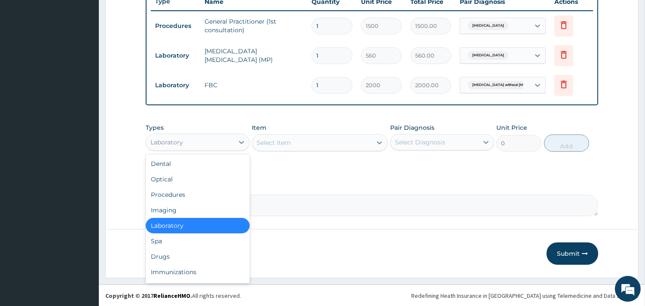
click at [203, 143] on div "Laboratory" at bounding box center [190, 142] width 88 height 14
click at [164, 260] on div "Drugs" at bounding box center [198, 256] width 104 height 15
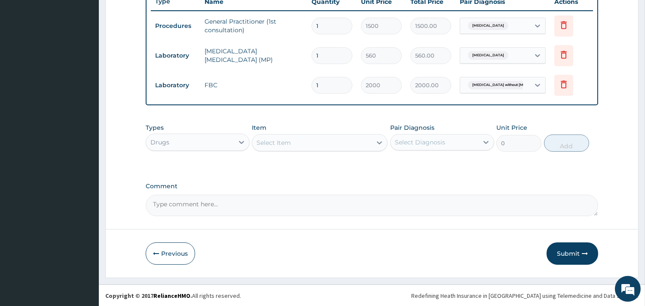
click at [317, 147] on div "Select Item" at bounding box center [312, 143] width 120 height 14
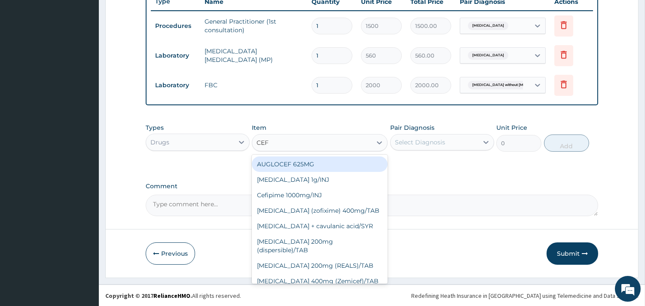
type input "CEFT"
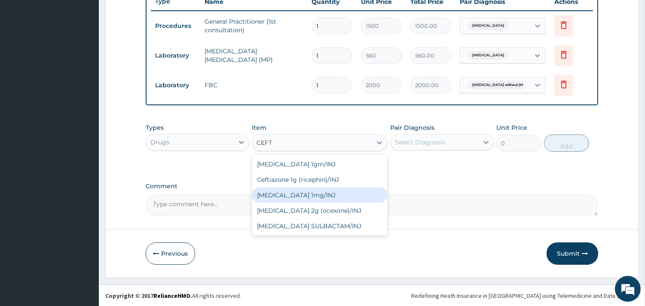
click at [294, 196] on div "Ceftriaxone 1mg/INJ" at bounding box center [320, 194] width 136 height 15
type input "1250"
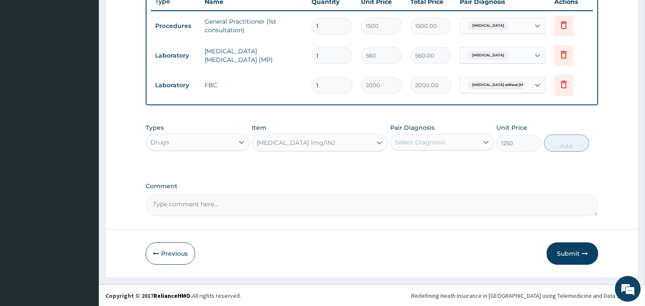
click at [410, 144] on div "Select Diagnosis" at bounding box center [420, 142] width 50 height 9
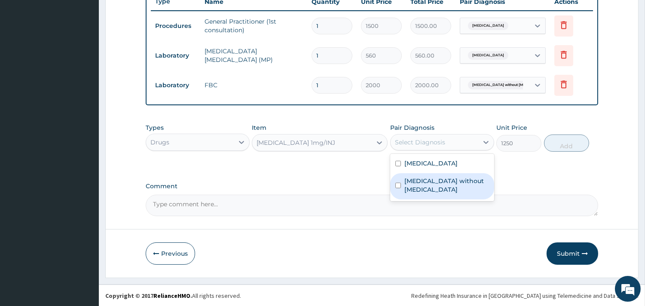
click at [416, 183] on label "Sepsis without septic shock" at bounding box center [447, 185] width 85 height 17
checkbox input "true"
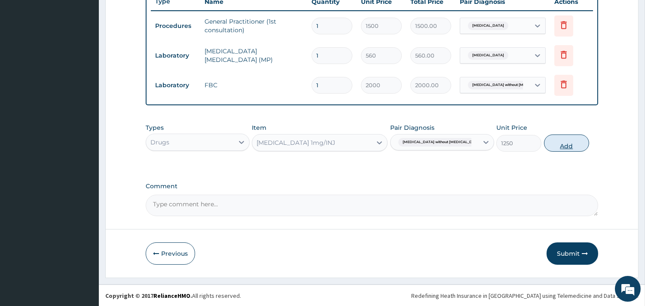
click at [566, 146] on button "Add" at bounding box center [566, 143] width 45 height 17
type input "0"
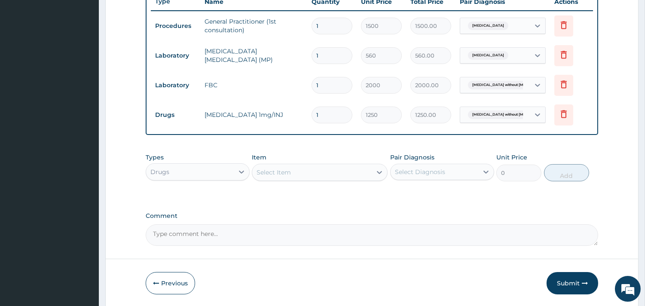
type input "0.00"
type input "4"
type input "5000.00"
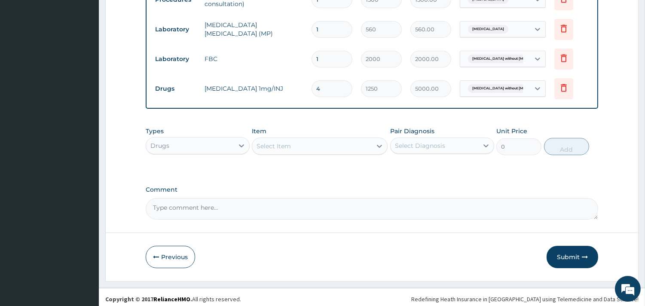
scroll to position [362, 0]
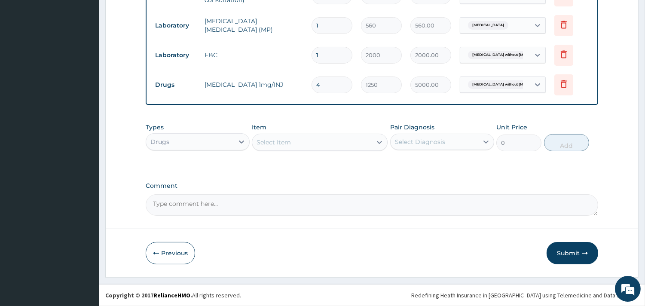
type input "4"
click at [298, 145] on div "Select Item" at bounding box center [312, 142] width 120 height 14
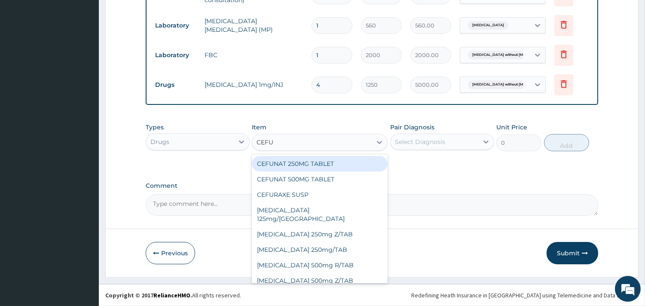
type input "CEFUR"
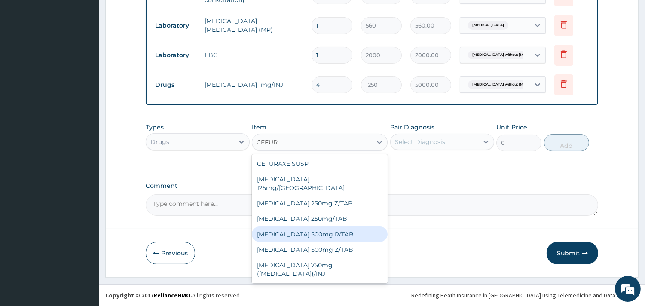
click at [300, 227] on div "Cefuroxime 500mg R/TAB" at bounding box center [320, 234] width 136 height 15
type input "300"
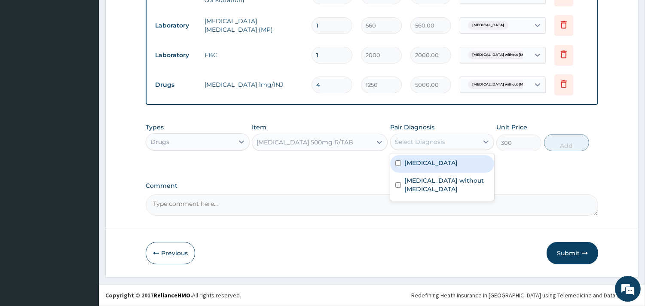
click at [431, 141] on div "Select Diagnosis" at bounding box center [420, 142] width 50 height 9
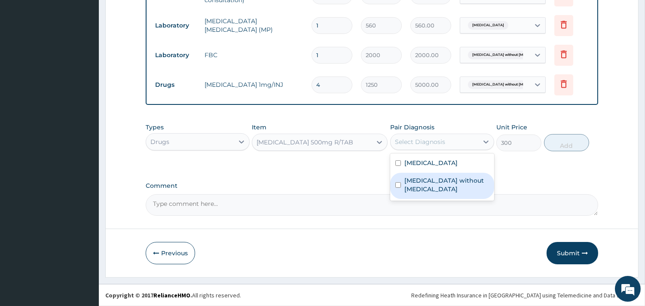
click at [409, 182] on label "Sepsis without septic shock" at bounding box center [447, 184] width 85 height 17
checkbox input "true"
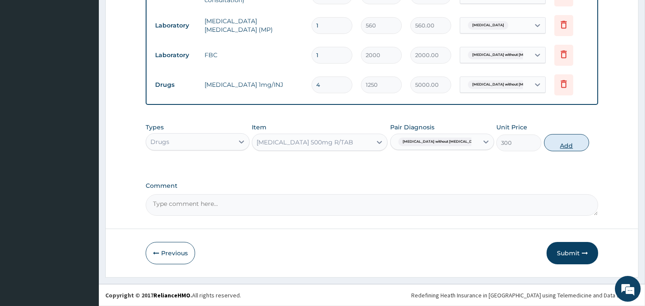
click at [566, 139] on button "Add" at bounding box center [566, 142] width 45 height 17
type input "0"
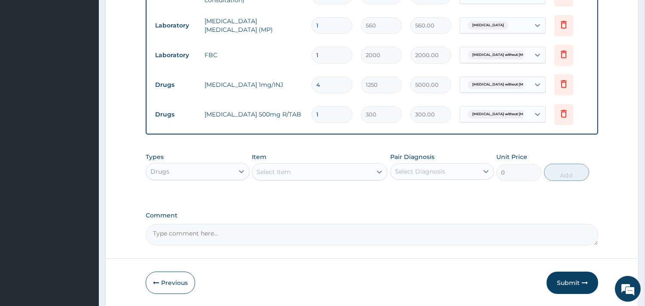
type input "10"
type input "3000.00"
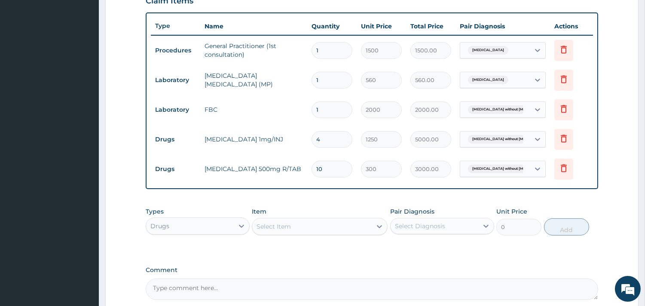
scroll to position [392, 0]
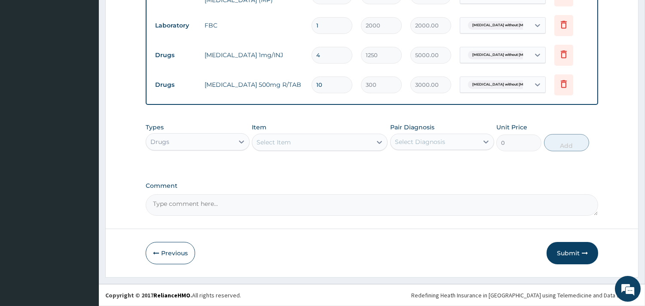
type input "10"
click at [280, 141] on div "Select Item" at bounding box center [274, 142] width 34 height 9
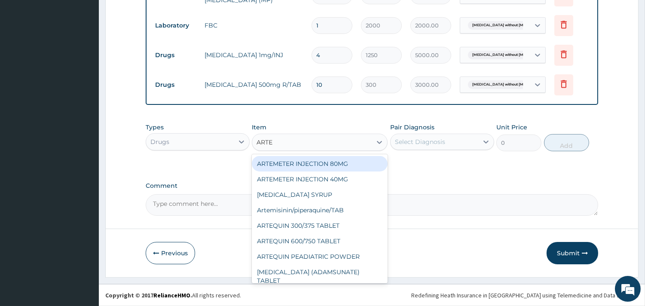
type input "ARTEM"
click at [337, 160] on div "ARTEMETER INJECTION 80MG" at bounding box center [320, 163] width 136 height 15
type input "350"
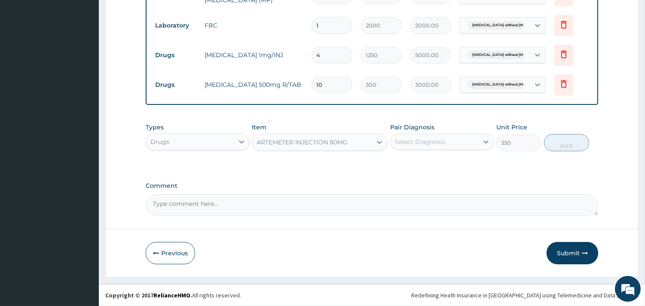
click at [440, 140] on div "Select Diagnosis" at bounding box center [420, 142] width 50 height 9
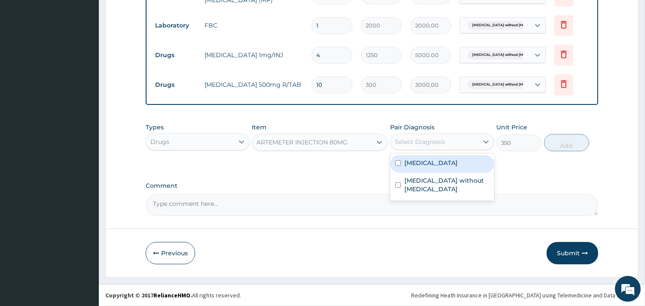
click at [415, 164] on label "Malaria, unspecified" at bounding box center [431, 163] width 53 height 9
checkbox input "true"
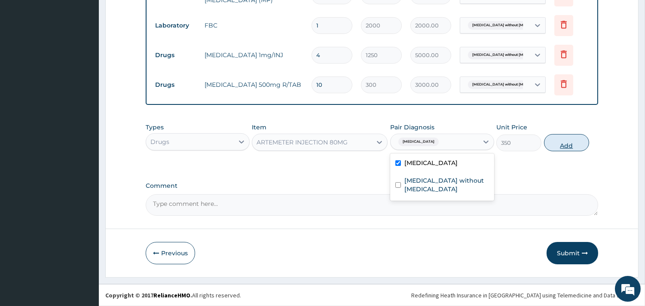
click at [565, 145] on button "Add" at bounding box center [566, 142] width 45 height 17
type input "0"
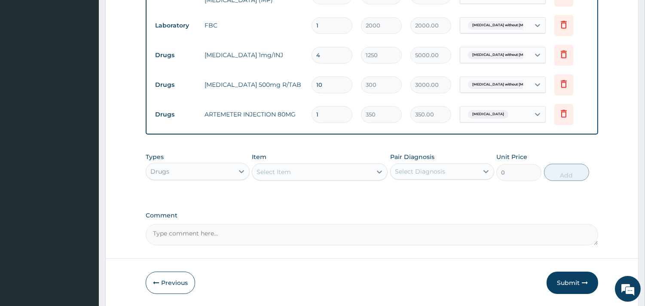
type input "0.00"
type input "6"
type input "2100.00"
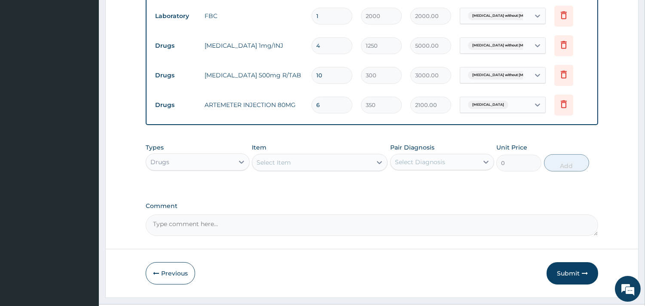
scroll to position [422, 0]
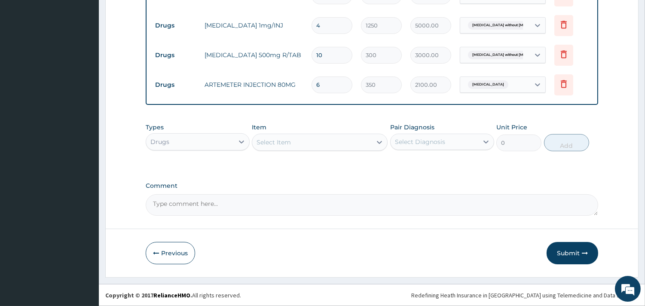
type input "6"
click at [272, 138] on div "Select Item" at bounding box center [274, 142] width 34 height 9
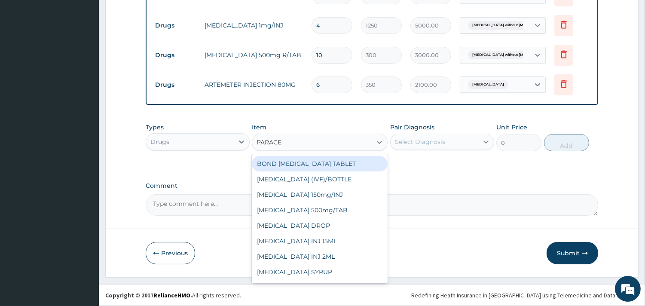
type input "PARACET"
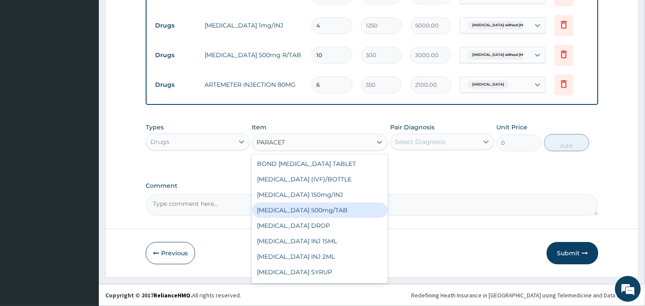
click at [341, 209] on div "PARACETAMOL 500mg/TAB" at bounding box center [320, 210] width 136 height 15
type input "7"
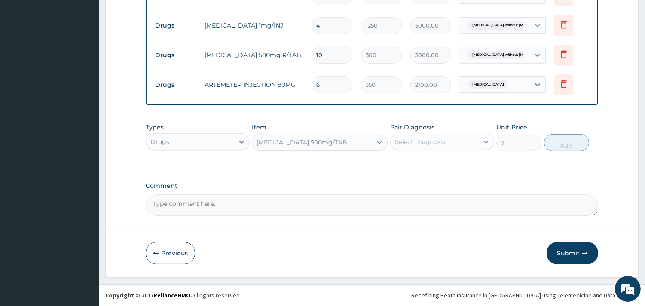
click at [446, 142] on div "Select Diagnosis" at bounding box center [435, 142] width 88 height 14
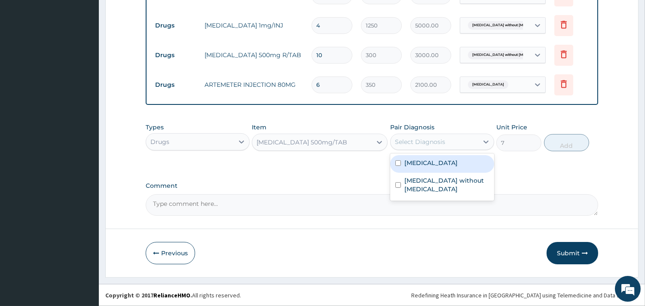
click at [411, 166] on label "Malaria, unspecified" at bounding box center [431, 163] width 53 height 9
checkbox input "true"
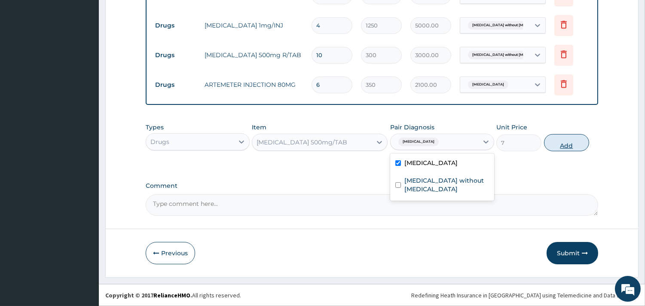
drag, startPoint x: 558, startPoint y: 143, endPoint x: 487, endPoint y: 141, distance: 71.0
click at [556, 143] on button "Add" at bounding box center [566, 142] width 45 height 17
type input "0"
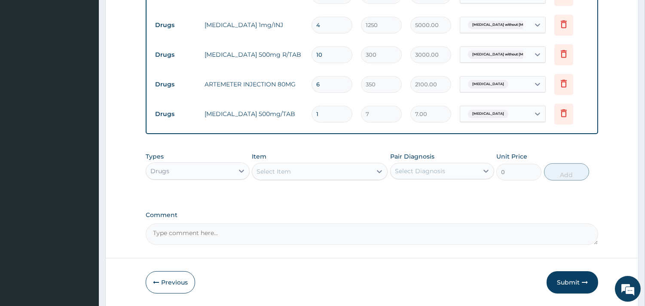
type input "18"
type input "126.00"
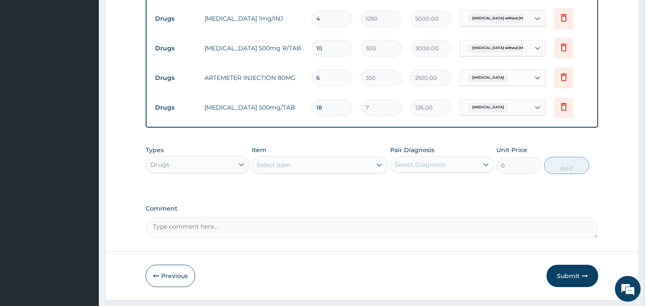
scroll to position [451, 0]
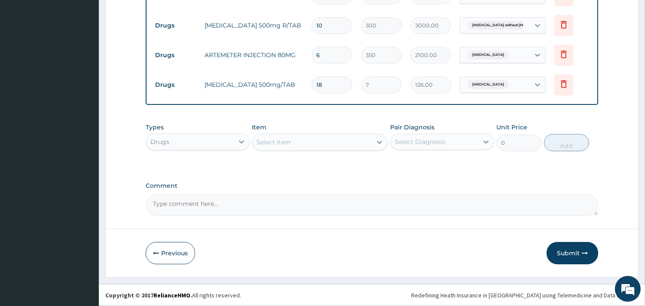
type input "18"
click at [276, 142] on div "Select Item" at bounding box center [274, 142] width 34 height 9
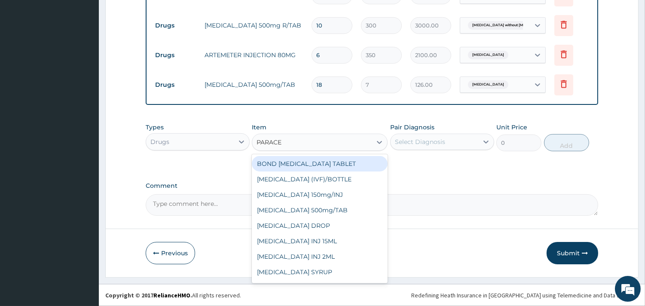
type input "PARACET"
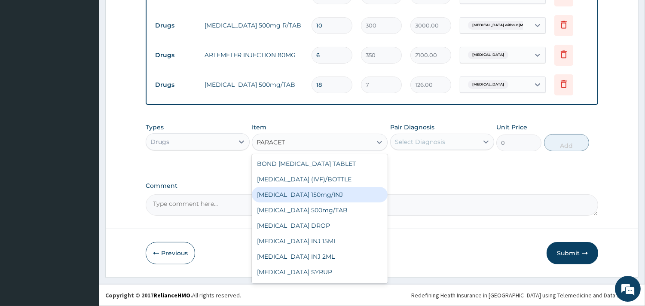
click at [325, 192] on div "Paracetamol 150mg/INJ" at bounding box center [320, 194] width 136 height 15
type input "250"
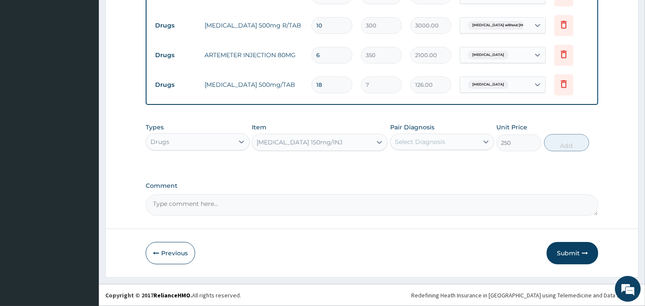
click at [427, 144] on div "Select Diagnosis" at bounding box center [420, 142] width 50 height 9
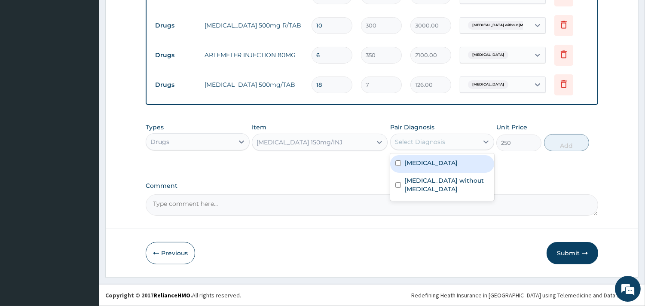
click at [411, 161] on label "Malaria, unspecified" at bounding box center [431, 163] width 53 height 9
checkbox input "true"
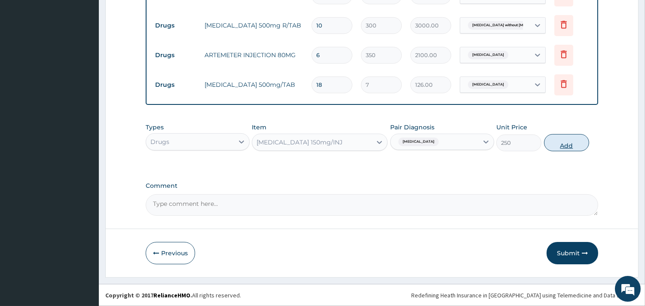
click at [554, 143] on button "Add" at bounding box center [566, 142] width 45 height 17
type input "0"
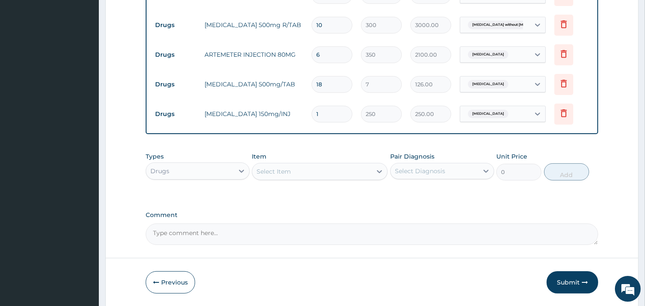
type input "0.00"
type input "6"
type input "1500.00"
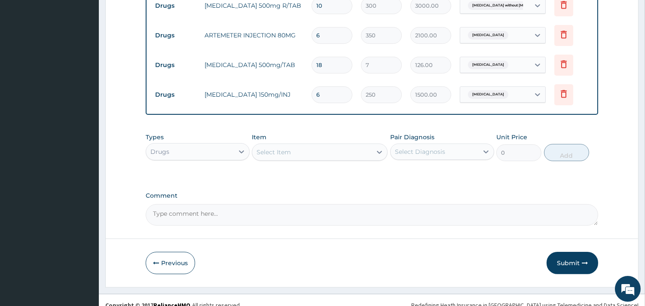
scroll to position [482, 0]
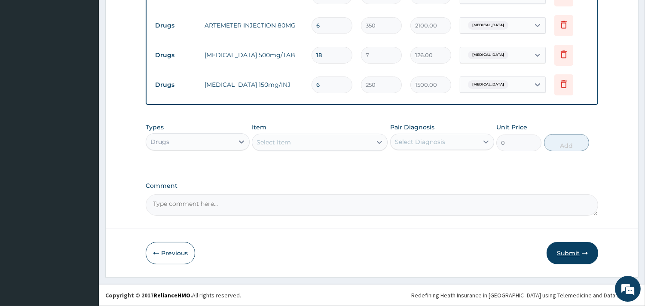
type input "6"
click at [577, 252] on button "Submit" at bounding box center [573, 253] width 52 height 22
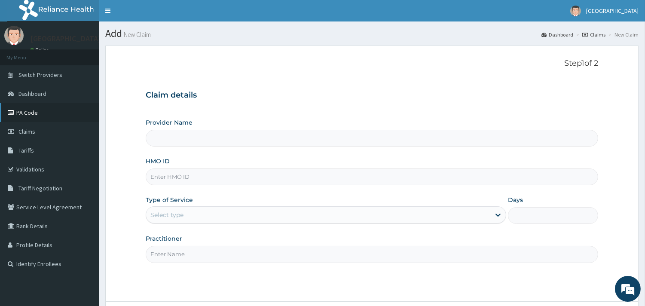
click at [32, 113] on link "PA Code" at bounding box center [49, 112] width 99 height 19
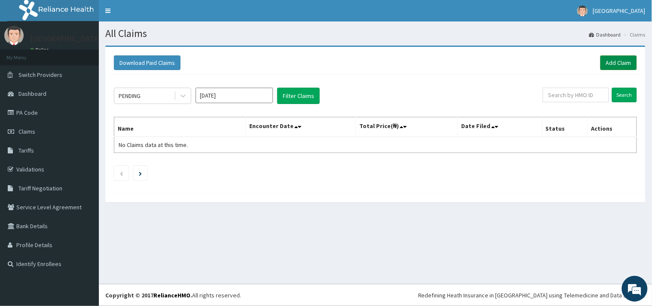
click at [620, 61] on link "Add Claim" at bounding box center [619, 62] width 37 height 15
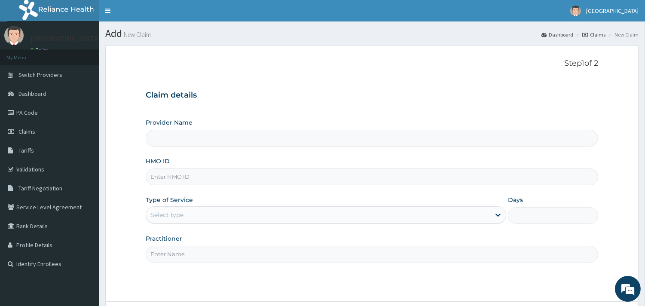
click at [164, 173] on input "HMO ID" at bounding box center [372, 177] width 453 height 17
type input "BXL"
type input "[GEOGRAPHIC_DATA]"
type input "BXL/10079/A"
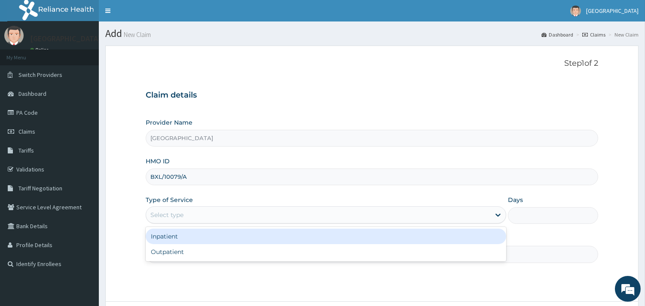
drag, startPoint x: 200, startPoint y: 217, endPoint x: 199, endPoint y: 236, distance: 19.4
click at [200, 219] on div "Select type" at bounding box center [318, 215] width 344 height 14
click at [199, 240] on div "Inpatient" at bounding box center [326, 236] width 361 height 15
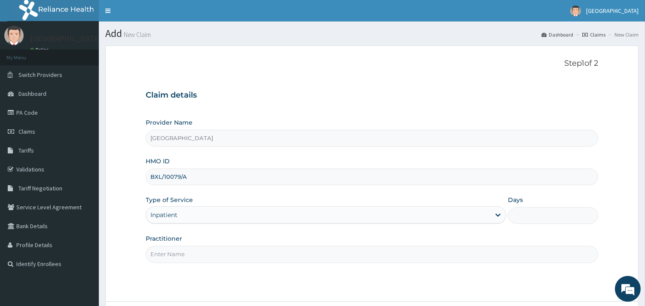
click at [212, 257] on input "Practitioner" at bounding box center [372, 254] width 453 height 17
type input "DR NGONANDI"
click at [531, 214] on input "Days" at bounding box center [553, 215] width 90 height 17
type input "2"
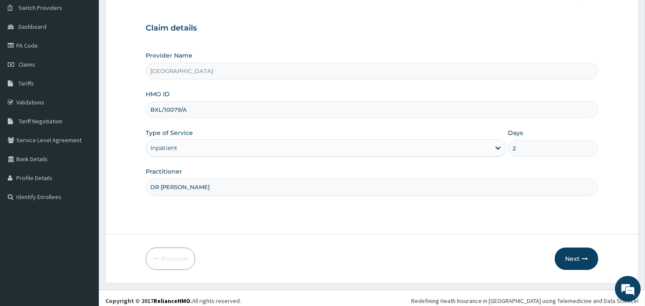
scroll to position [73, 0]
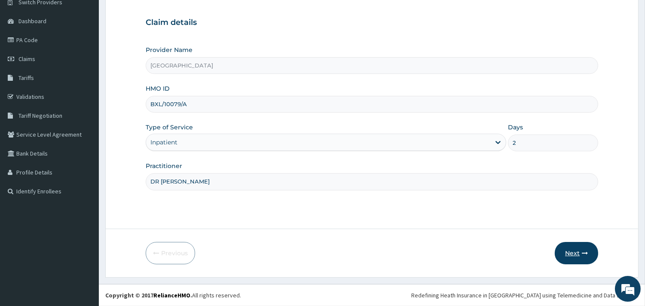
click at [570, 258] on button "Next" at bounding box center [576, 253] width 43 height 22
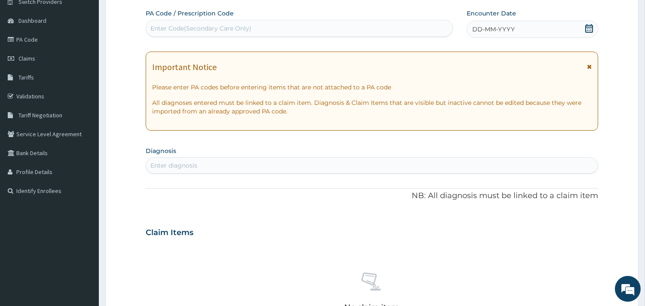
click at [189, 31] on div "Enter Code(Secondary Care Only)" at bounding box center [200, 28] width 101 height 9
click at [172, 30] on div "Enter Code(Secondary Care Only)" at bounding box center [200, 28] width 101 height 9
click at [160, 36] on div "Enter Code(Secondary Care Only)" at bounding box center [299, 28] width 307 height 17
click at [164, 29] on div "Enter Code(Secondary Care Only)" at bounding box center [200, 28] width 101 height 9
click at [195, 31] on div "Enter Code(Secondary Care Only)" at bounding box center [200, 28] width 101 height 9
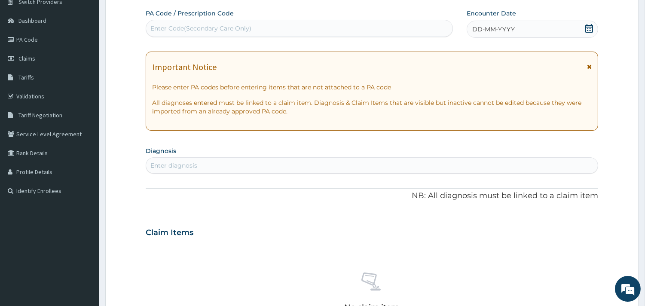
drag, startPoint x: 184, startPoint y: 31, endPoint x: 185, endPoint y: 38, distance: 7.4
click at [184, 31] on div "Enter Code(Secondary Care Only)" at bounding box center [200, 28] width 101 height 9
click at [164, 28] on div "Enter Code(Secondary Care Only)" at bounding box center [200, 28] width 101 height 9
paste input "PA/79CFCF"
type input "PA/79CFCF"
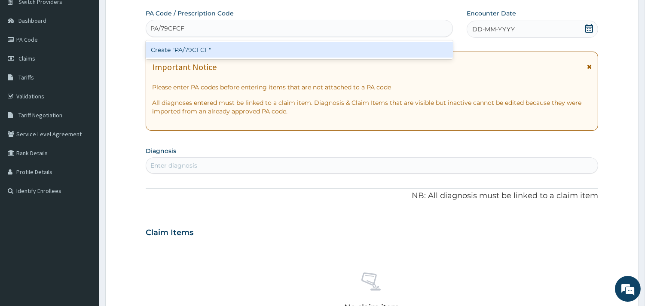
click at [200, 47] on div "Create "PA/79CFCF"" at bounding box center [299, 49] width 307 height 15
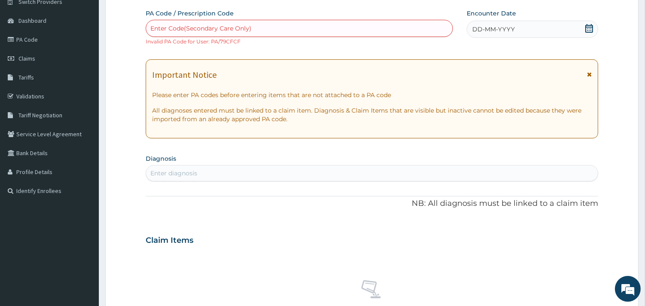
drag, startPoint x: 161, startPoint y: 36, endPoint x: 154, endPoint y: 24, distance: 13.7
click at [160, 34] on div "Enter Code(Secondary Care Only)" at bounding box center [299, 28] width 307 height 17
click at [156, 25] on div "Enter Code(Secondary Care Only)" at bounding box center [200, 28] width 101 height 9
paste input "PA/79CFCF"
type input "PA/79CFCF"
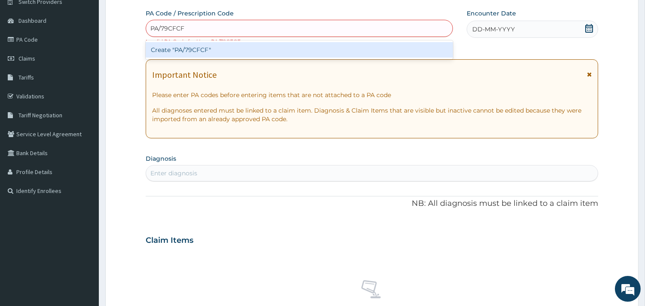
click at [194, 48] on div "Create "PA/79CFCF"" at bounding box center [299, 49] width 307 height 15
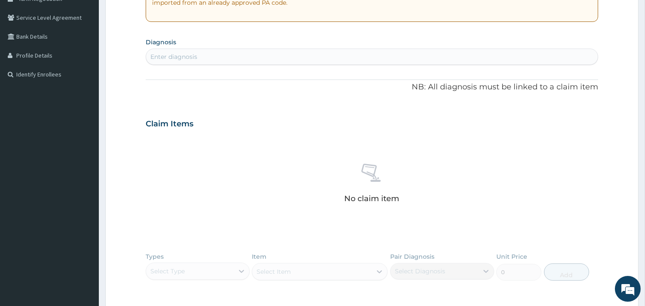
scroll to position [319, 0]
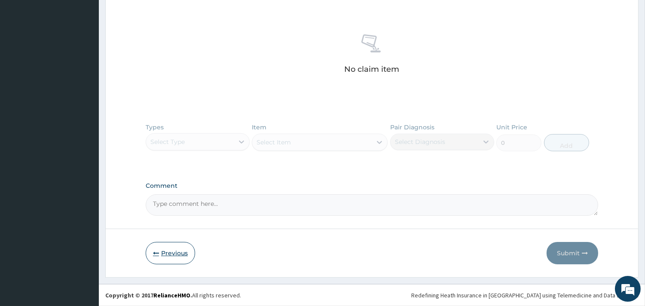
click at [173, 253] on button "Previous" at bounding box center [170, 253] width 49 height 22
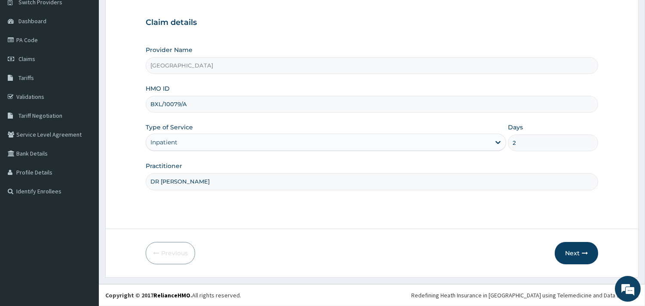
click at [178, 104] on input "BXL/10079/A" at bounding box center [372, 104] width 453 height 17
type input "BXL/10009/A"
click at [241, 198] on div "Step 1 of 2 Claim details Provider Name Cema Medical Center HMO ID BXL/10009/A …" at bounding box center [372, 101] width 453 height 230
click at [570, 252] on button "Next" at bounding box center [576, 253] width 43 height 22
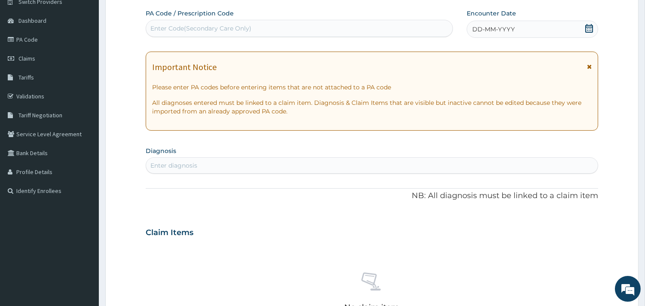
click at [161, 25] on div "Enter Code(Secondary Care Only)" at bounding box center [200, 28] width 101 height 9
paste input "PA/79CFCF"
type input "PA/79CFCF"
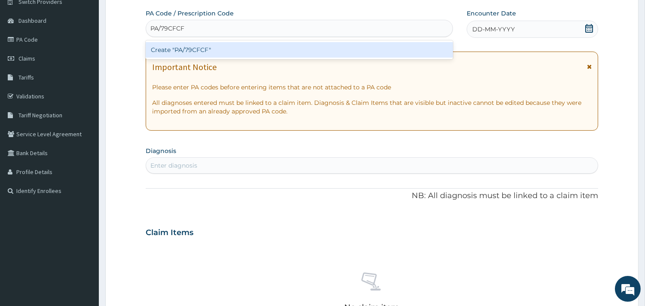
click at [186, 50] on div "Create "PA/79CFCF"" at bounding box center [299, 49] width 307 height 15
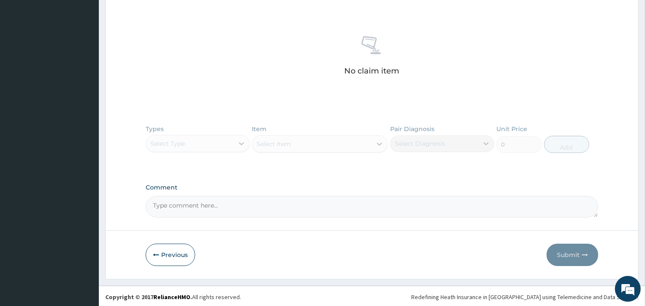
scroll to position [319, 0]
click at [177, 252] on button "Previous" at bounding box center [170, 253] width 49 height 22
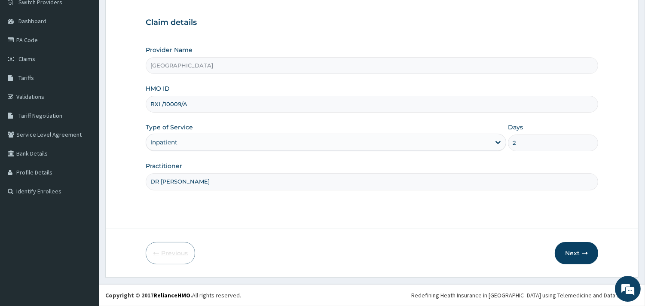
scroll to position [73, 0]
drag, startPoint x: 196, startPoint y: 104, endPoint x: 151, endPoint y: 105, distance: 44.7
click at [151, 105] on input "BXL/10009/A" at bounding box center [372, 104] width 453 height 17
paste input "XL/10099/A"
drag, startPoint x: 150, startPoint y: 104, endPoint x: 167, endPoint y: 131, distance: 32.1
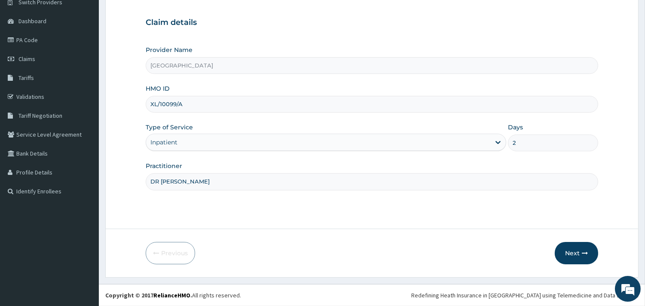
click at [150, 104] on input "XL/10099/A" at bounding box center [372, 104] width 453 height 17
type input "BXL/10099/A"
drag, startPoint x: 290, startPoint y: 224, endPoint x: 293, endPoint y: 228, distance: 5.0
click at [292, 227] on form "Step 1 of 2 Claim details Provider Name Cema Medical Center HMO ID BXL/10099/A …" at bounding box center [372, 125] width 534 height 305
click at [564, 255] on button "Next" at bounding box center [576, 253] width 43 height 22
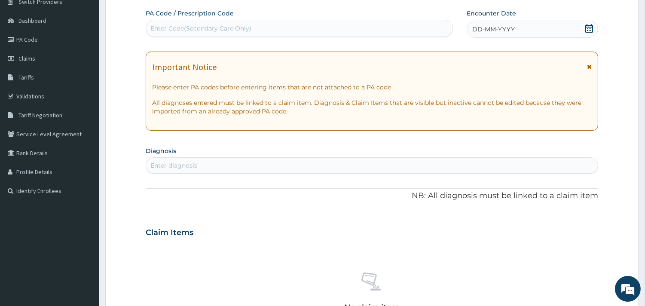
click at [183, 27] on div "Enter Code(Secondary Care Only)" at bounding box center [200, 28] width 101 height 9
paste input "PA/79CFCF"
type input "PA/79CFCF"
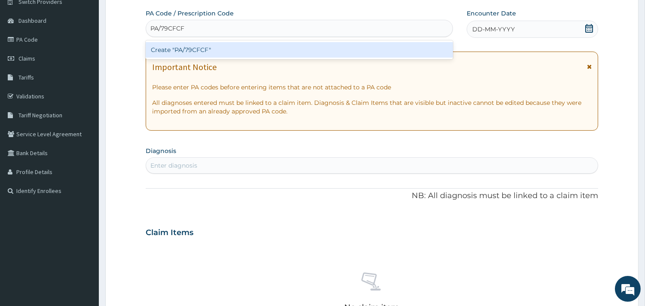
click at [196, 55] on div "Create "PA/79CFCF"" at bounding box center [299, 49] width 307 height 15
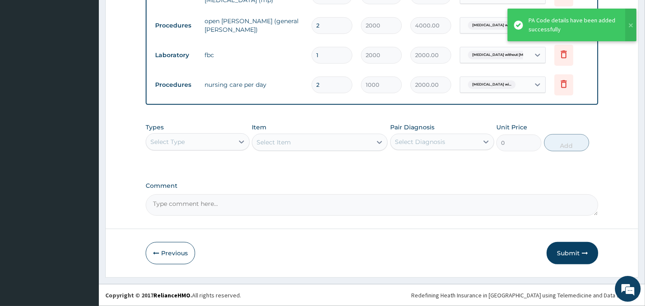
scroll to position [631, 0]
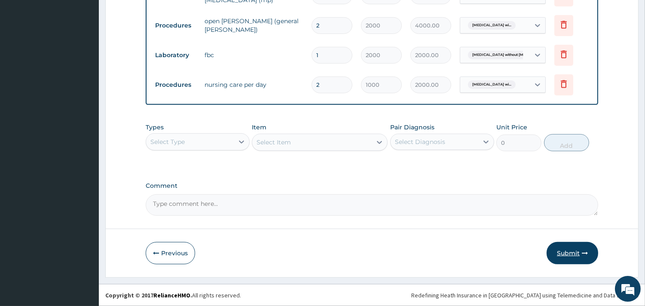
click at [580, 255] on button "Submit" at bounding box center [573, 253] width 52 height 22
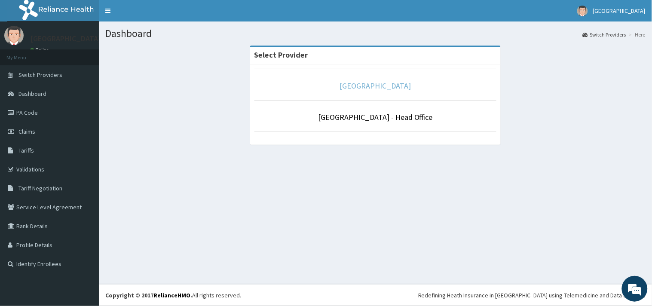
click at [380, 91] on link "[GEOGRAPHIC_DATA]" at bounding box center [375, 86] width 71 height 10
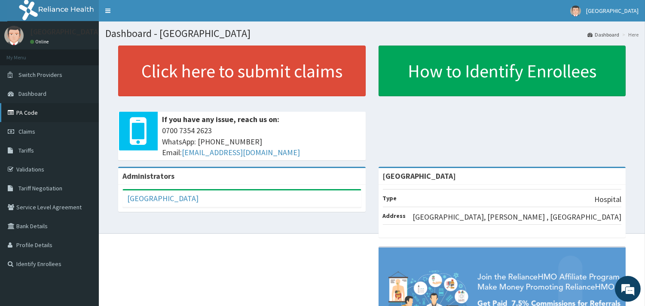
click at [29, 114] on link "PA Code" at bounding box center [49, 112] width 99 height 19
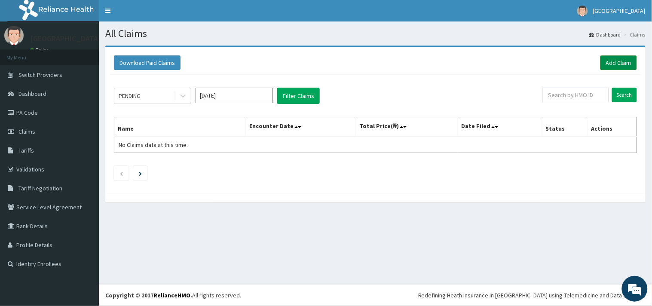
click at [623, 58] on link "Add Claim" at bounding box center [619, 62] width 37 height 15
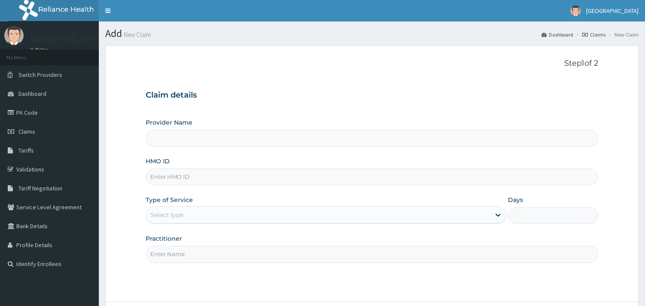
click at [169, 176] on input "HMO ID" at bounding box center [372, 177] width 453 height 17
paste input "BXL/10219/A"
type input "BXL/10219/A"
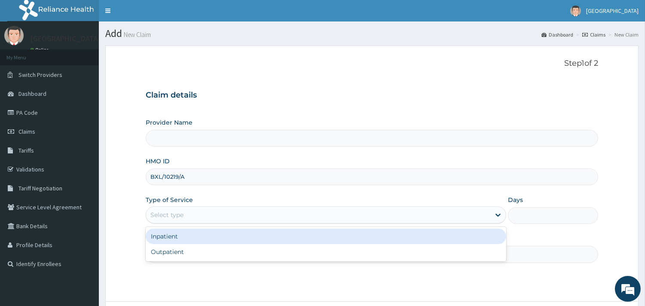
click at [196, 214] on div "Select type" at bounding box center [318, 215] width 344 height 14
type input "[GEOGRAPHIC_DATA]"
click at [200, 238] on div "Inpatient" at bounding box center [326, 236] width 361 height 15
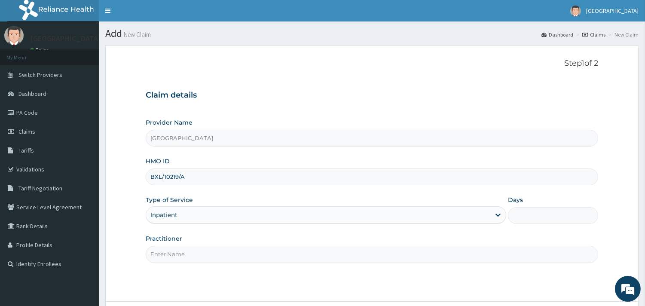
click at [185, 255] on input "Practitioner" at bounding box center [372, 254] width 453 height 17
type input "DR [PERSON_NAME]"
click at [527, 211] on input "Days" at bounding box center [553, 215] width 90 height 17
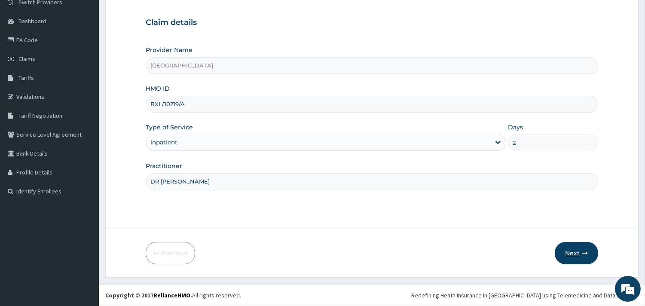
type input "2"
click at [578, 254] on button "Next" at bounding box center [576, 253] width 43 height 22
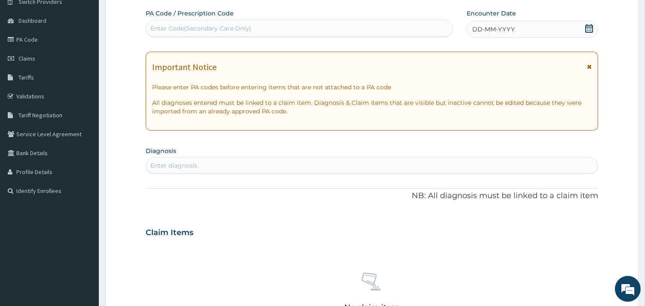
click at [171, 21] on div "Enter Code(Secondary Care Only)" at bounding box center [299, 28] width 307 height 14
paste input "PA/AB9208"
type input "PA/AB9208"
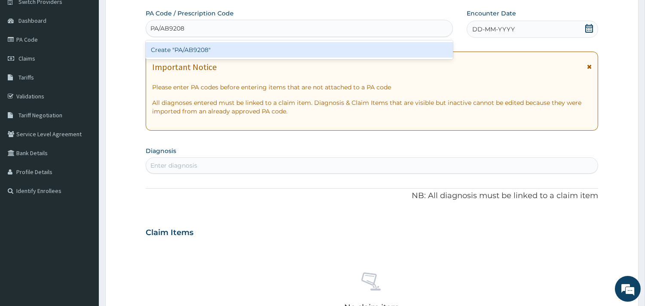
click at [186, 52] on div "Create "PA/AB9208"" at bounding box center [299, 49] width 307 height 15
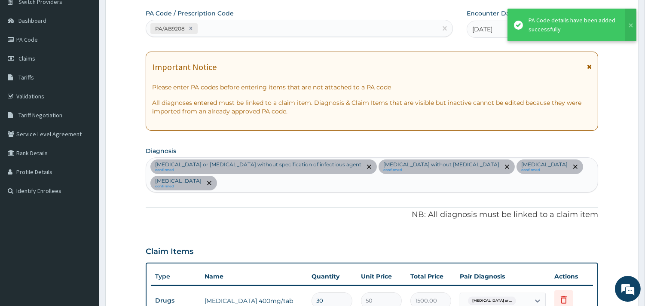
scroll to position [652, 0]
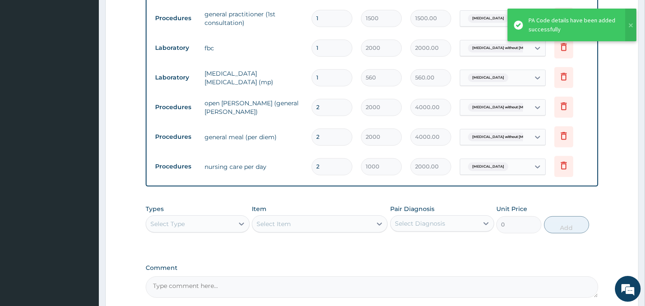
click at [218, 217] on div "Select Type" at bounding box center [190, 224] width 88 height 14
click at [174, 269] on div "Procedures" at bounding box center [198, 276] width 104 height 15
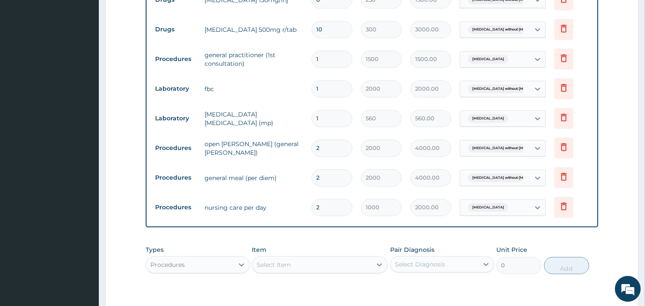
scroll to position [721, 0]
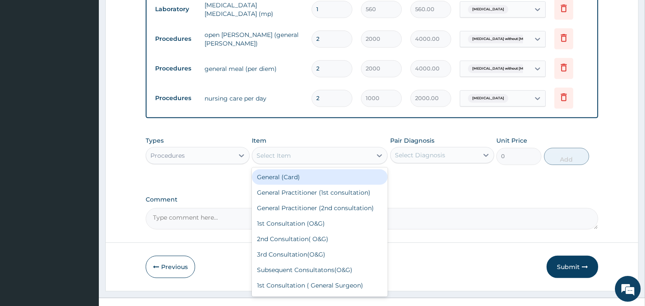
click at [286, 149] on div "Select Item" at bounding box center [312, 156] width 120 height 14
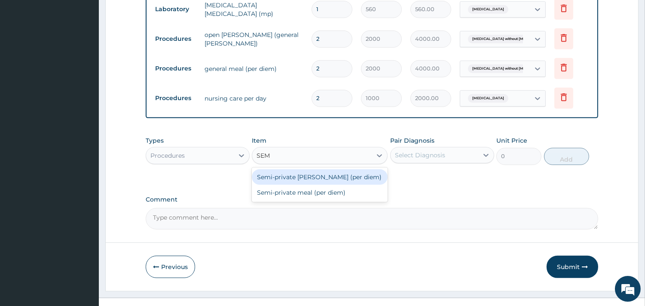
type input "SEMI"
click at [319, 169] on div "Semi-private [PERSON_NAME] (per diem)" at bounding box center [320, 176] width 136 height 15
type input "4000"
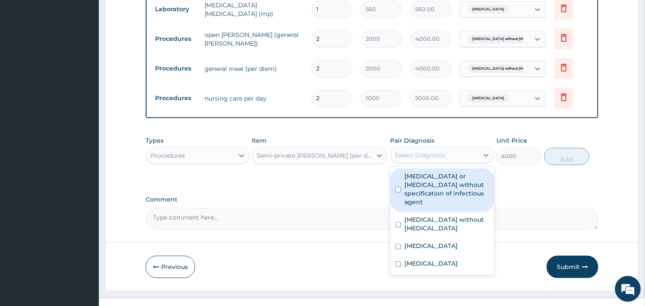
click at [443, 151] on div "Select Diagnosis" at bounding box center [420, 155] width 50 height 9
drag, startPoint x: 397, startPoint y: 171, endPoint x: 483, endPoint y: 164, distance: 85.8
click at [398, 187] on input "checkbox" at bounding box center [399, 190] width 6 height 6
checkbox input "true"
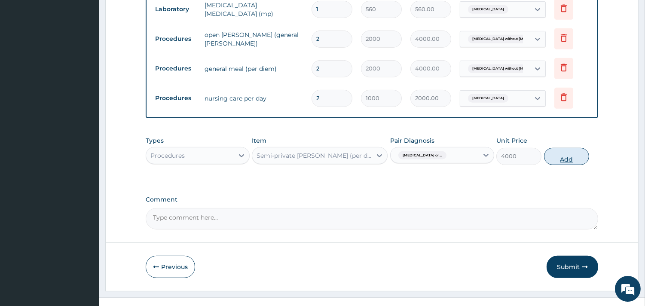
click at [558, 148] on button "Add" at bounding box center [566, 156] width 45 height 17
type input "0"
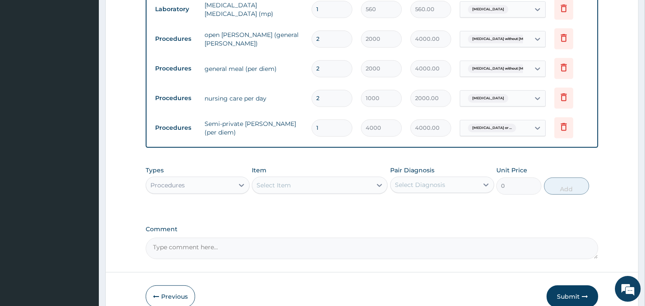
type input "0.00"
type input "2"
type input "8000.00"
type input "2"
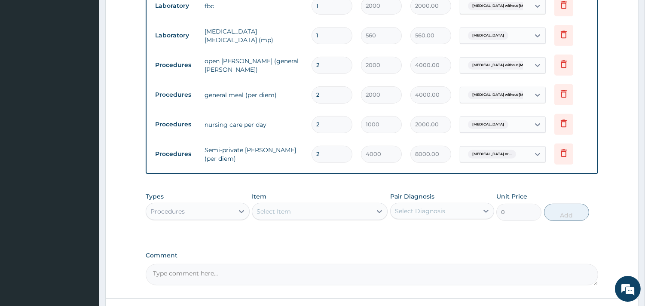
scroll to position [673, 0]
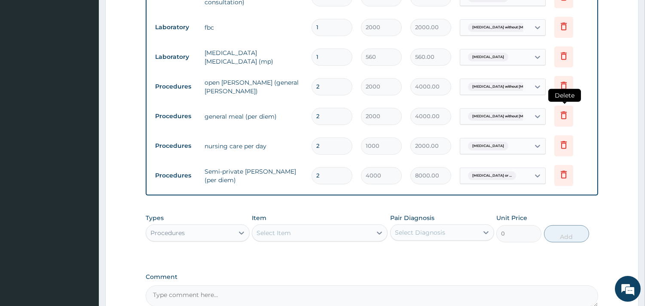
click at [564, 112] on icon at bounding box center [564, 116] width 6 height 8
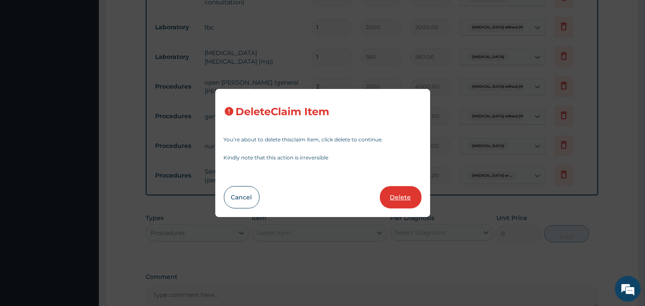
click at [411, 196] on button "Delete" at bounding box center [401, 197] width 42 height 22
type input "1000"
type input "2000.00"
type input "4000"
type input "8000.00"
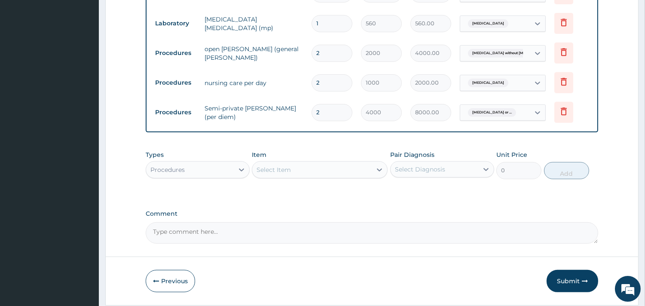
scroll to position [721, 0]
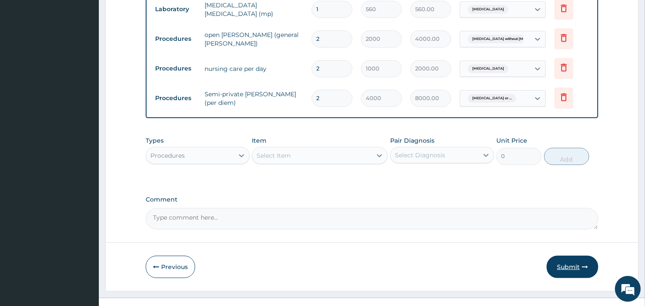
click at [573, 256] on button "Submit" at bounding box center [573, 267] width 52 height 22
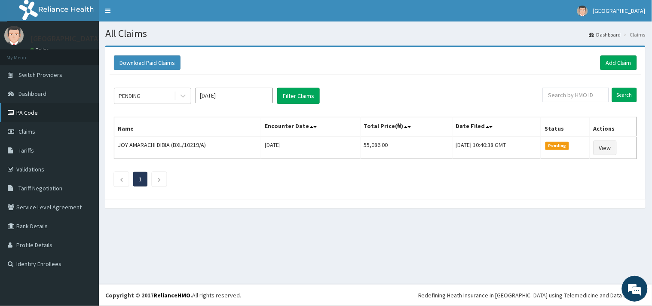
click at [27, 111] on link "PA Code" at bounding box center [49, 112] width 99 height 19
